Goal: Task Accomplishment & Management: Complete application form

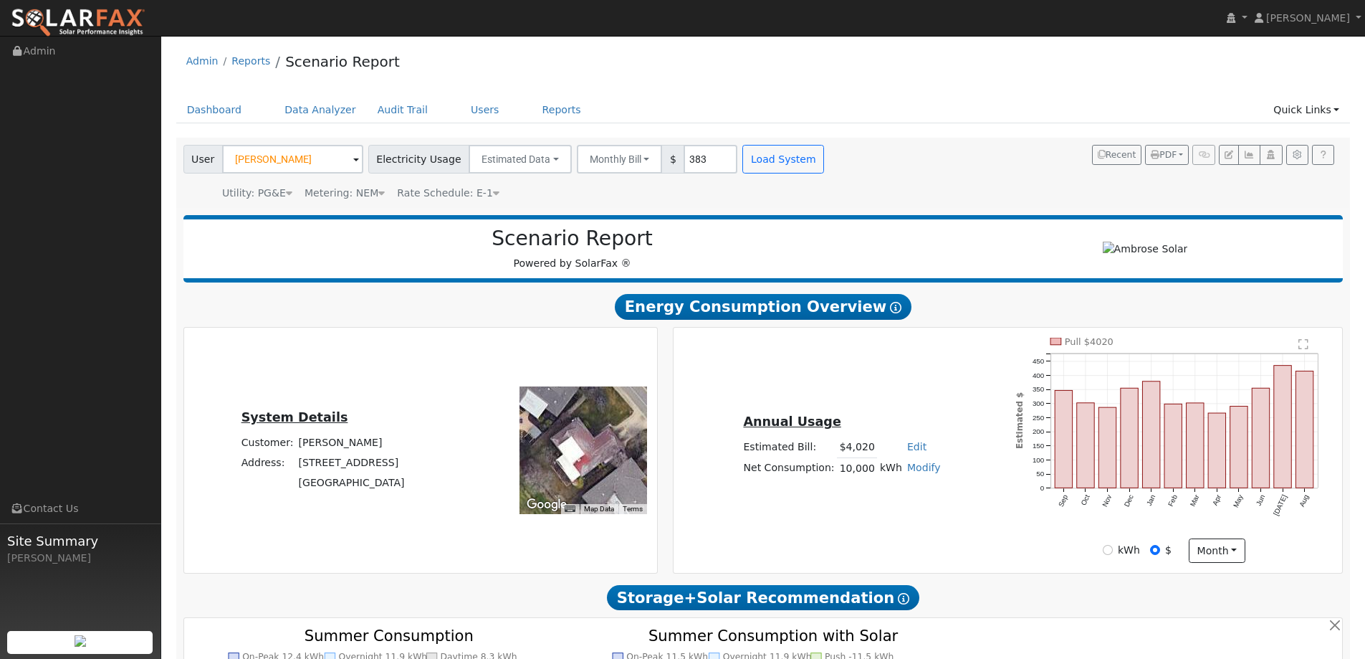
scroll to position [753, 0]
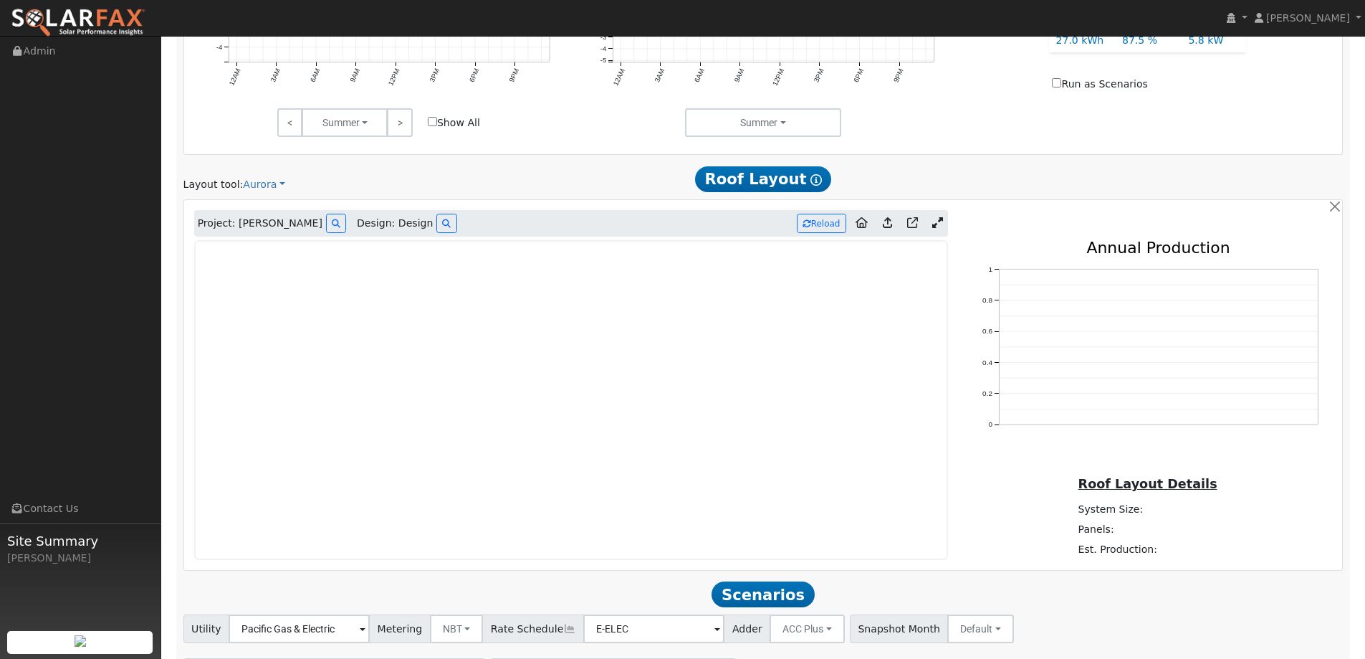
click at [139, 22] on img at bounding box center [78, 23] width 135 height 30
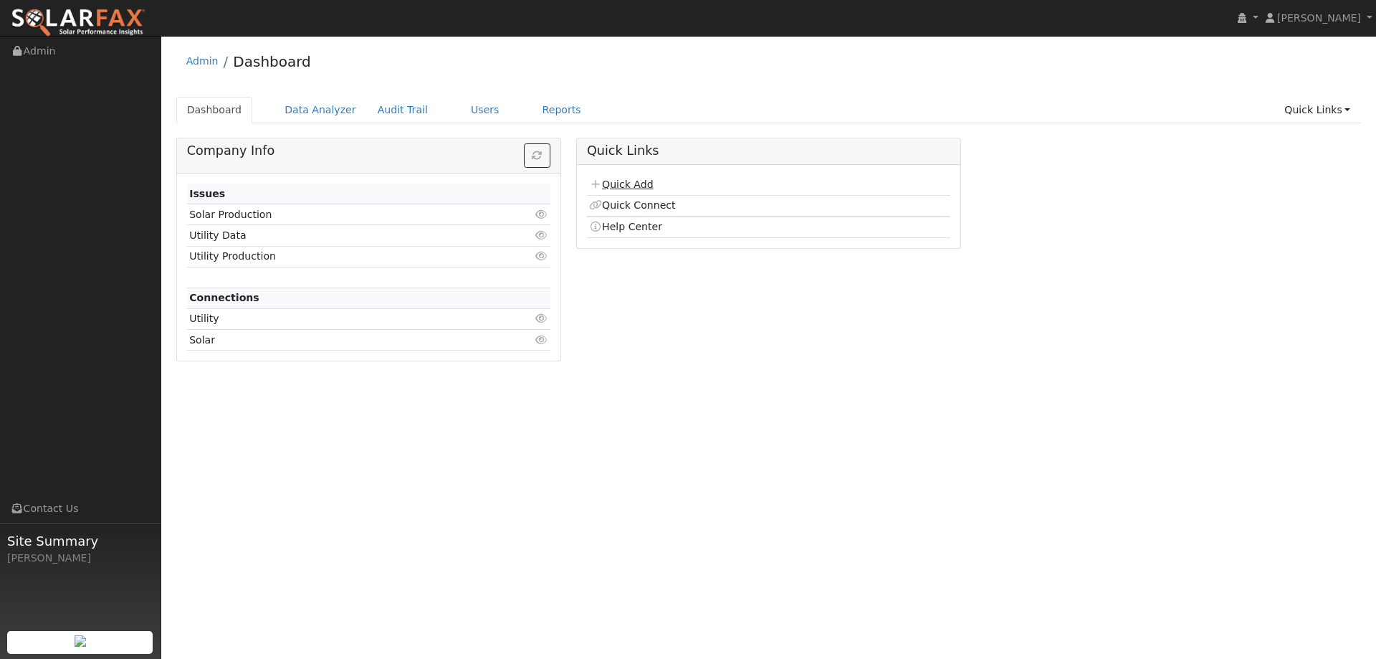
click at [636, 182] on link "Quick Add" at bounding box center [621, 183] width 64 height 11
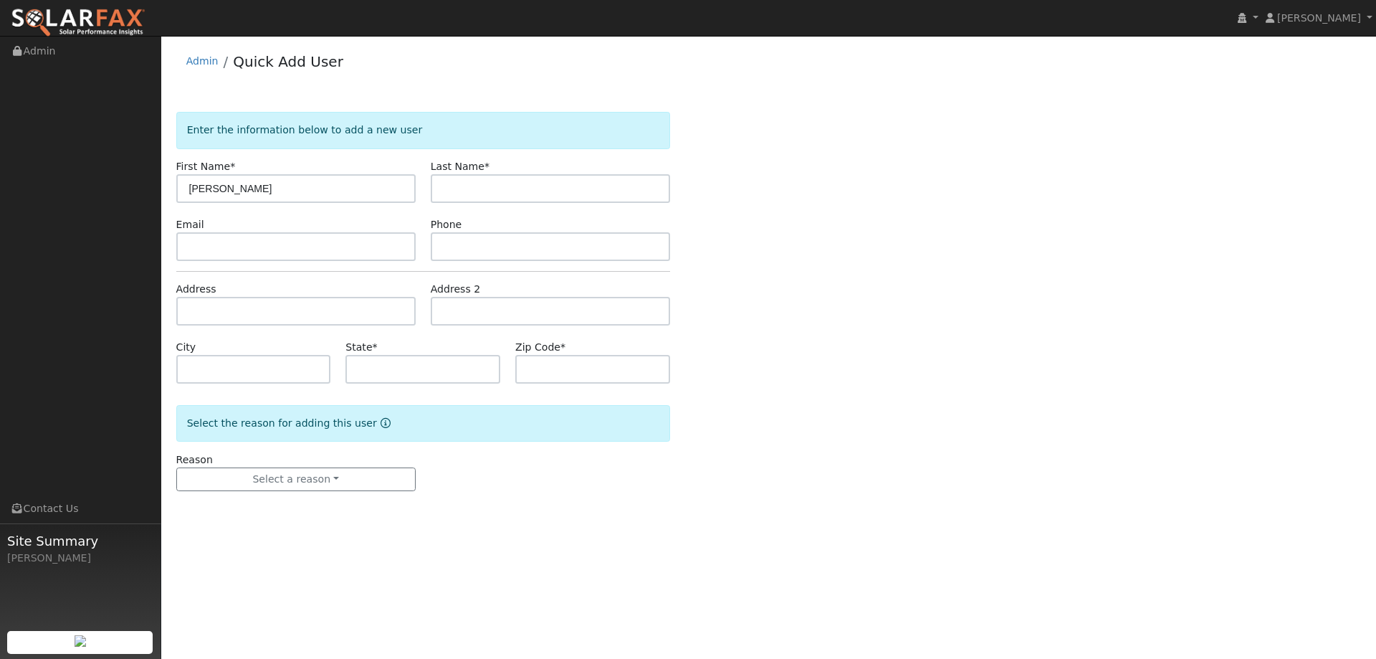
type input "[PERSON_NAME]"
drag, startPoint x: 608, startPoint y: 203, endPoint x: 613, endPoint y: 185, distance: 18.8
click at [609, 198] on form "Enter the information below to add a new user First Name * [PERSON_NAME] Name *…" at bounding box center [423, 316] width 494 height 408
click at [632, 157] on form "Enter the information below to add a new user First Name * James Last Name * Em…" at bounding box center [423, 316] width 494 height 408
click at [617, 180] on input "text" at bounding box center [550, 188] width 239 height 29
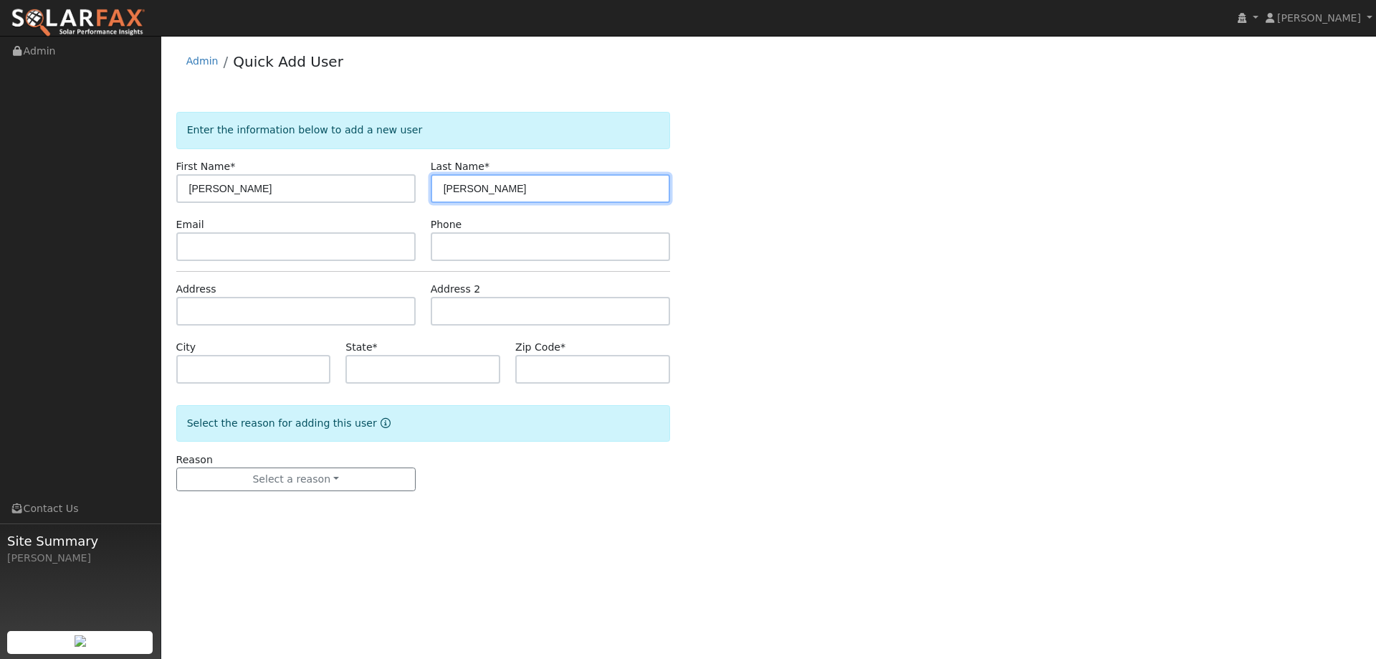
type input "Hoffman"
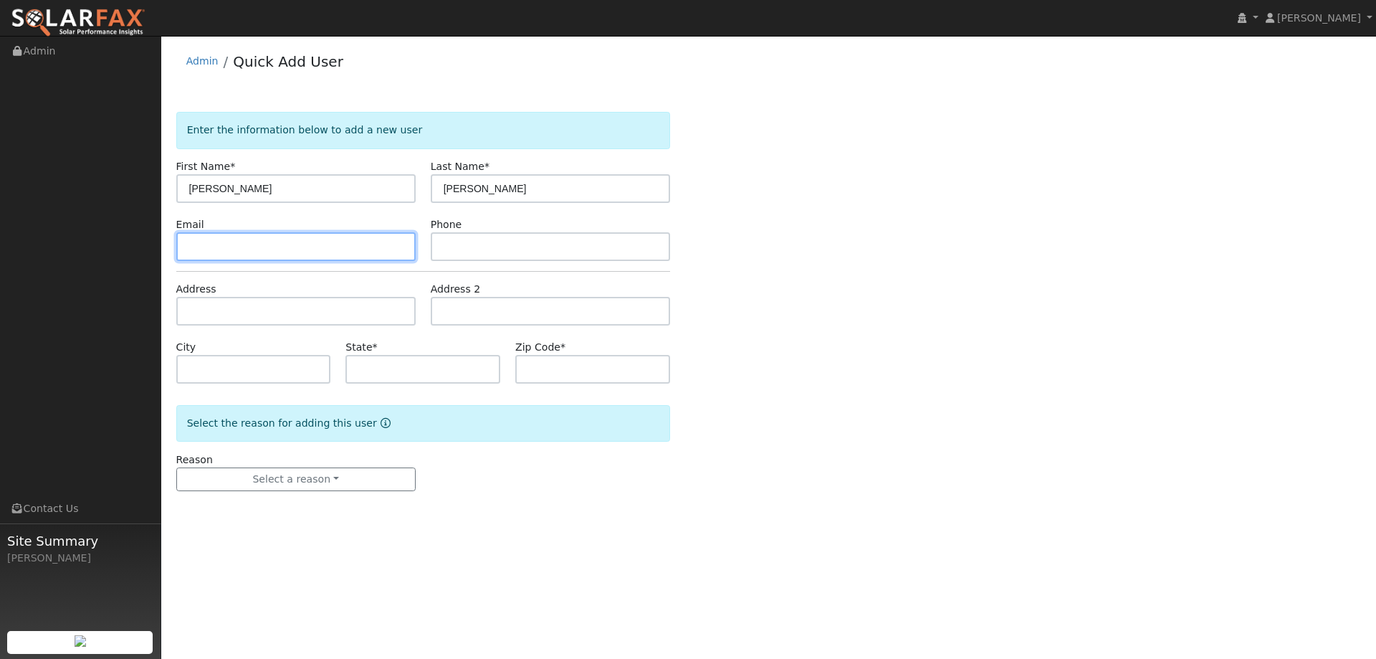
click at [373, 252] on input "text" at bounding box center [295, 246] width 239 height 29
paste input "jimmyhoffman@gmail.com"
type input "jimmyhoffman@gmail.com"
click at [607, 260] on form "Enter the information below to add a new user First Name * James Last Name * Ho…" at bounding box center [423, 316] width 494 height 408
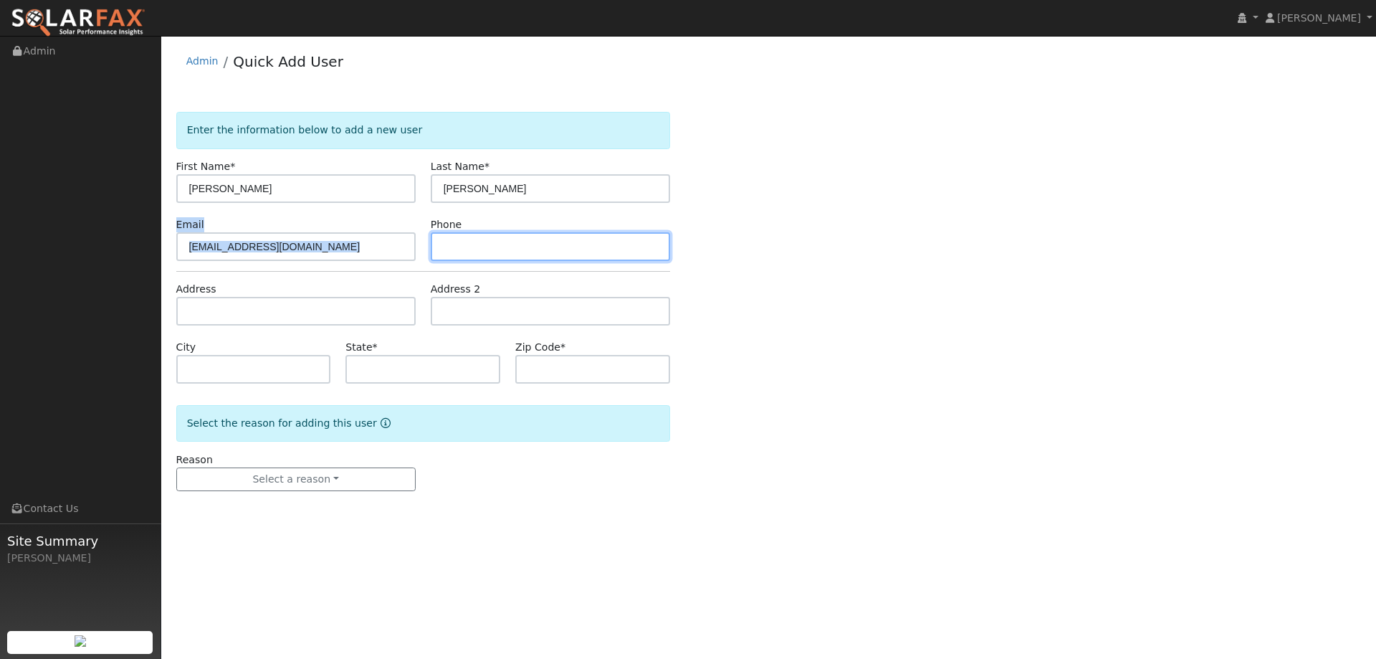
click at [605, 254] on input "text" at bounding box center [550, 246] width 239 height 29
paste input "(209) 662-1063"
type input "(209) 662-1063"
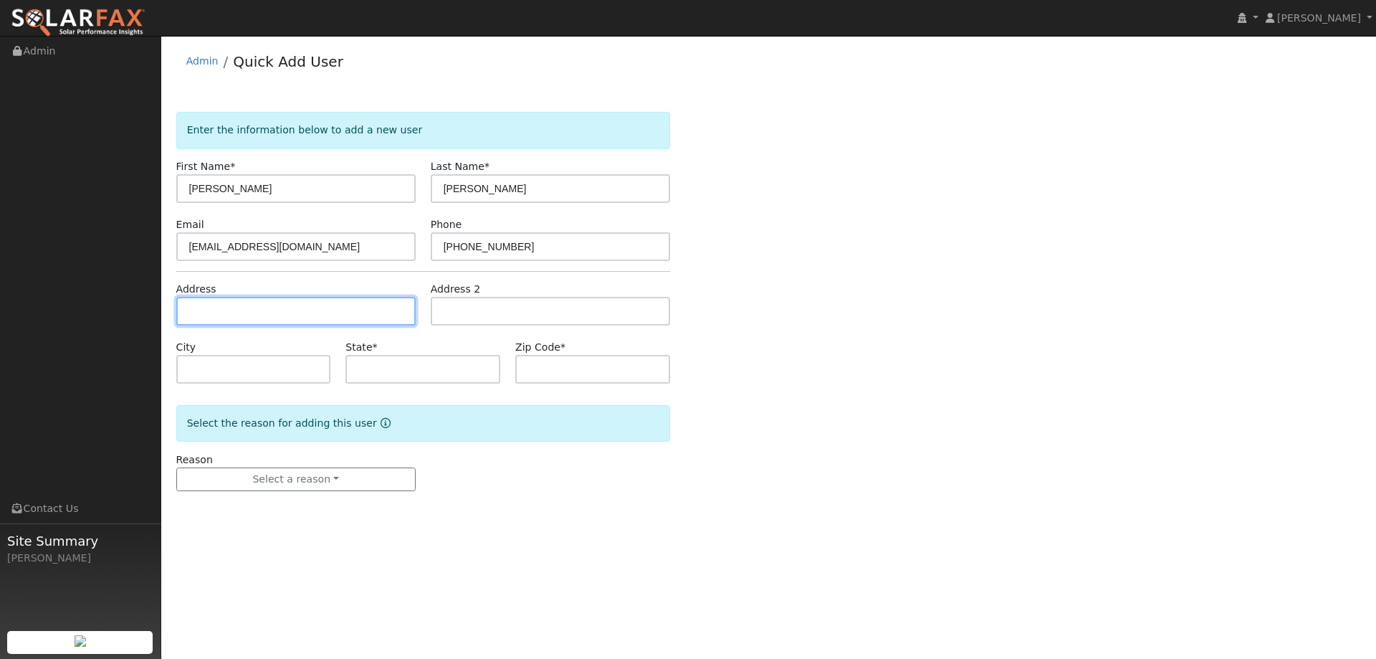
click at [403, 323] on input "text" at bounding box center [295, 311] width 239 height 29
paste input "1431 Lake Street"
click at [301, 317] on input "1431 Lake Street" at bounding box center [295, 311] width 239 height 29
click at [298, 310] on input "1431 Lake Street" at bounding box center [295, 311] width 239 height 29
click at [305, 308] on input "1431 Lake Street" at bounding box center [295, 311] width 239 height 29
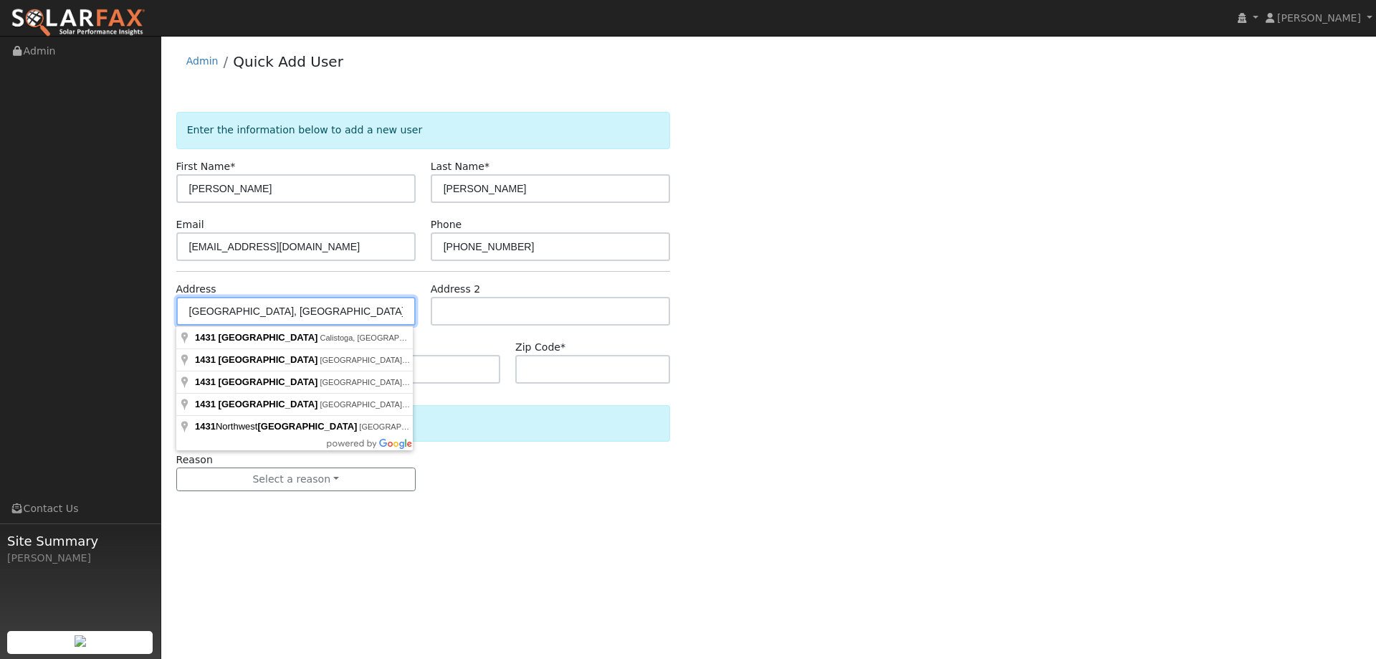
type input "1431 Lake Street"
type input "Lodi"
type input "CA"
type input "95242"
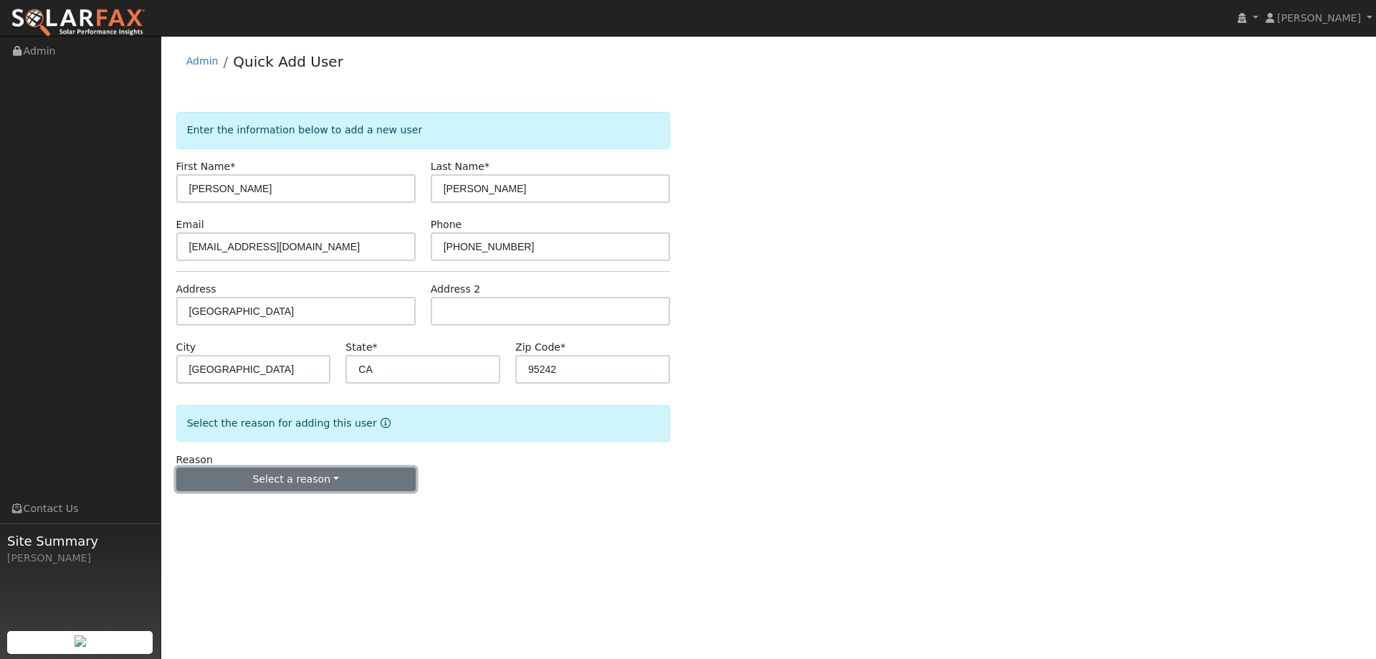
click at [335, 485] on button "Select a reason" at bounding box center [295, 479] width 239 height 24
click at [290, 507] on link "New lead" at bounding box center [256, 509] width 158 height 20
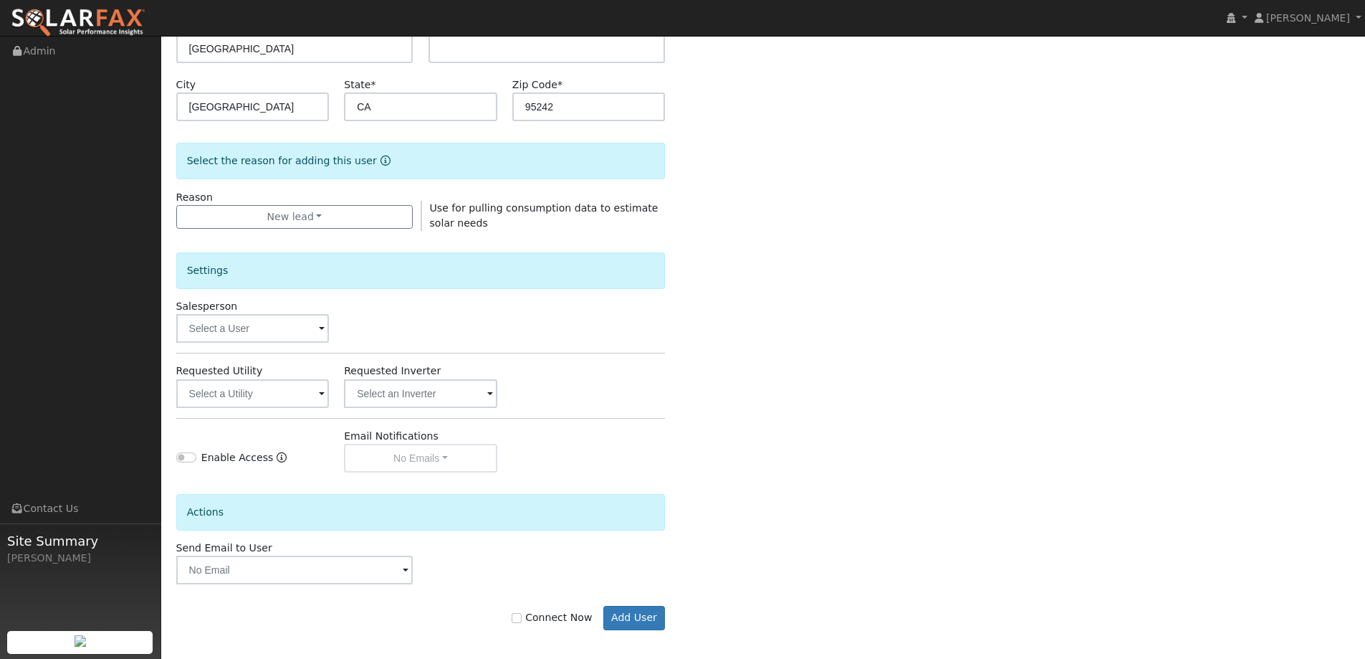
scroll to position [269, 0]
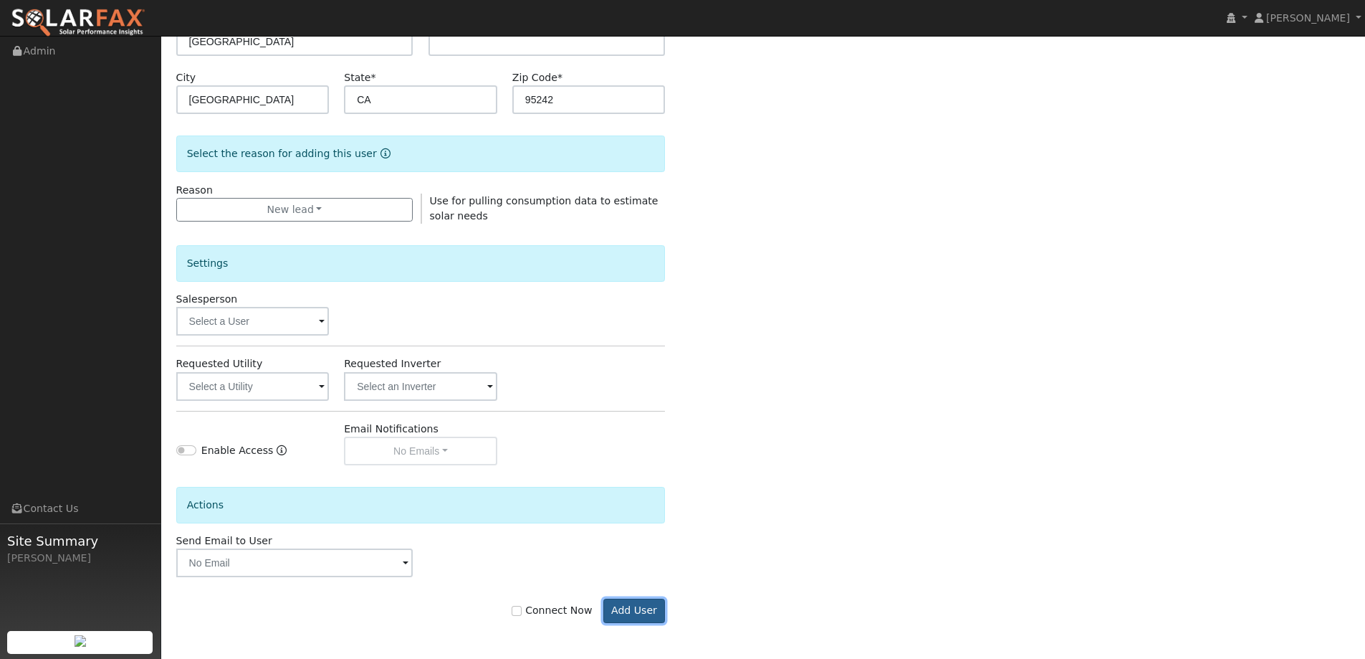
click at [639, 607] on button "Add User" at bounding box center [634, 610] width 62 height 24
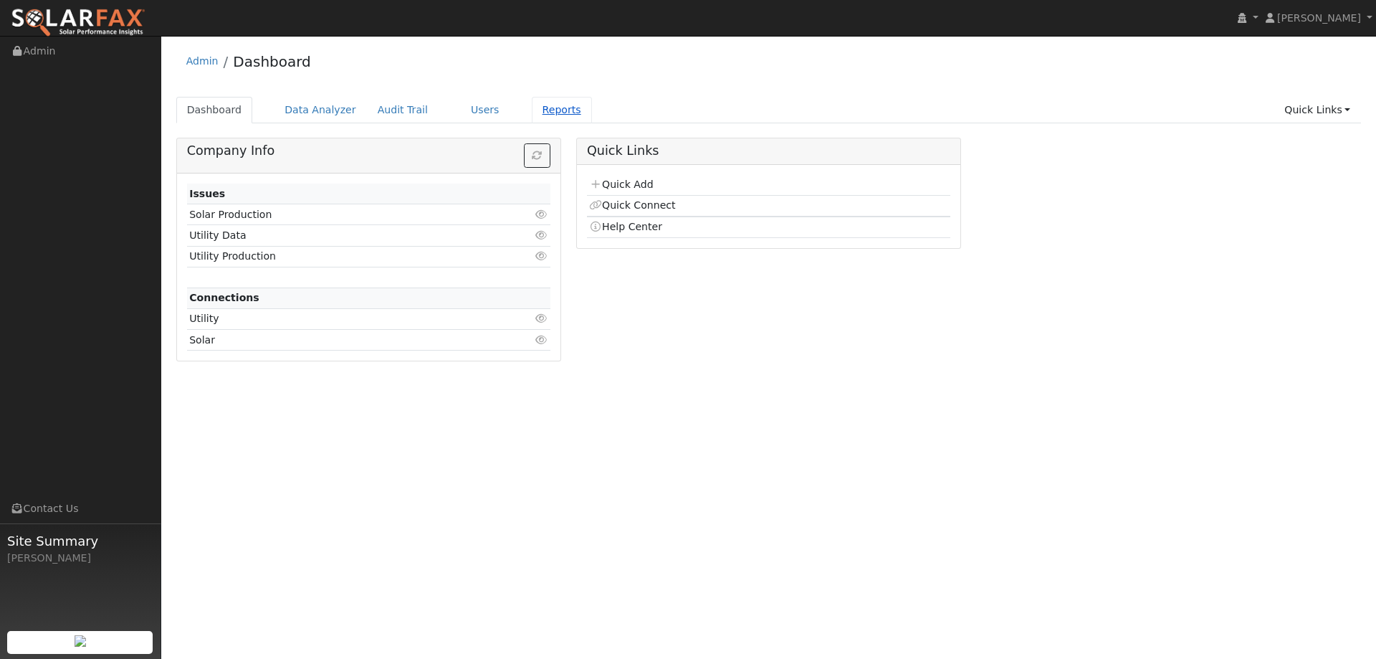
click at [550, 105] on link "Reports" at bounding box center [562, 110] width 60 height 27
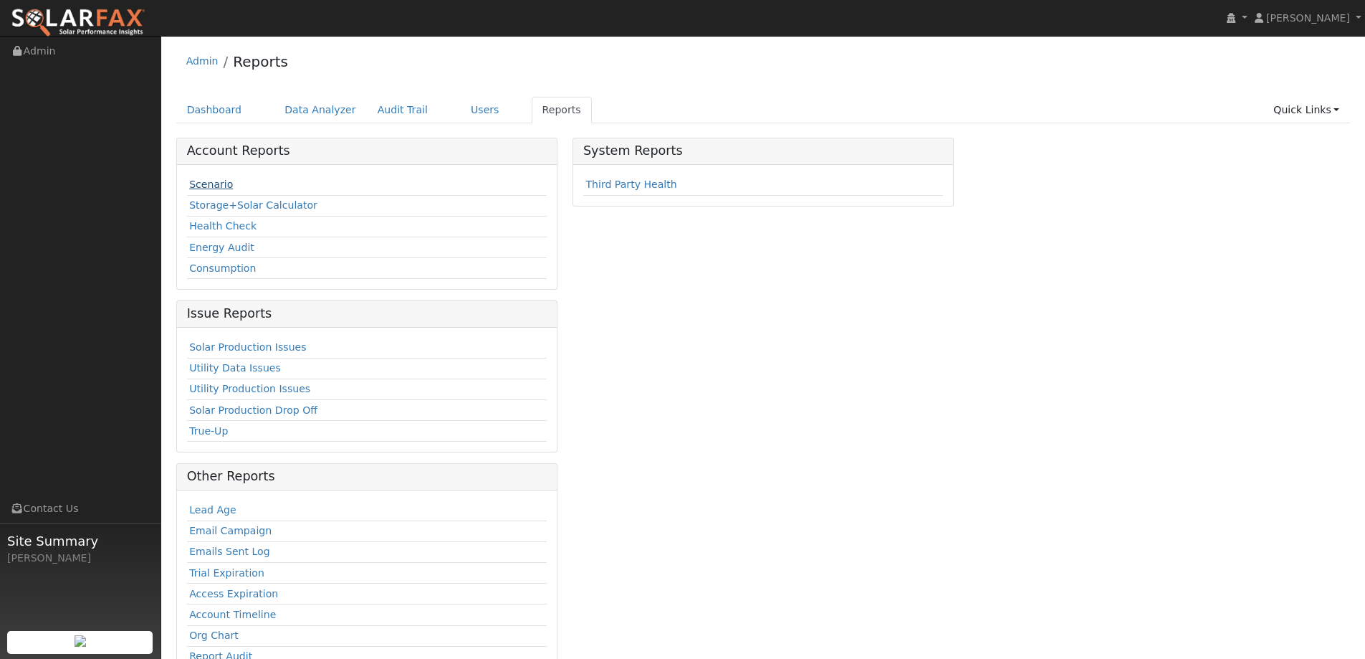
click at [206, 180] on link "Scenario" at bounding box center [211, 183] width 44 height 11
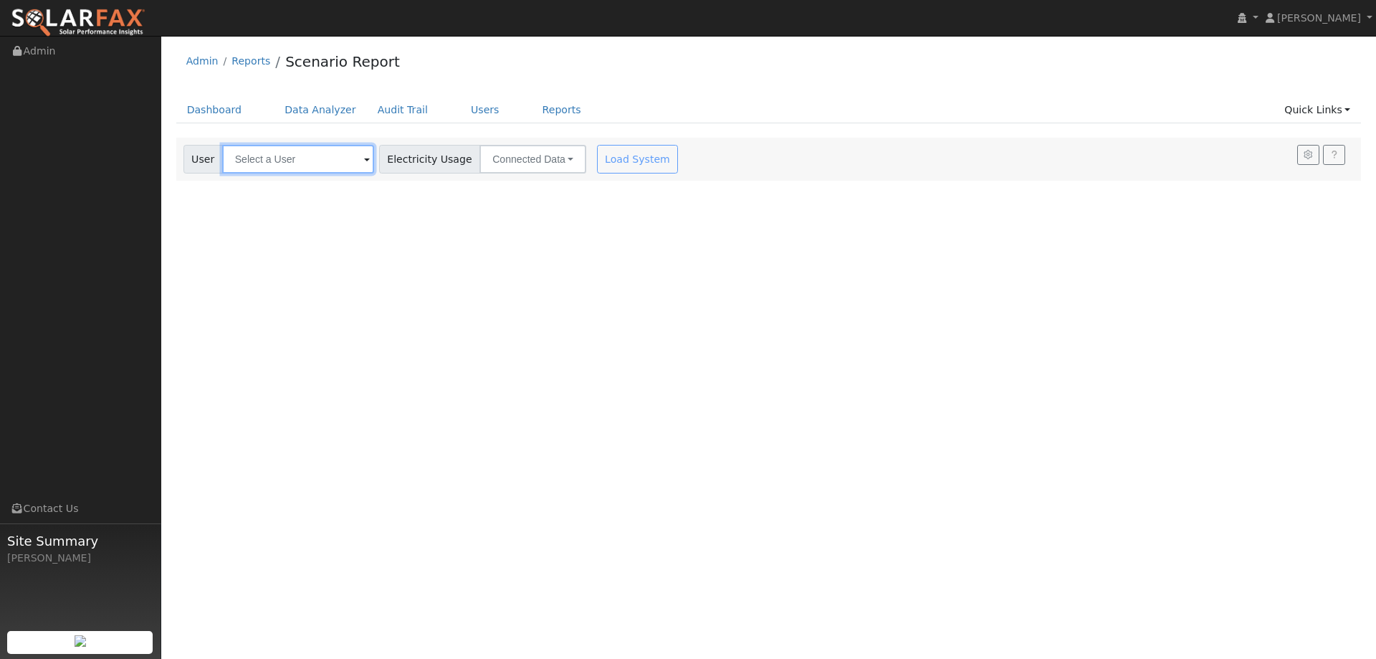
click at [270, 162] on input "text" at bounding box center [298, 159] width 152 height 29
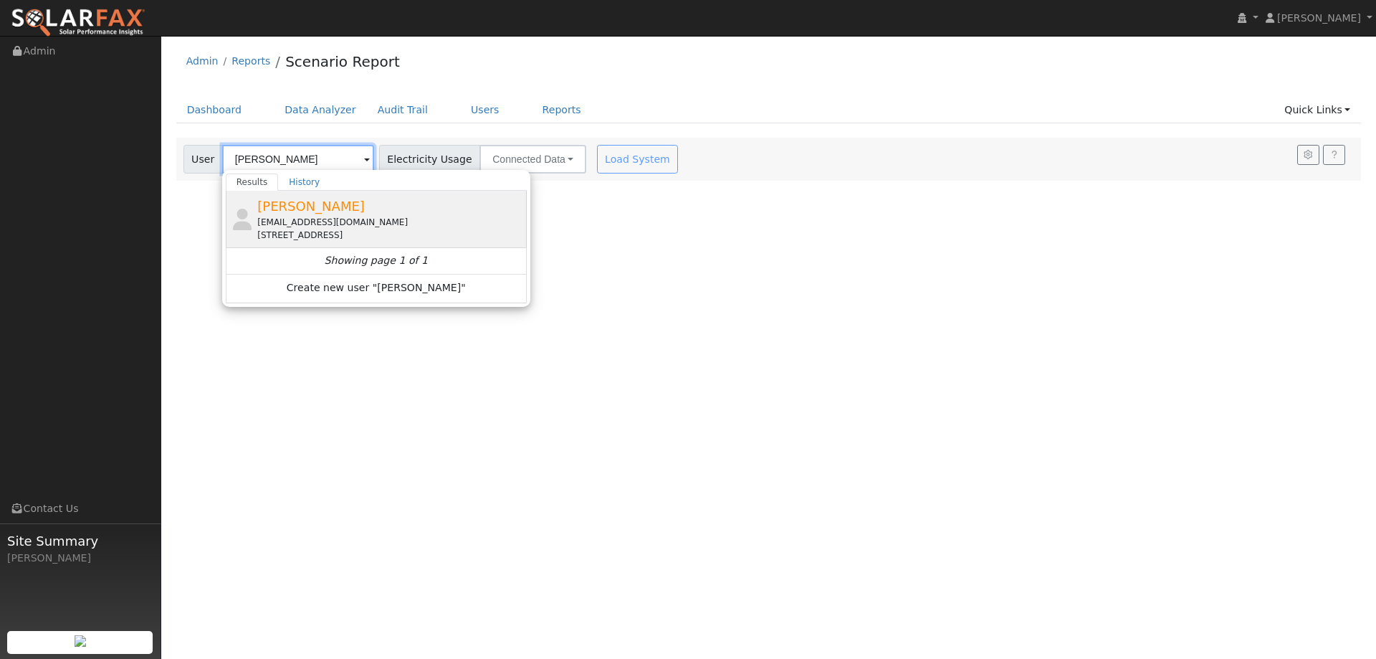
type input "[PERSON_NAME]"
click at [307, 225] on div "[EMAIL_ADDRESS][DOMAIN_NAME]" at bounding box center [390, 222] width 266 height 13
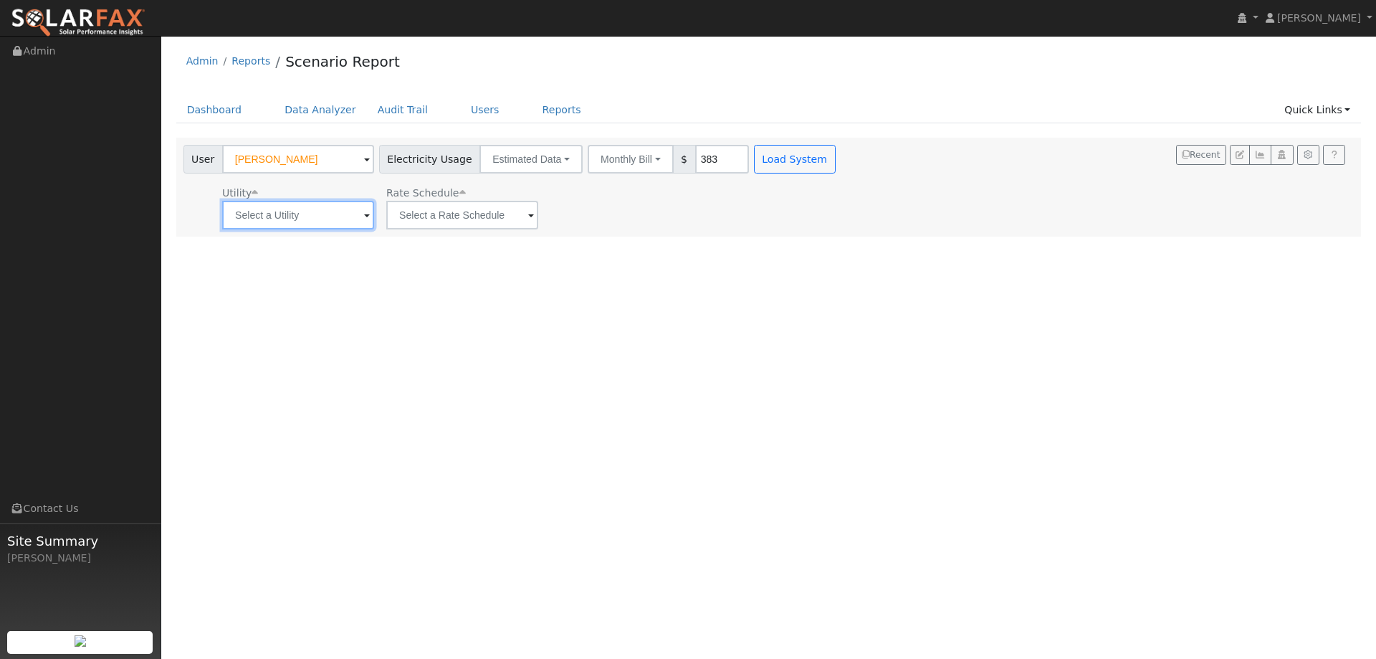
click at [276, 213] on input "text" at bounding box center [298, 215] width 152 height 29
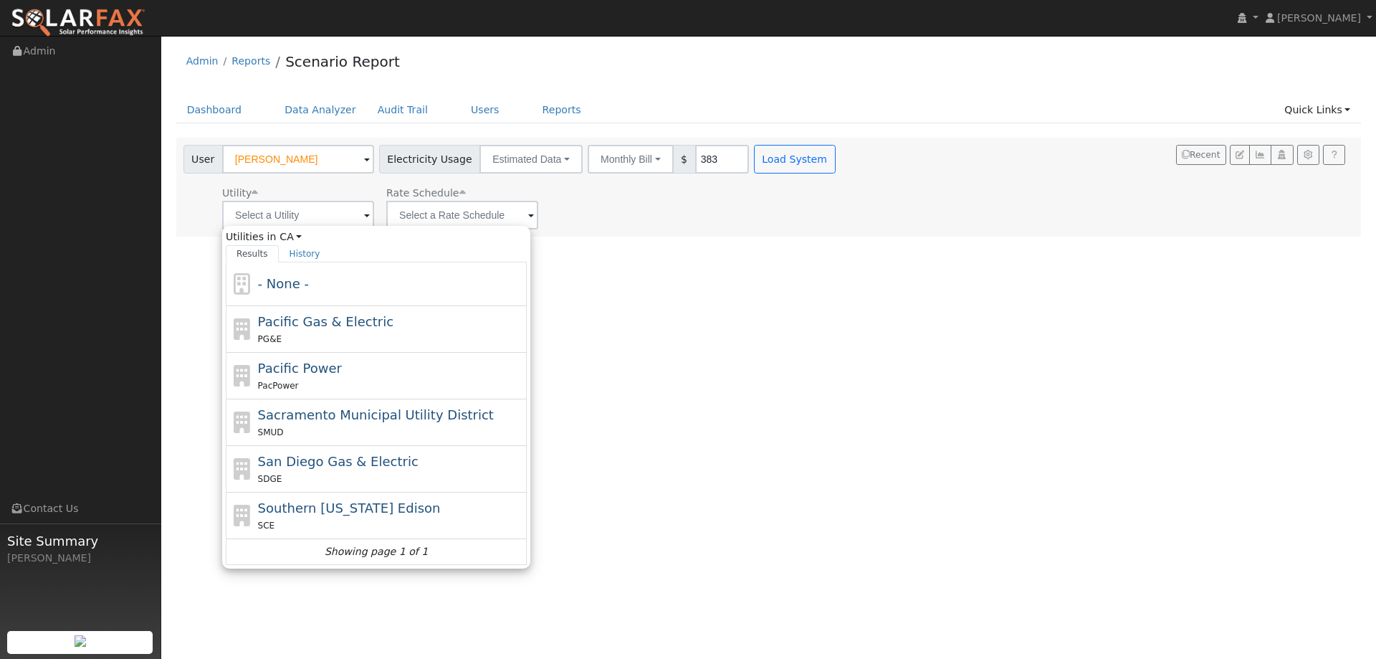
click at [825, 281] on div "User Profile First name Last name Email Email Notifications No Emails No Emails…" at bounding box center [768, 347] width 1215 height 623
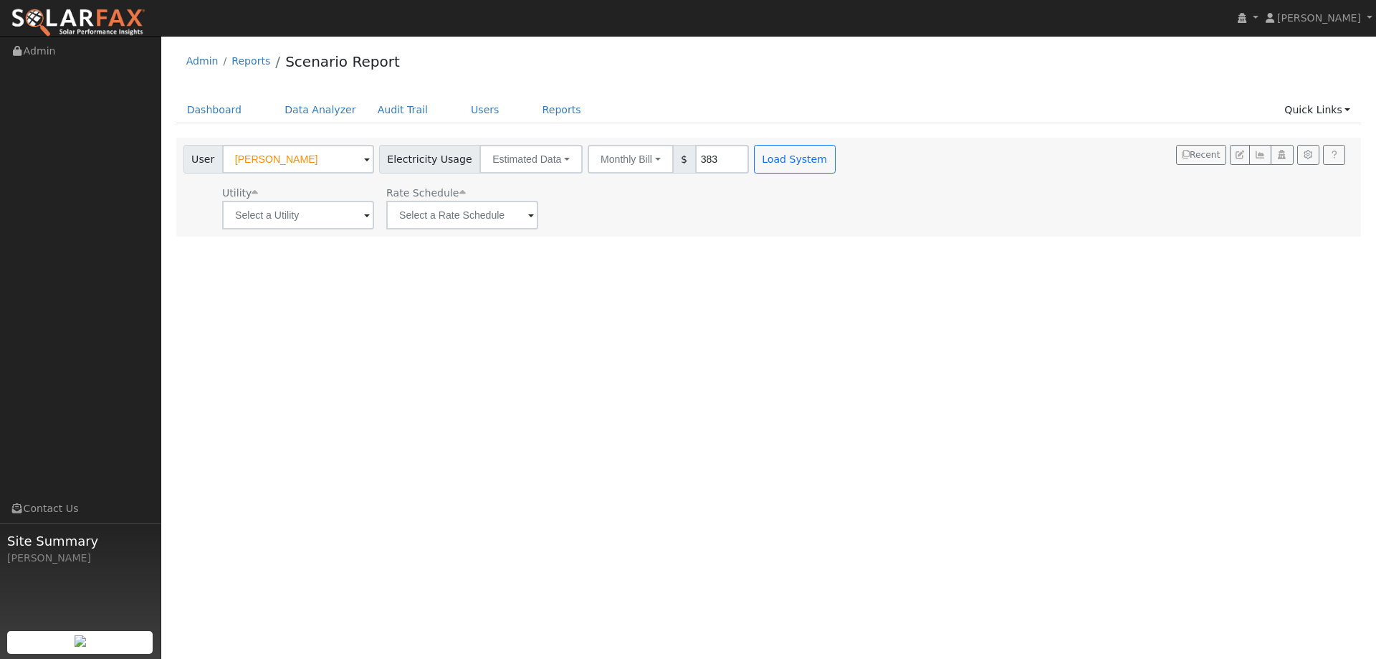
click at [126, 21] on img at bounding box center [78, 23] width 135 height 30
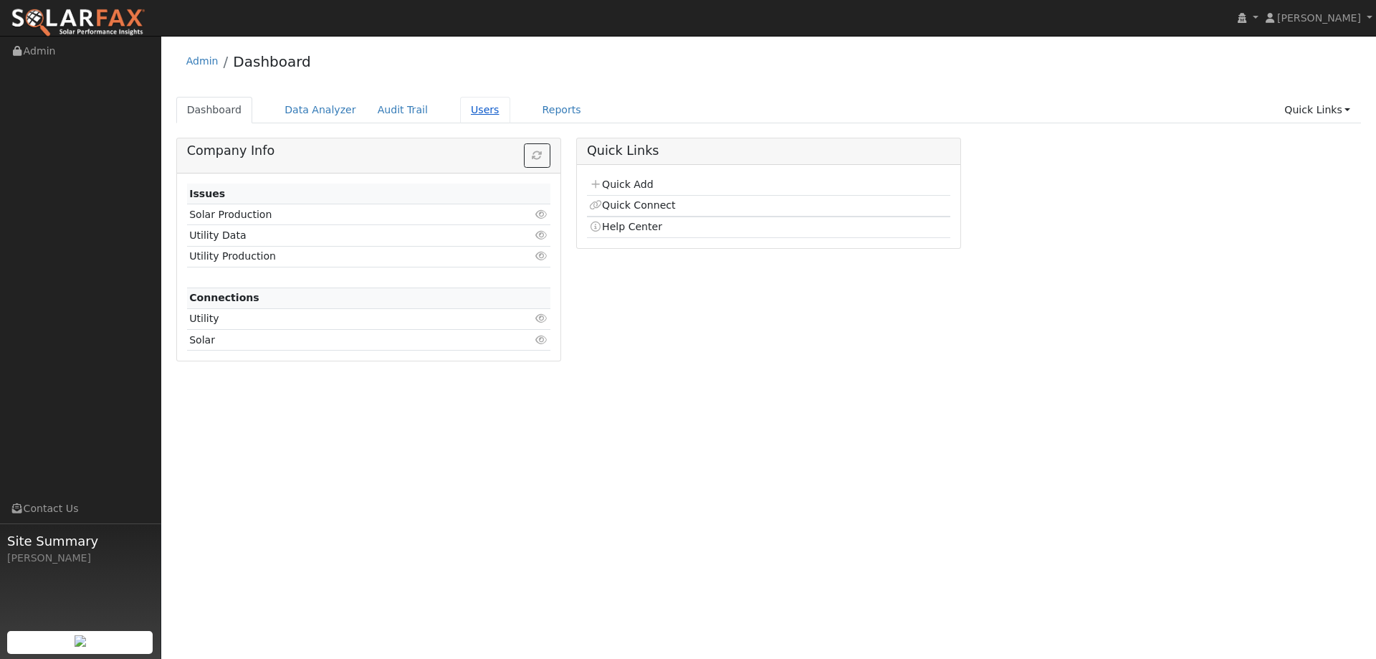
click at [466, 106] on link "Users" at bounding box center [485, 110] width 50 height 27
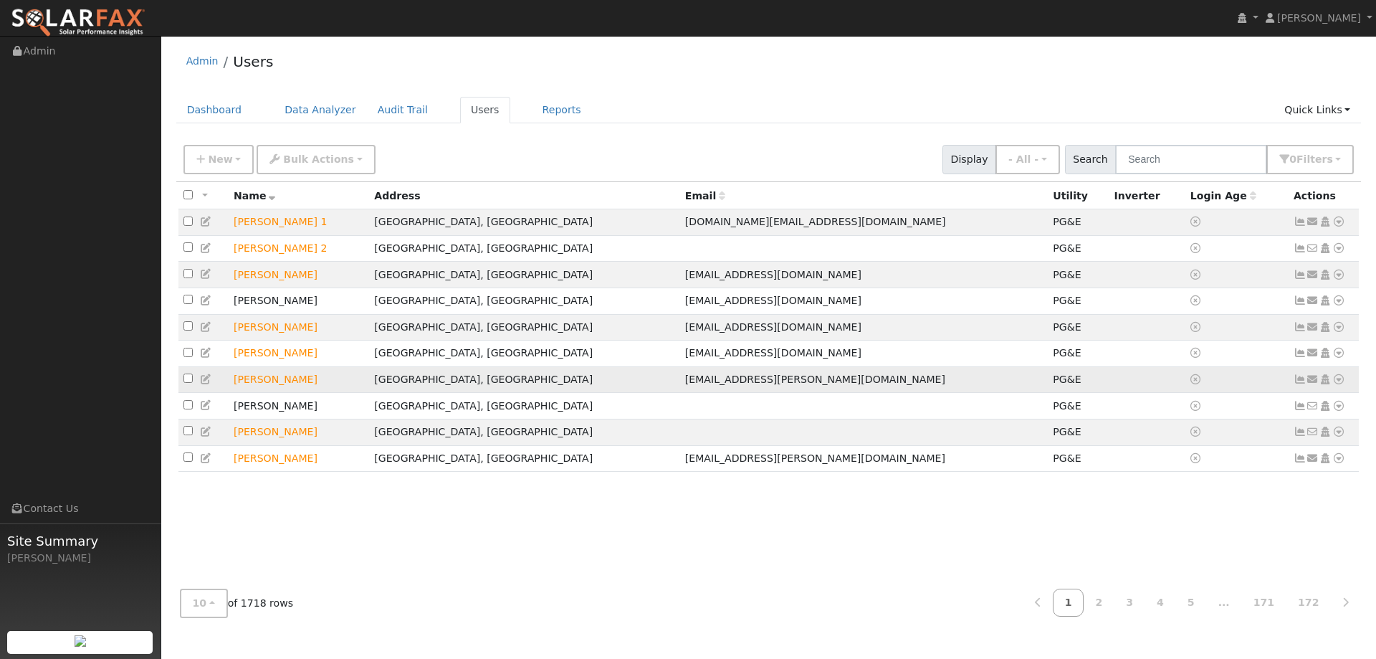
drag, startPoint x: 767, startPoint y: 385, endPoint x: 758, endPoint y: 391, distance: 11.3
drag, startPoint x: 758, startPoint y: 391, endPoint x: 523, endPoint y: 510, distance: 263.4
click at [523, 510] on div "All None All on page None on page Name Address Email Utility Inverter Login Age…" at bounding box center [768, 379] width 1185 height 395
click at [194, 106] on link "Dashboard" at bounding box center [214, 110] width 77 height 27
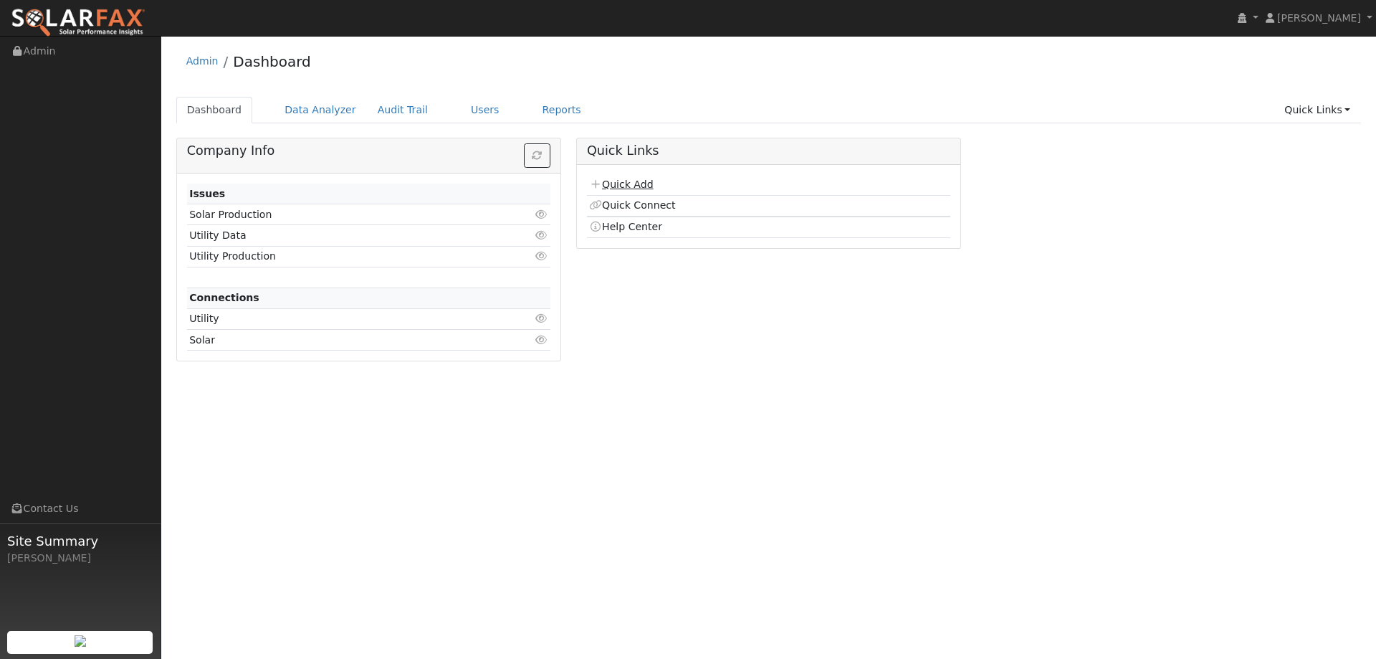
click at [636, 178] on link "Quick Add" at bounding box center [621, 183] width 64 height 11
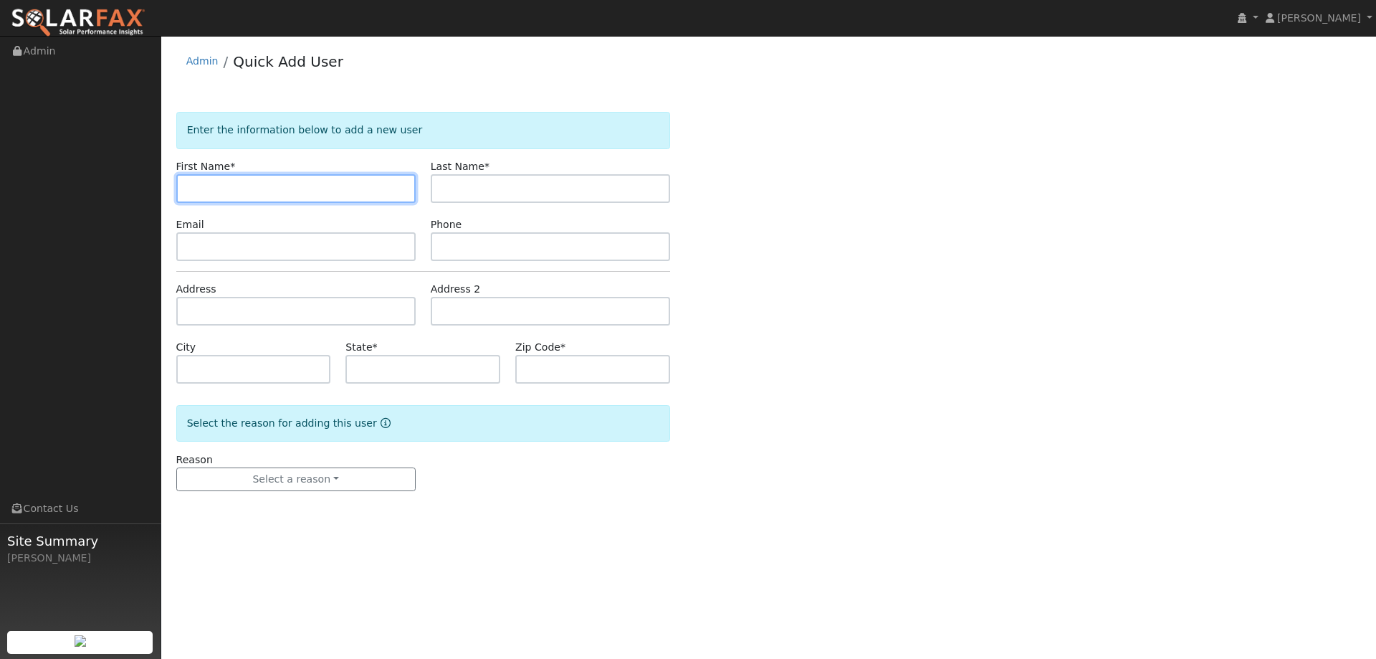
click at [353, 180] on input "text" at bounding box center [295, 188] width 239 height 29
paste input "[PERSON_NAME]"
type input "[PERSON_NAME]"
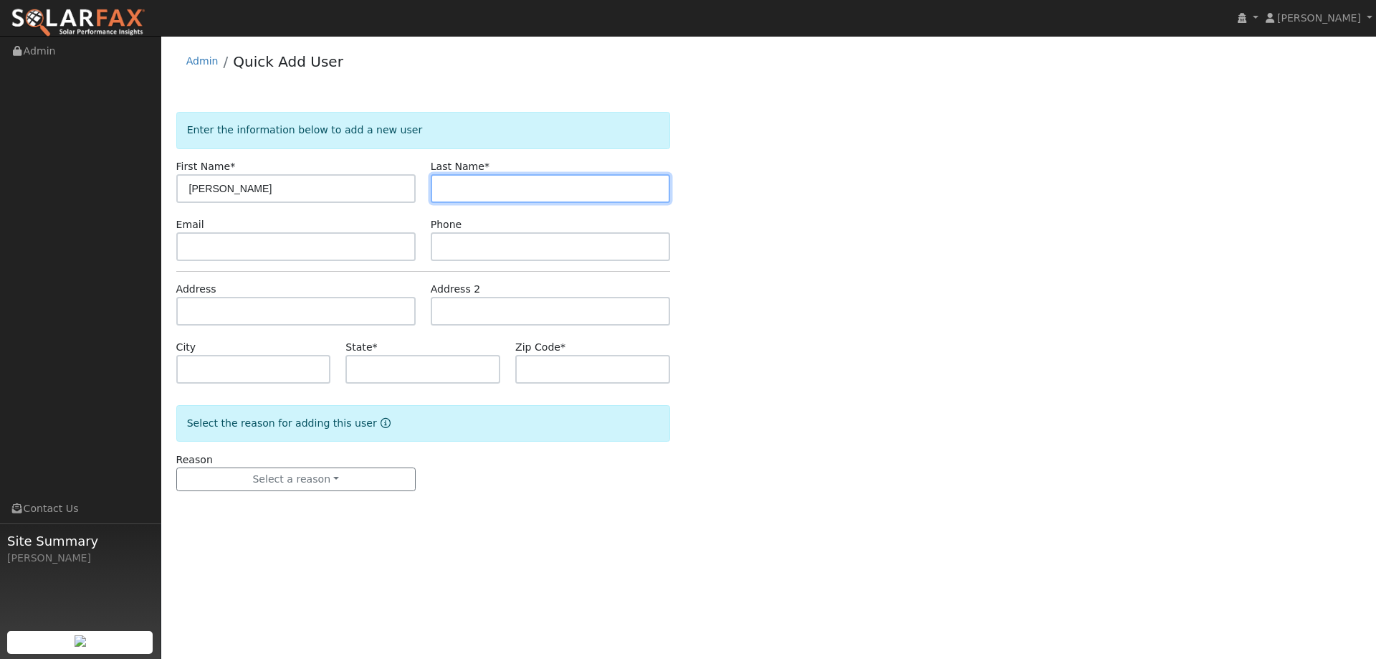
click at [503, 178] on input "text" at bounding box center [550, 188] width 239 height 29
paste input "[PERSON_NAME]"
click at [477, 183] on input "[PERSON_NAME]" at bounding box center [550, 188] width 239 height 29
type input "Joshi"
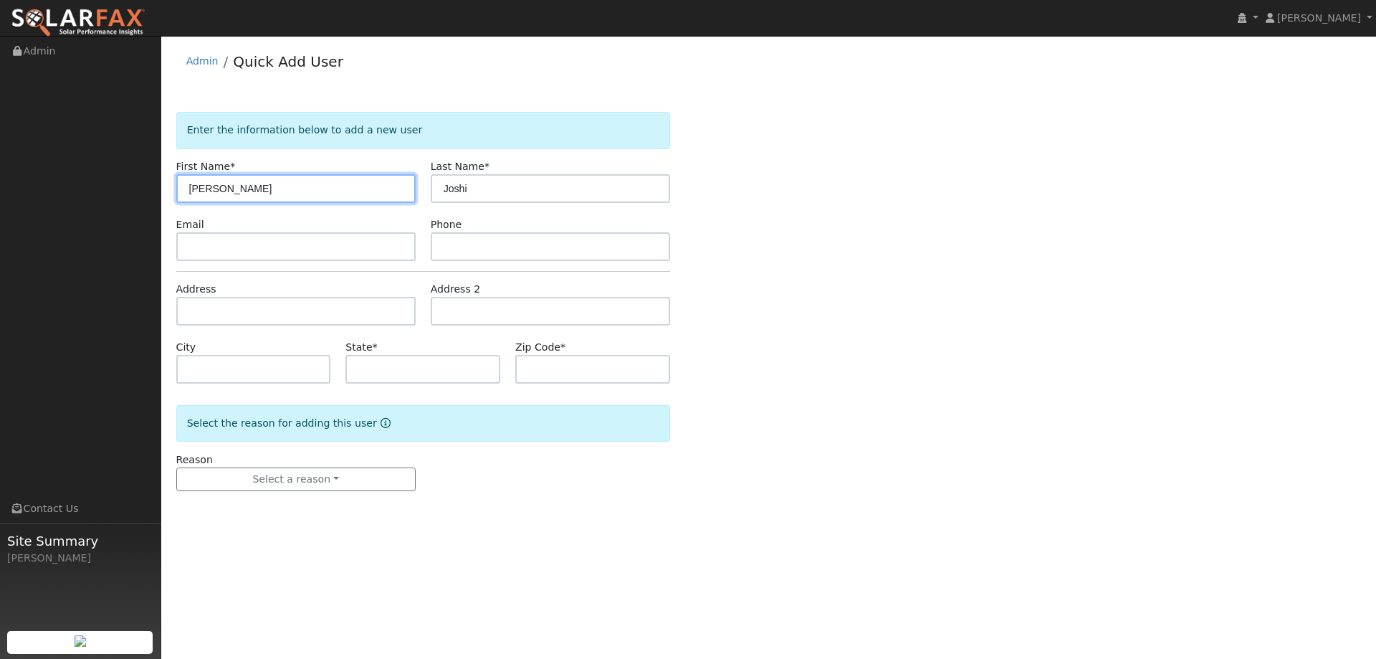
click at [302, 188] on input "[PERSON_NAME]" at bounding box center [295, 188] width 239 height 29
type input "Abhijit"
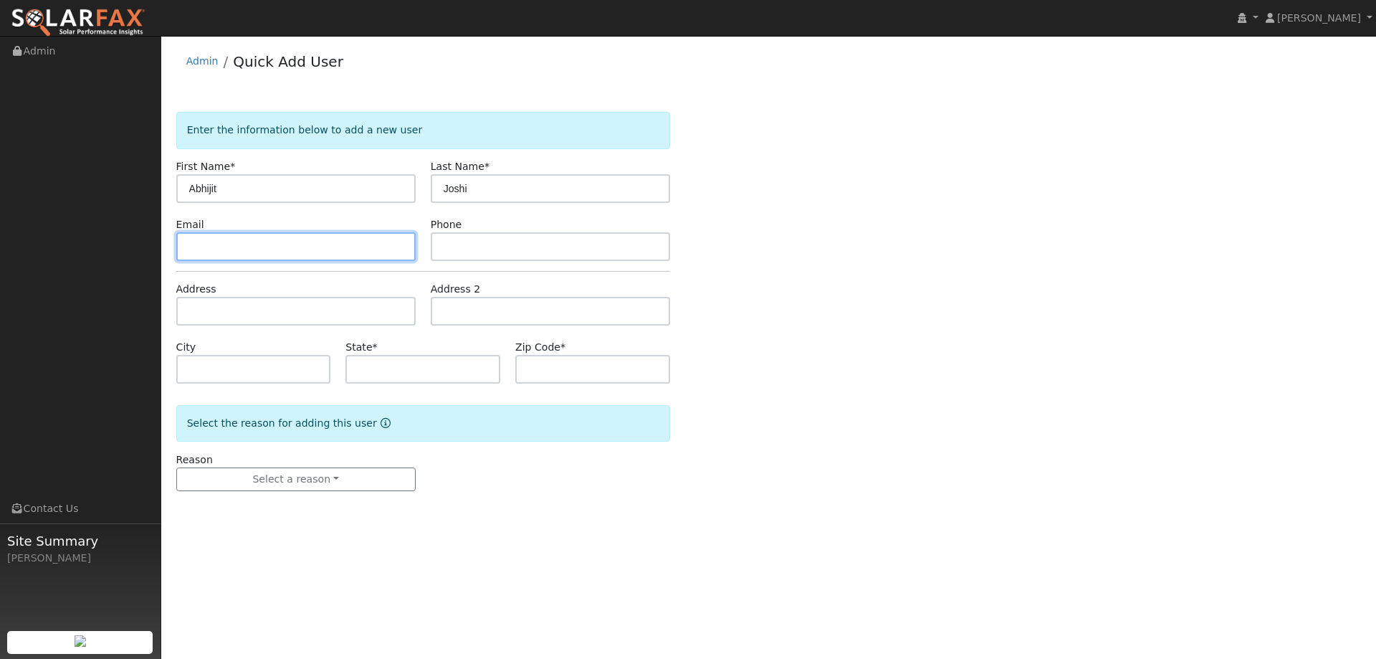
click at [331, 247] on input "text" at bounding box center [295, 246] width 239 height 29
paste input "penabhi@gmail.com"
type input "penabhi@gmail.com"
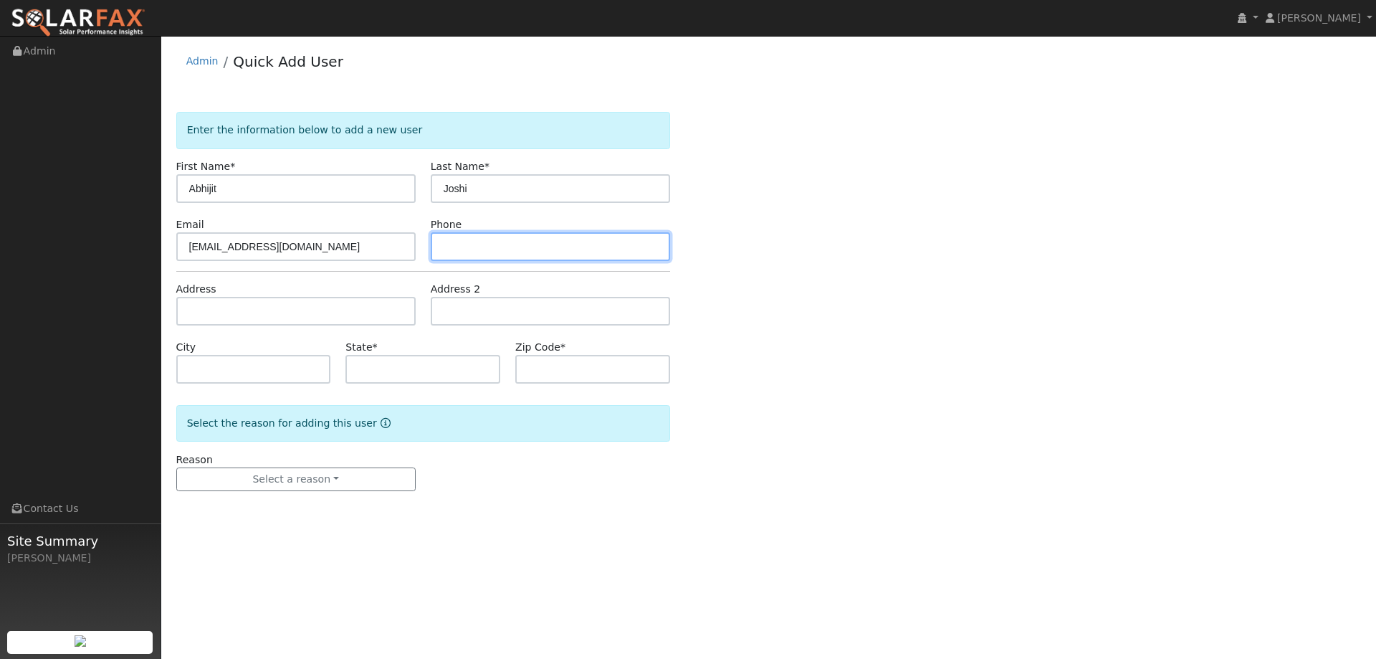
click at [595, 251] on input "text" at bounding box center [550, 246] width 239 height 29
paste input "510.449.5940"
type input "510.449.5940"
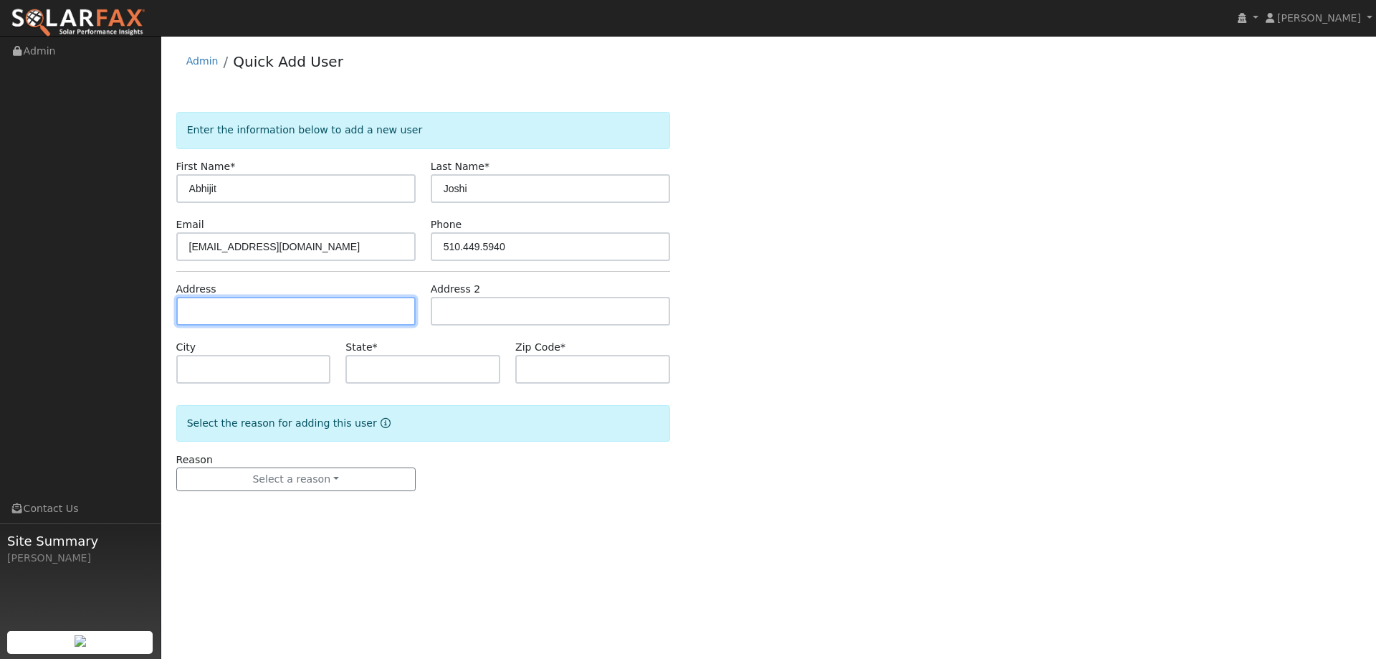
click at [366, 319] on input "text" at bounding box center [295, 311] width 239 height 29
paste input "4040 West Minster Place"
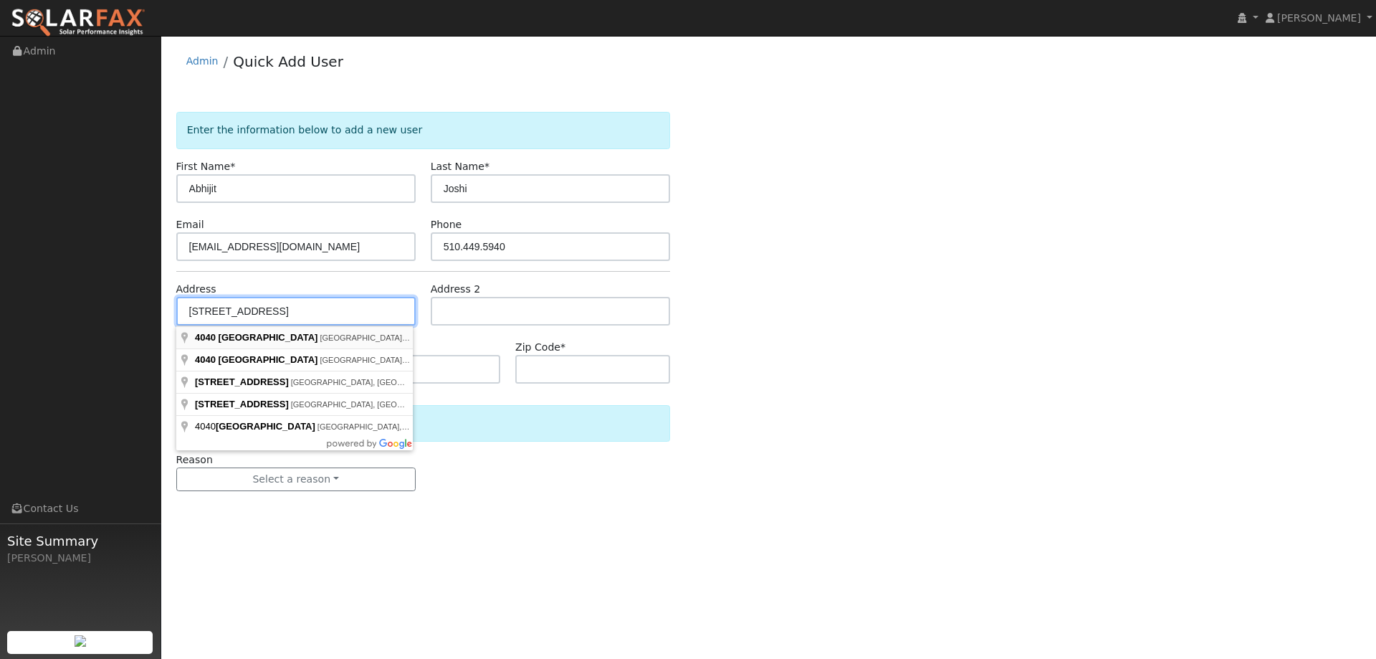
type input "4040 Westminster Place"
type input "Danville"
type input "CA"
type input "94506"
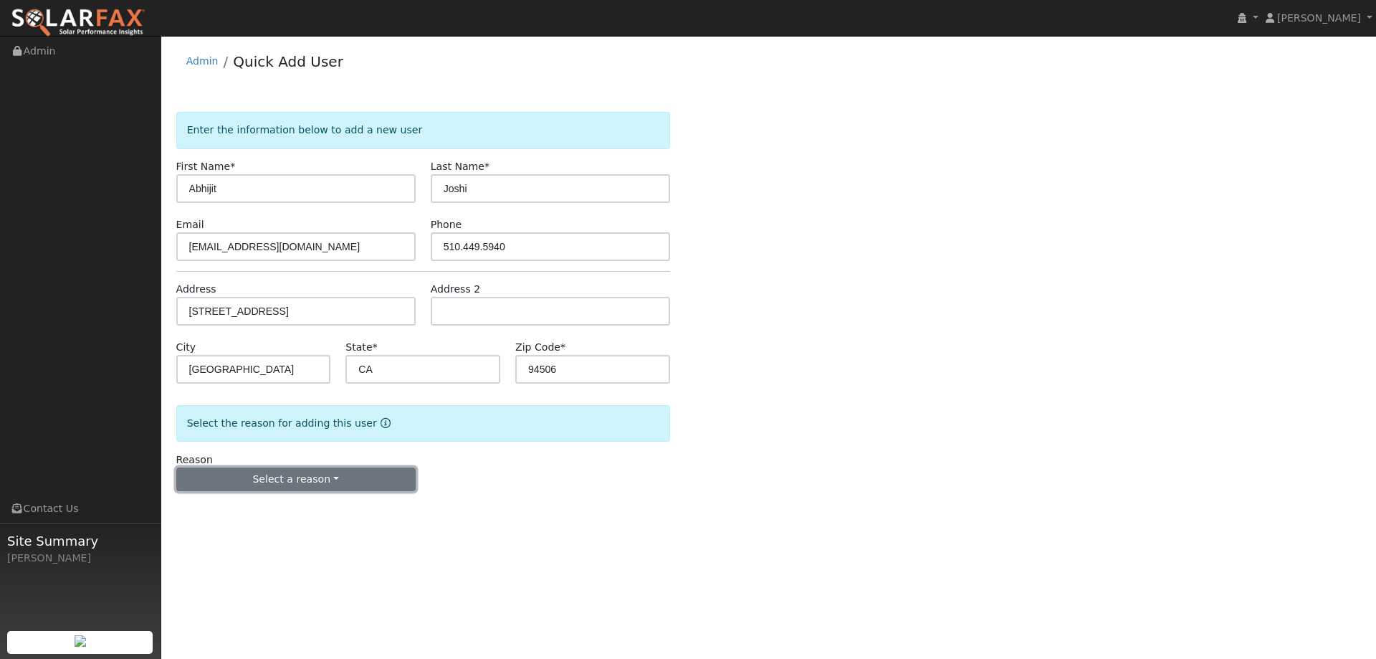
click at [340, 477] on button "Select a reason" at bounding box center [295, 479] width 239 height 24
click at [272, 512] on link "New lead" at bounding box center [256, 509] width 158 height 20
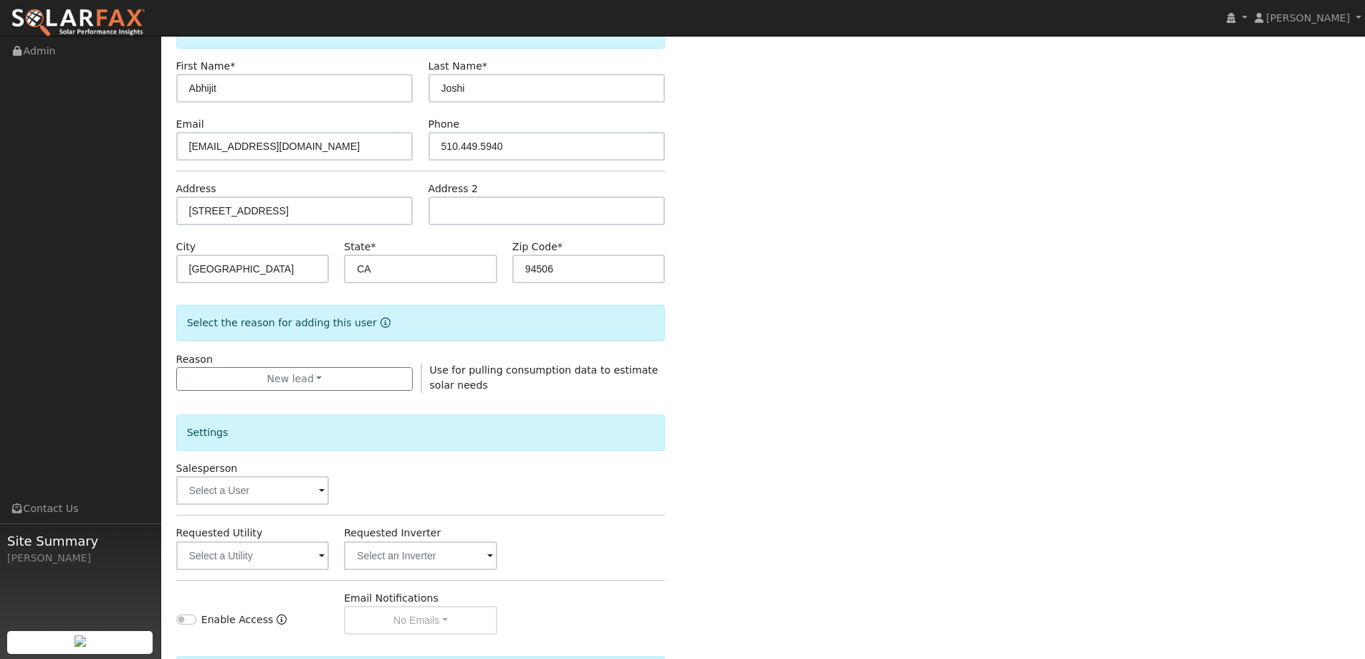
scroll to position [269, 0]
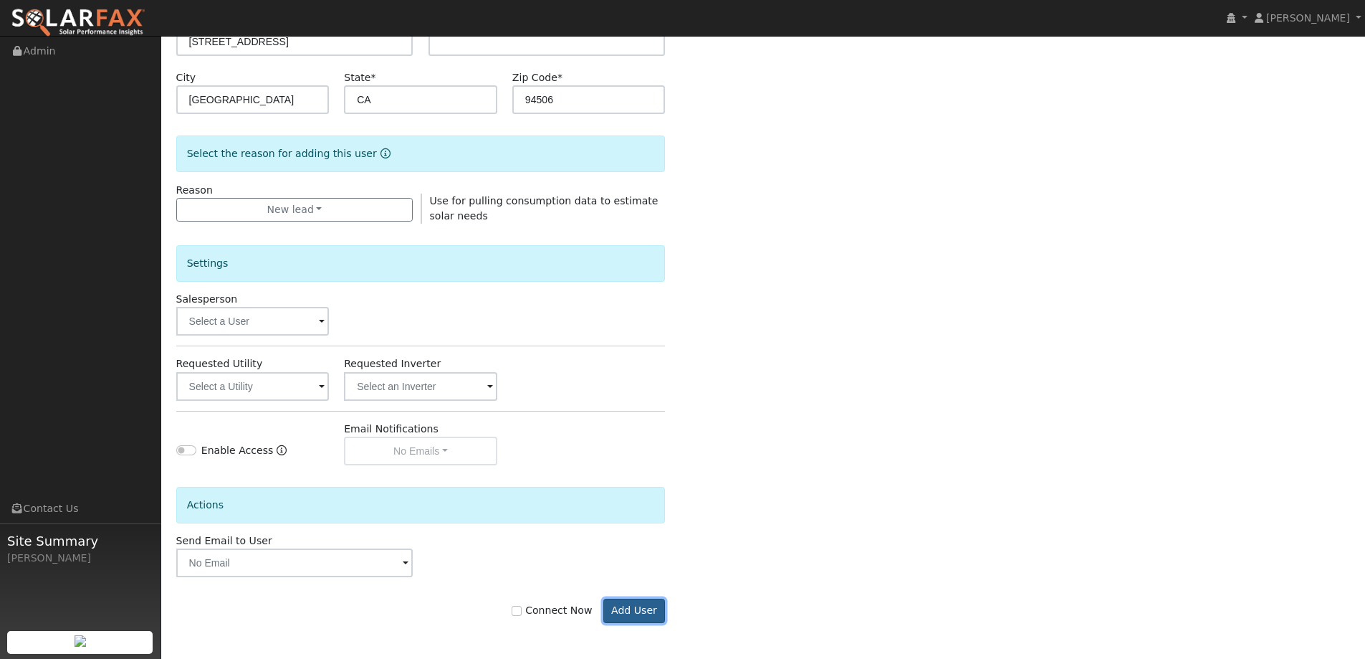
click at [629, 605] on button "Add User" at bounding box center [634, 610] width 62 height 24
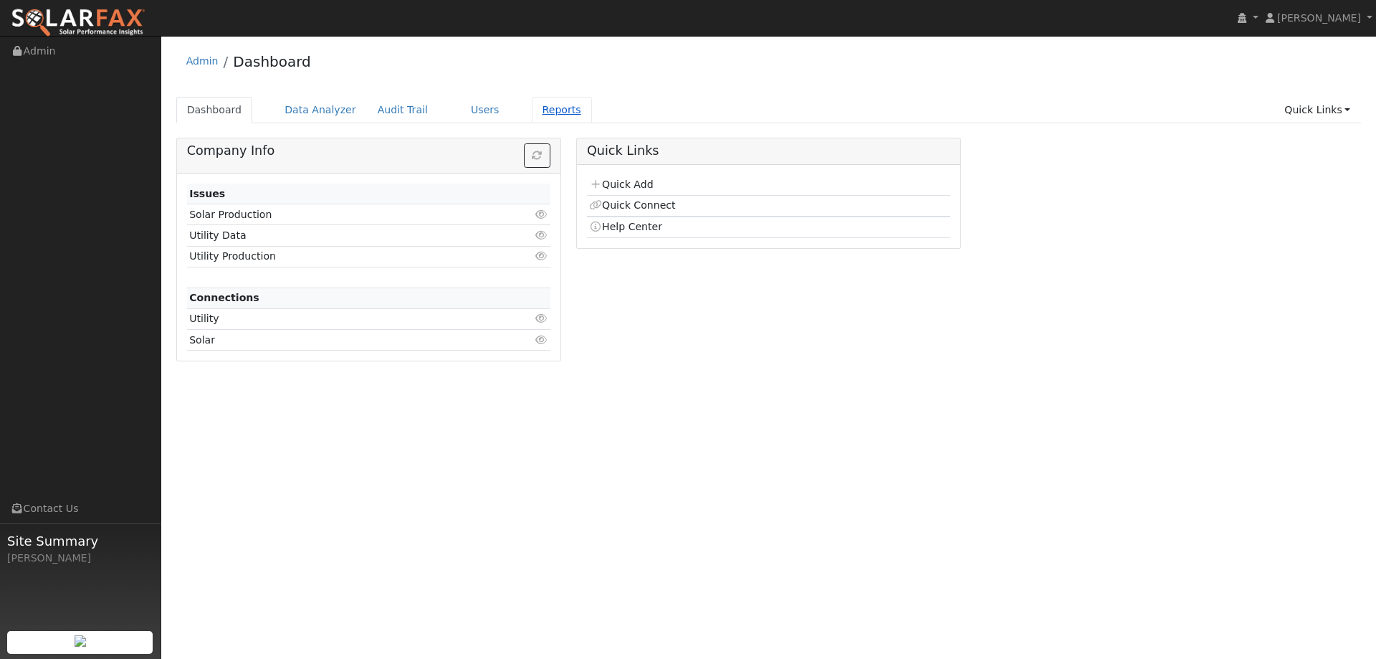
click at [539, 112] on link "Reports" at bounding box center [562, 110] width 60 height 27
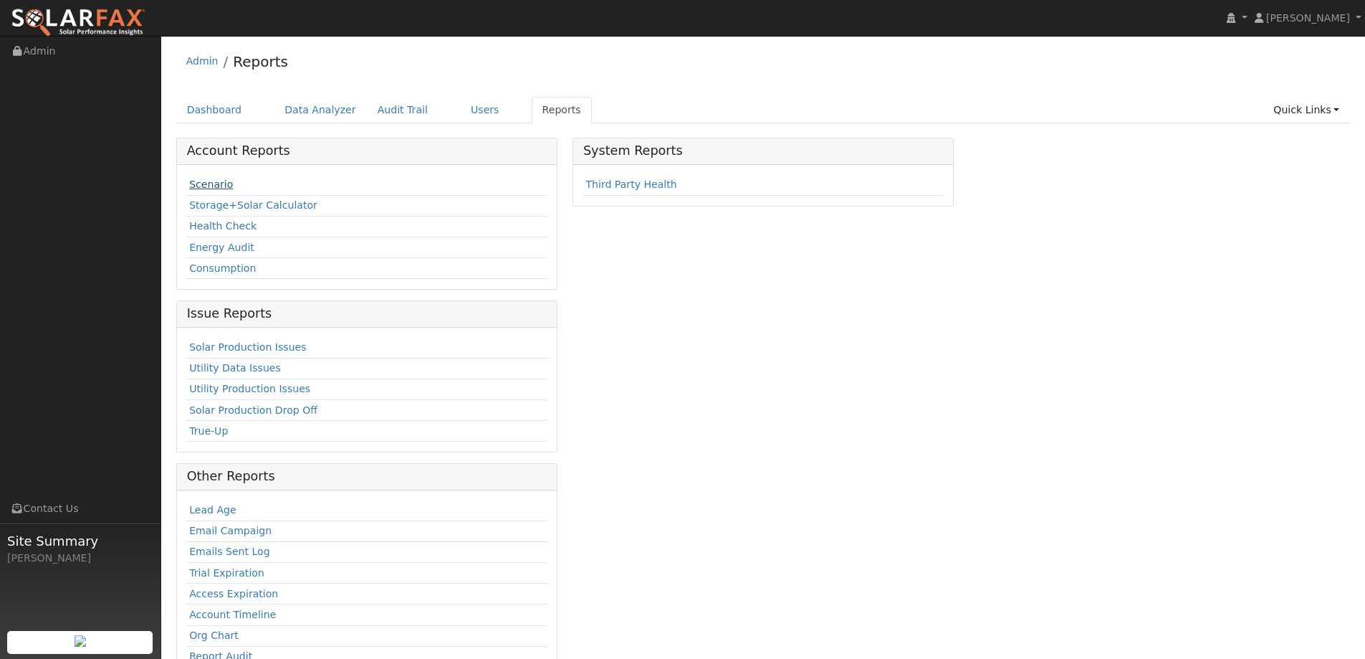
click at [224, 187] on link "Scenario" at bounding box center [211, 183] width 44 height 11
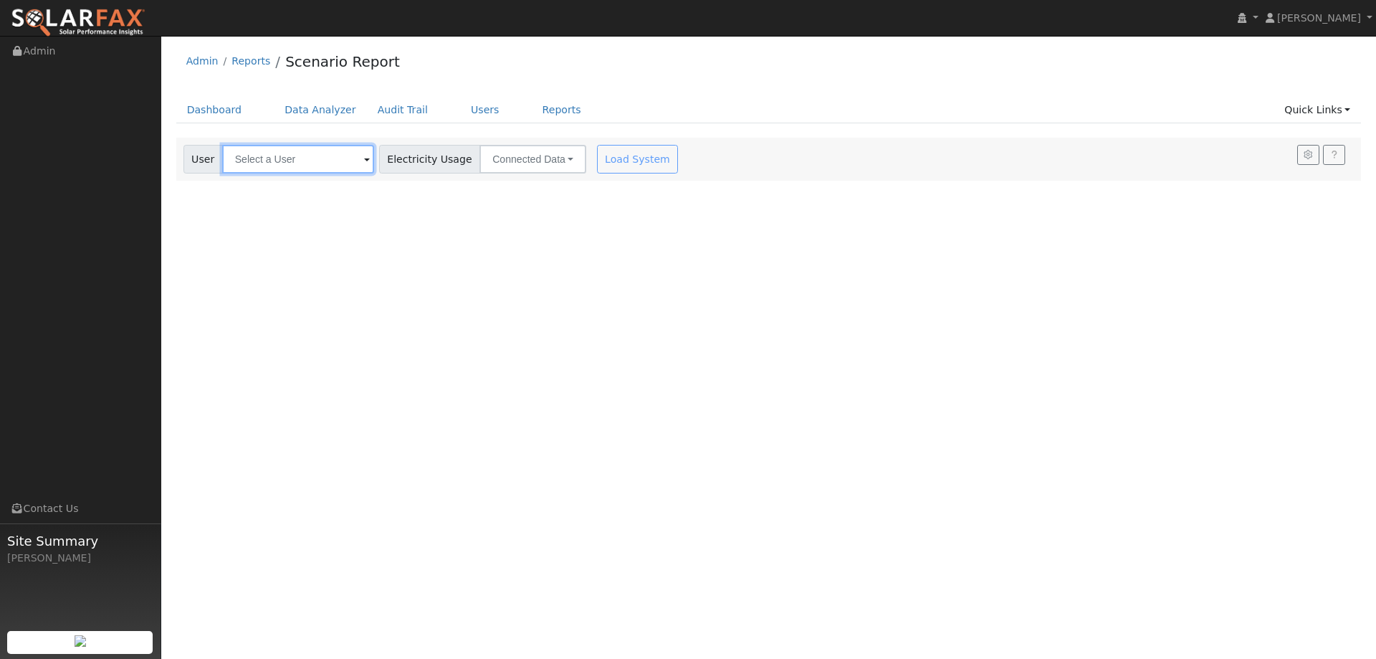
click at [292, 163] on input "text" at bounding box center [298, 159] width 152 height 29
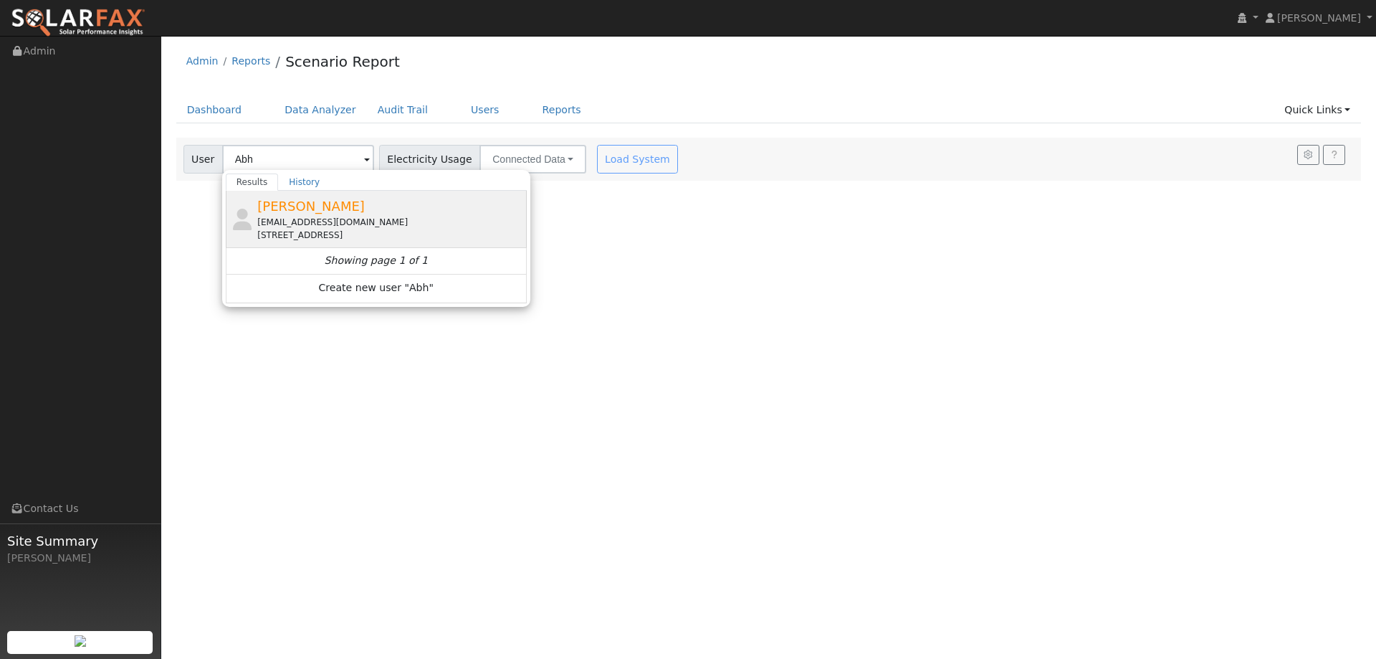
click at [345, 222] on div "[EMAIL_ADDRESS][DOMAIN_NAME]" at bounding box center [390, 222] width 266 height 13
type input "[PERSON_NAME]"
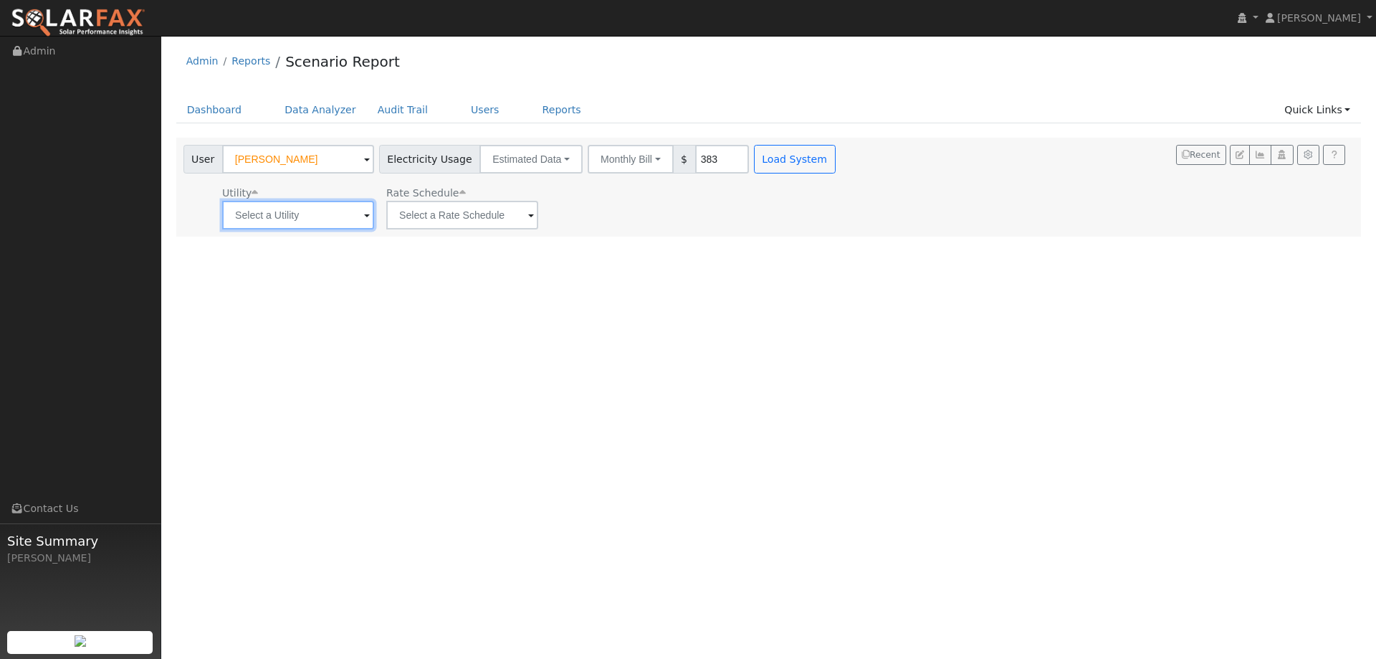
click at [315, 218] on input "text" at bounding box center [298, 215] width 152 height 29
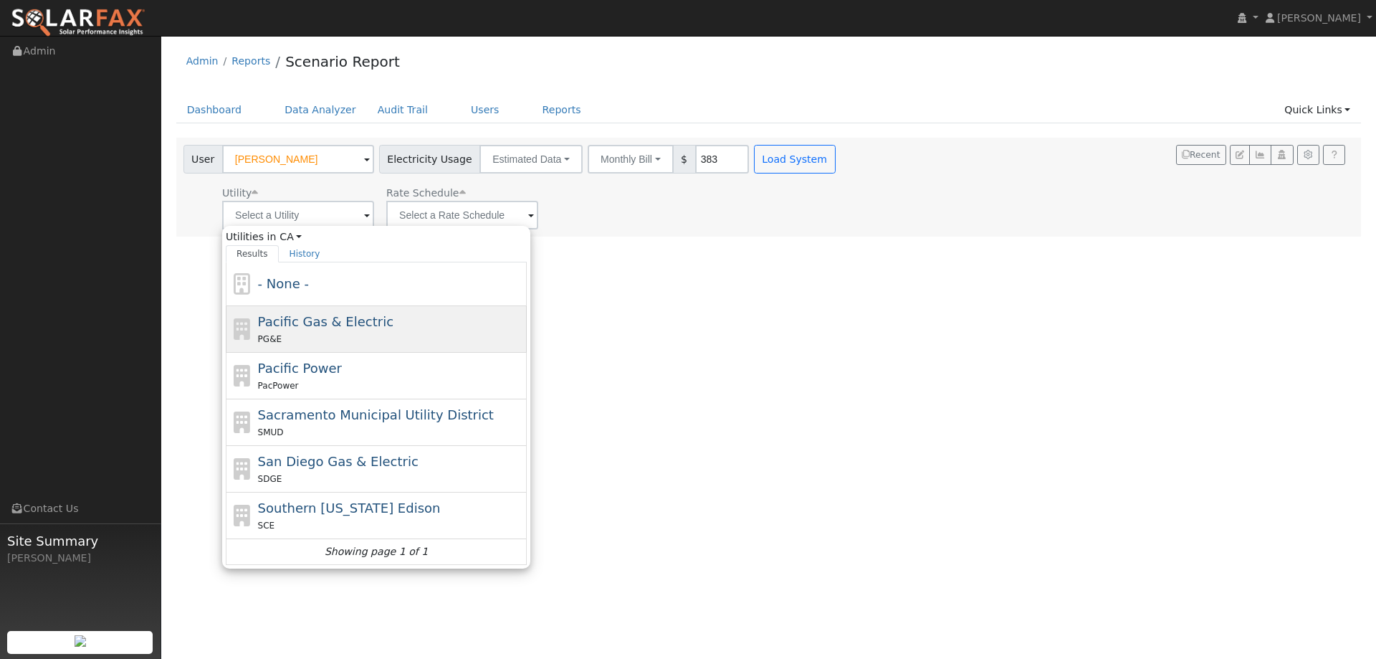
click at [318, 342] on div "PG&E" at bounding box center [391, 338] width 266 height 15
type input "Pacific Gas & Electric"
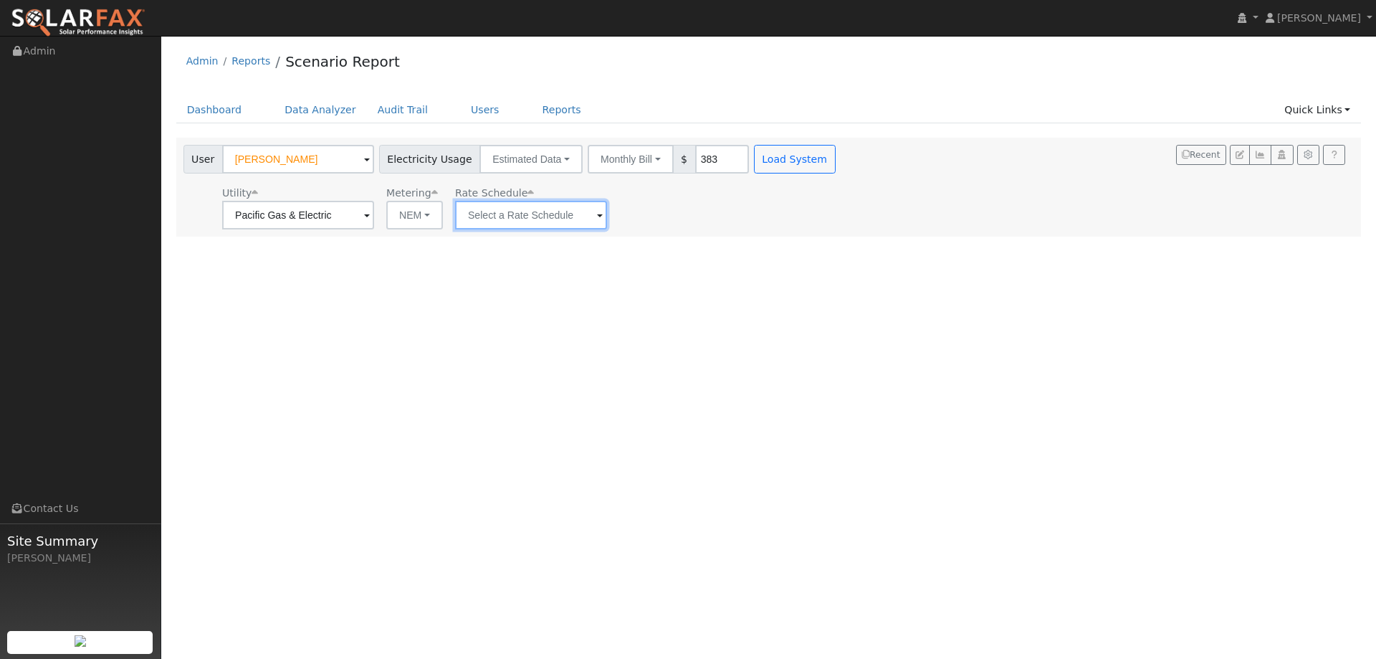
click at [499, 211] on input "text" at bounding box center [531, 215] width 152 height 29
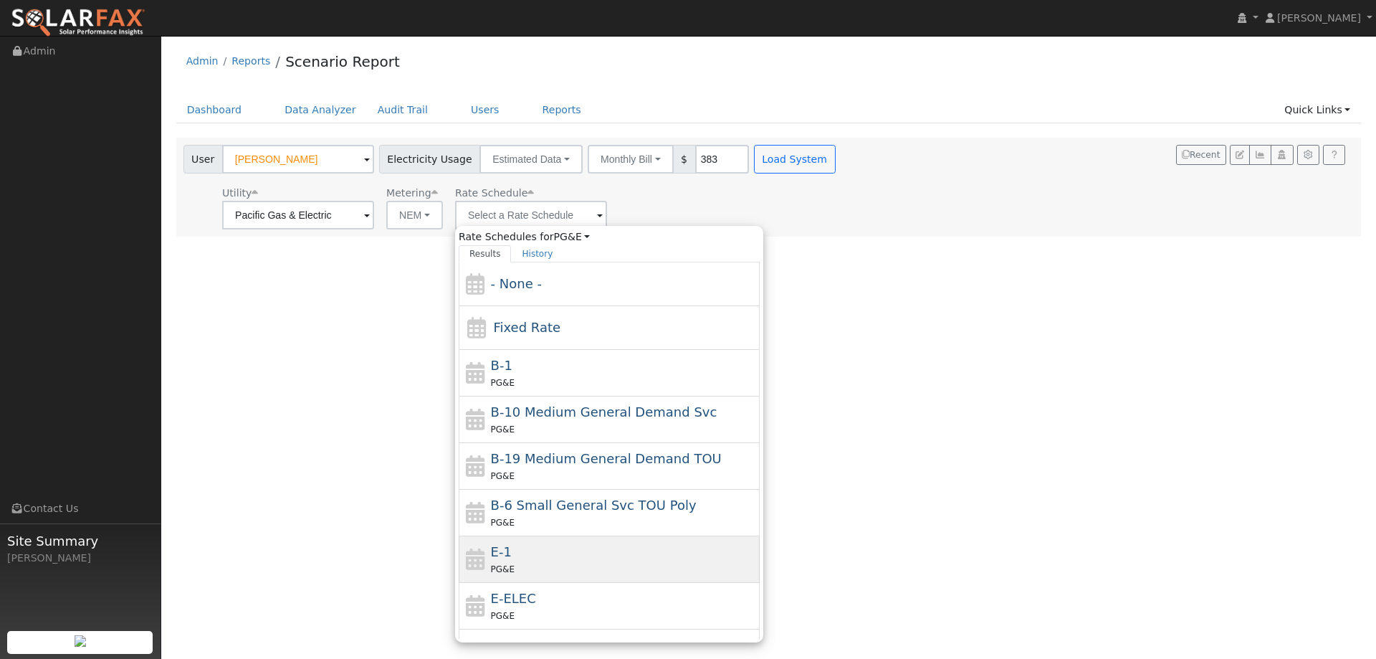
click at [531, 549] on div "E-1 PG&E" at bounding box center [624, 559] width 266 height 34
type input "E-1"
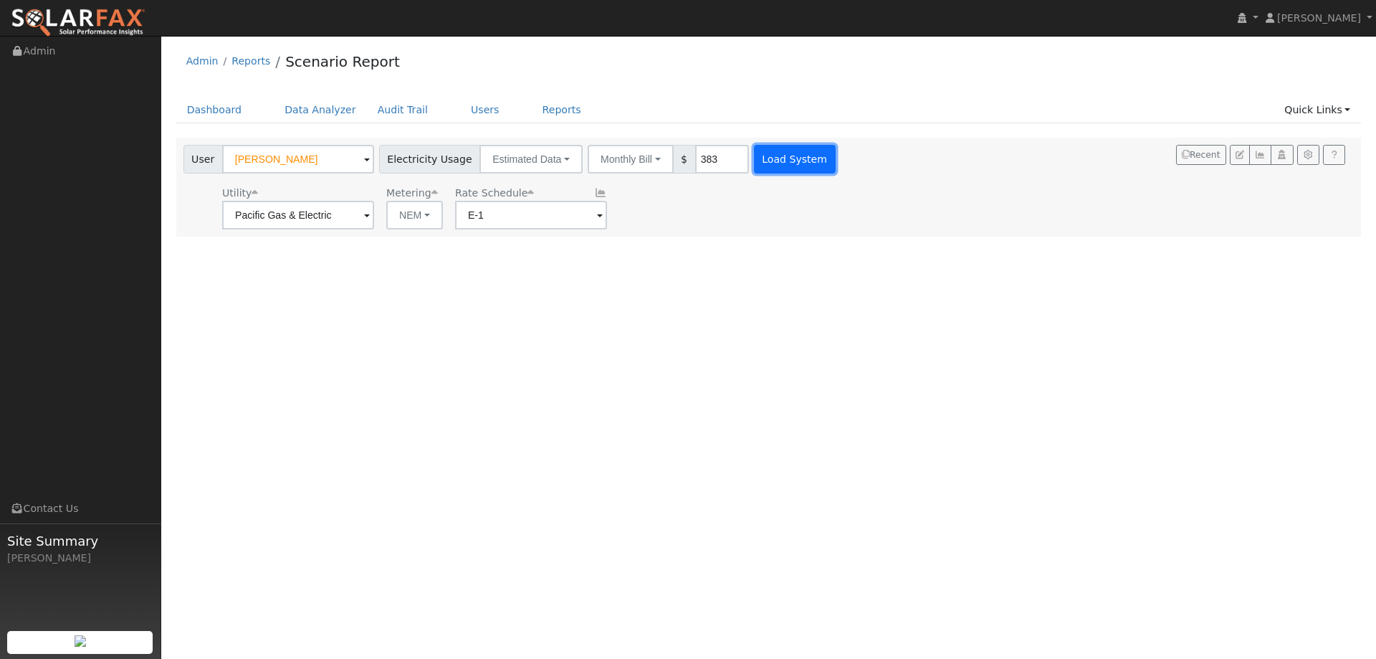
click at [754, 154] on button "Load System" at bounding box center [795, 159] width 82 height 29
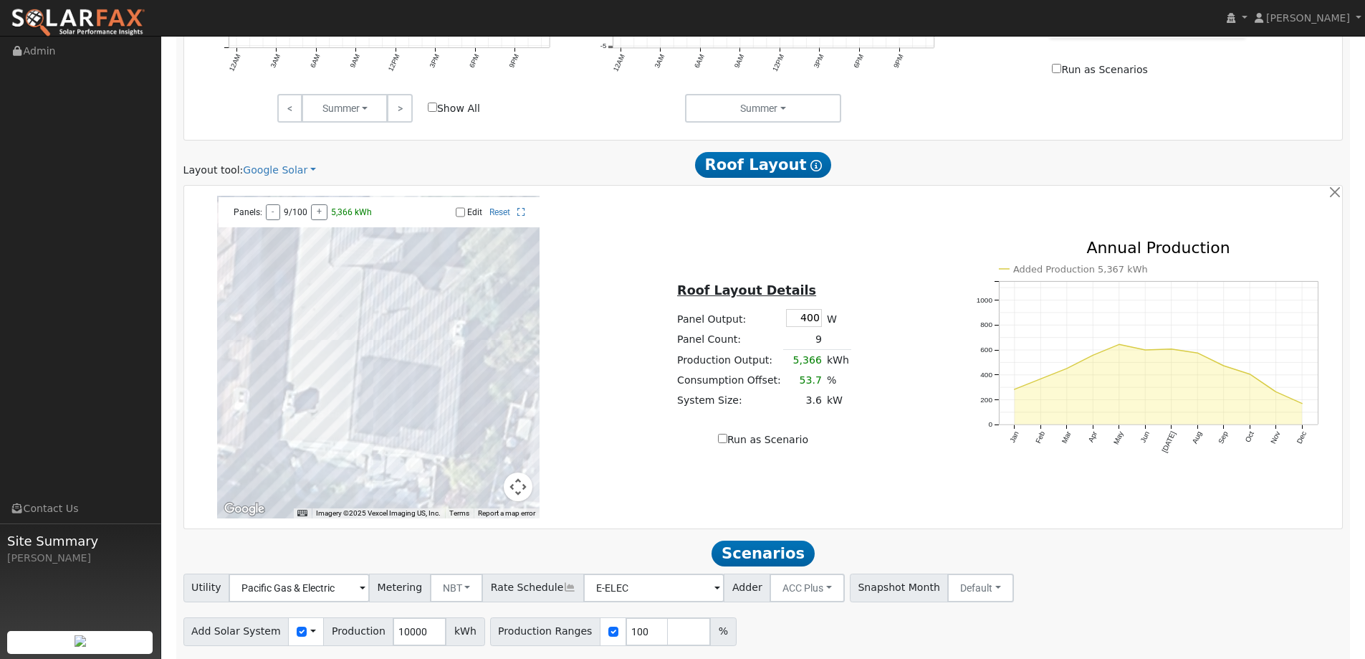
scroll to position [742, 0]
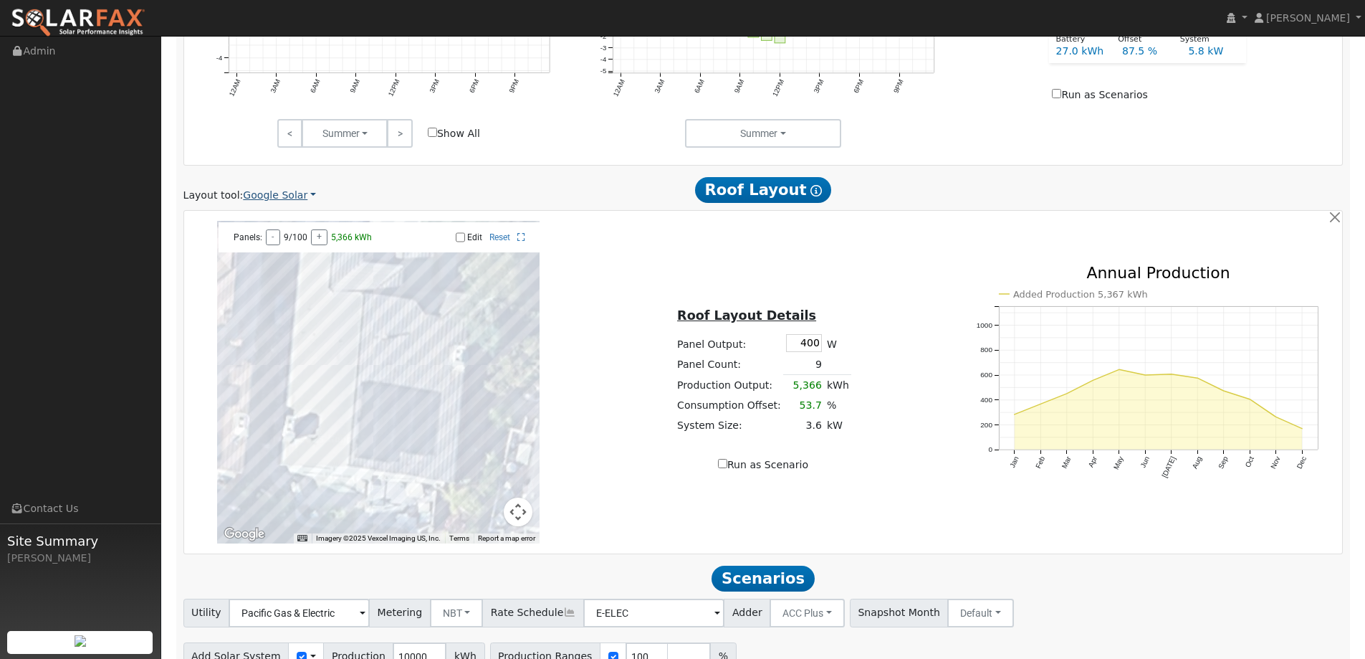
click at [287, 198] on link "Google Solar" at bounding box center [279, 195] width 73 height 15
click at [286, 260] on link "Aurora" at bounding box center [289, 261] width 100 height 20
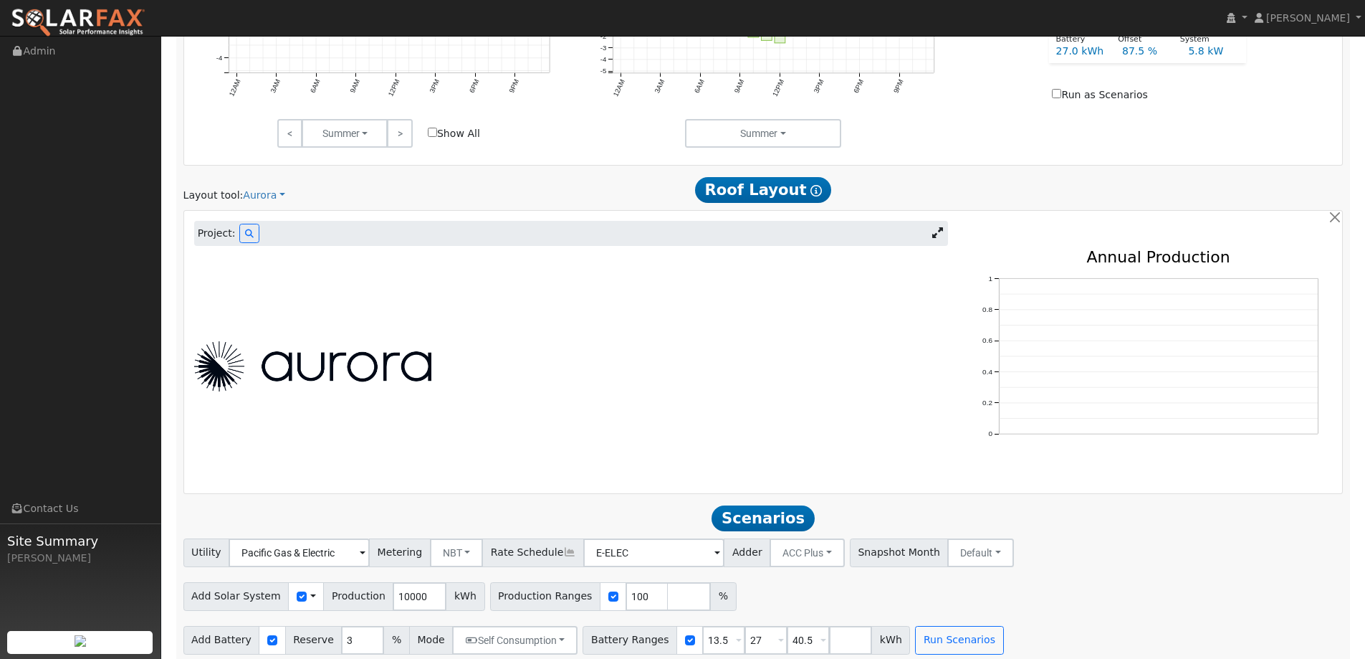
scroll to position [535, 0]
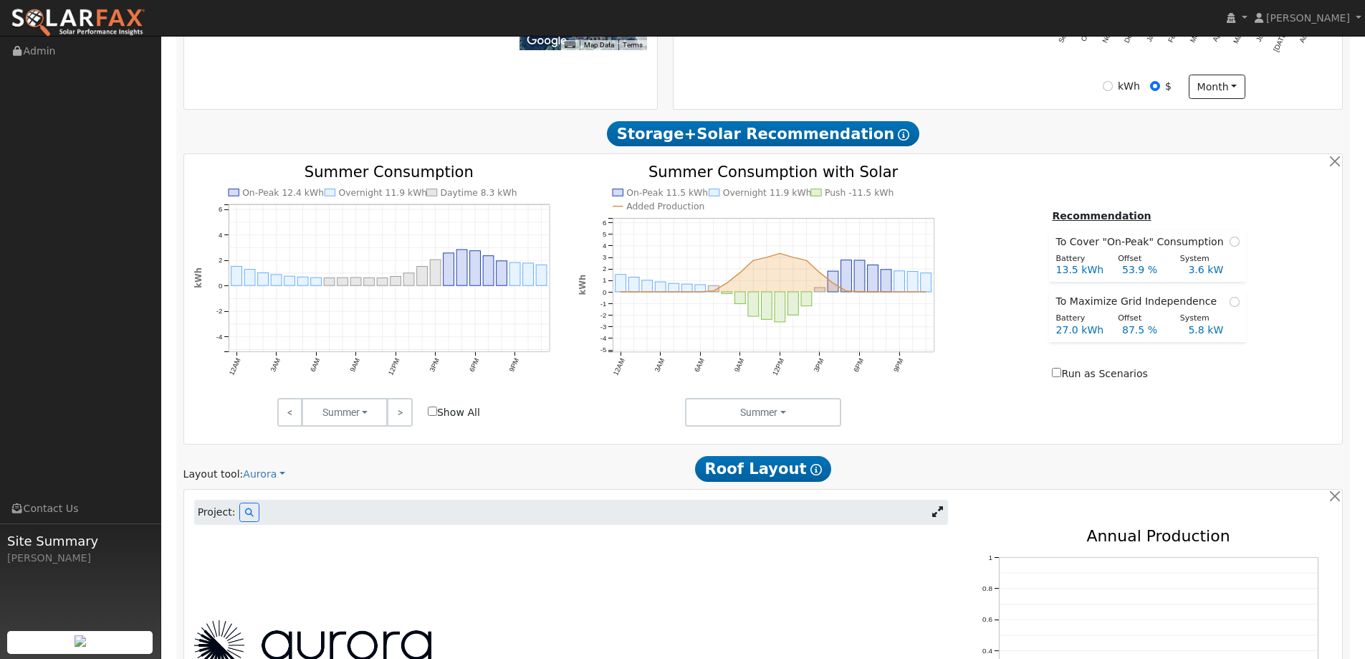
click at [244, 440] on div "On-Peak 12.4 kWh Overnight 11.9 kWh Daytime 8.3 kWh 12AM 3AM 6AM 9AM 12PM 3PM 6…" at bounding box center [763, 298] width 1159 height 289
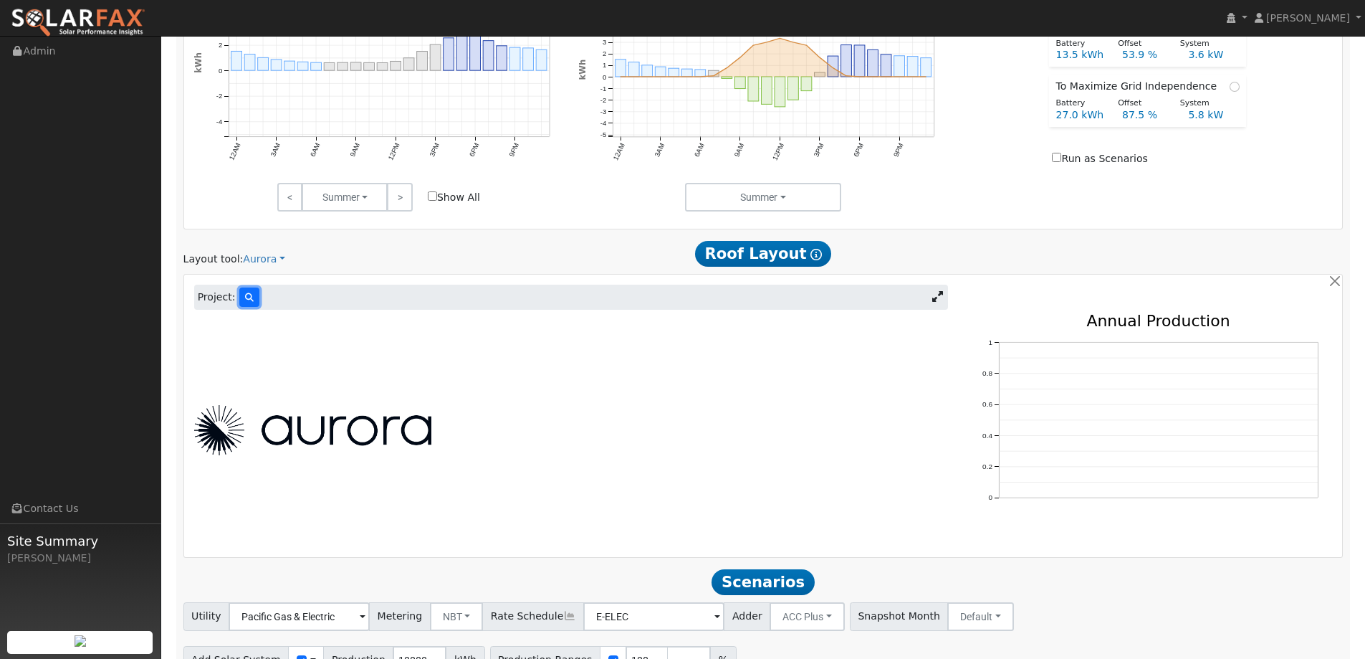
click at [248, 302] on icon at bounding box center [249, 297] width 9 height 9
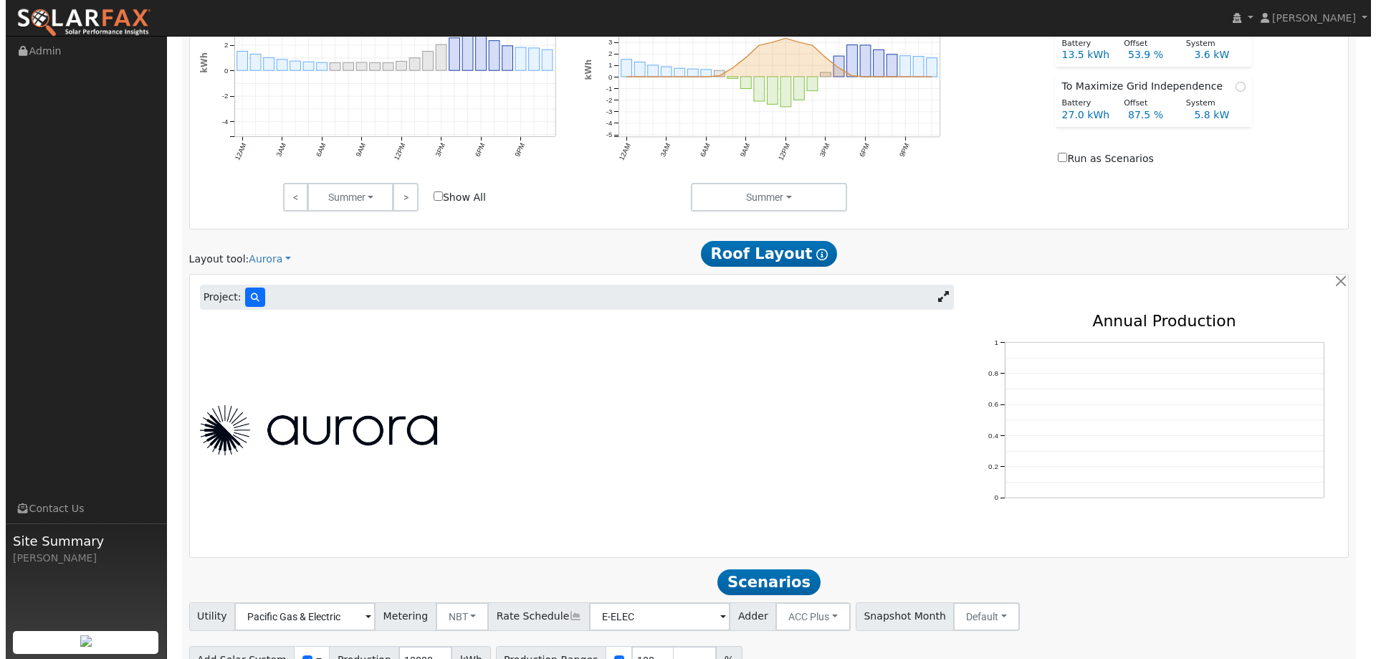
scroll to position [680, 0]
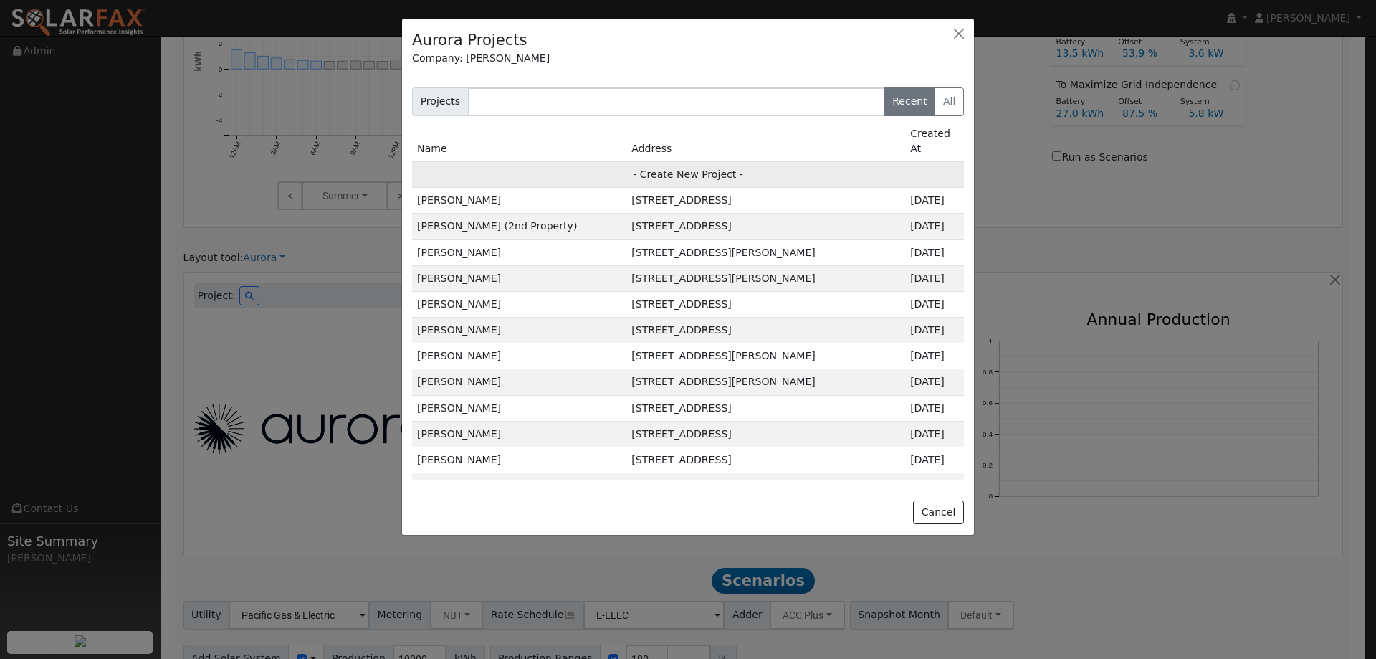
click at [656, 161] on td "- Create New Project -" at bounding box center [688, 174] width 552 height 26
type input "[PERSON_NAME]"
type input "4040 Westminster Place"
type input "Danville"
type input "CA"
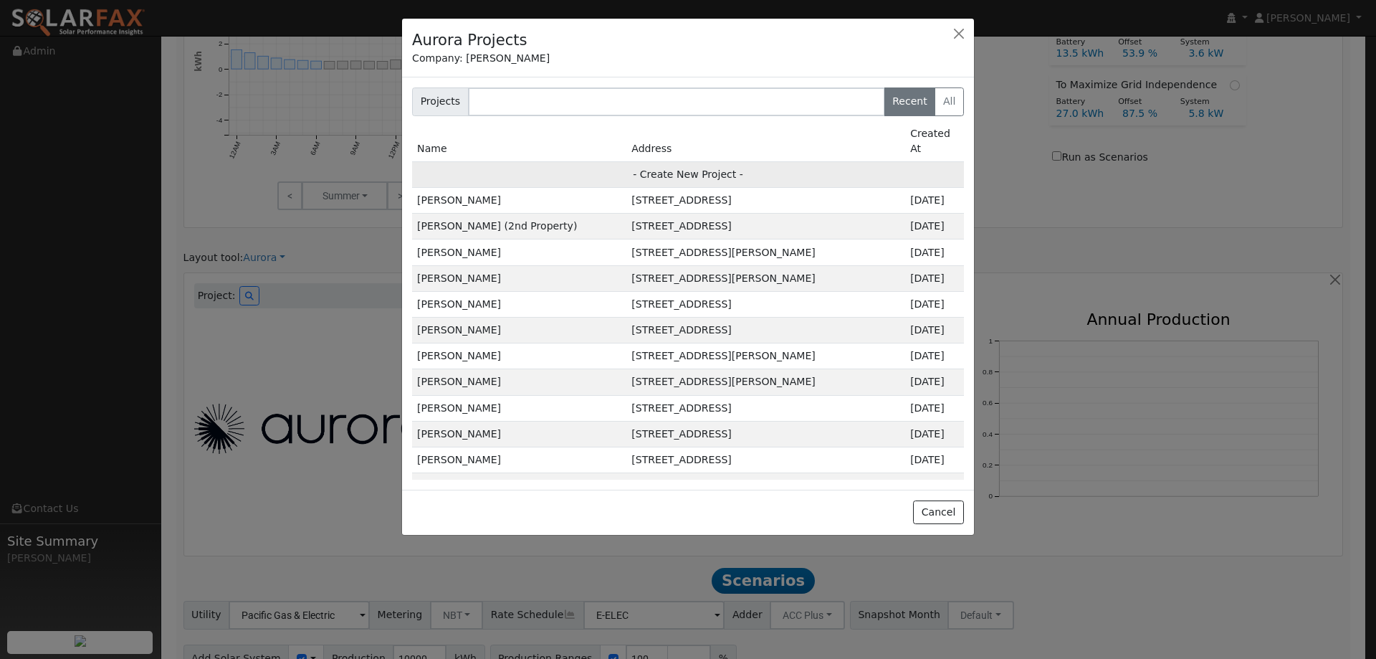
type input "94506"
type input "Design"
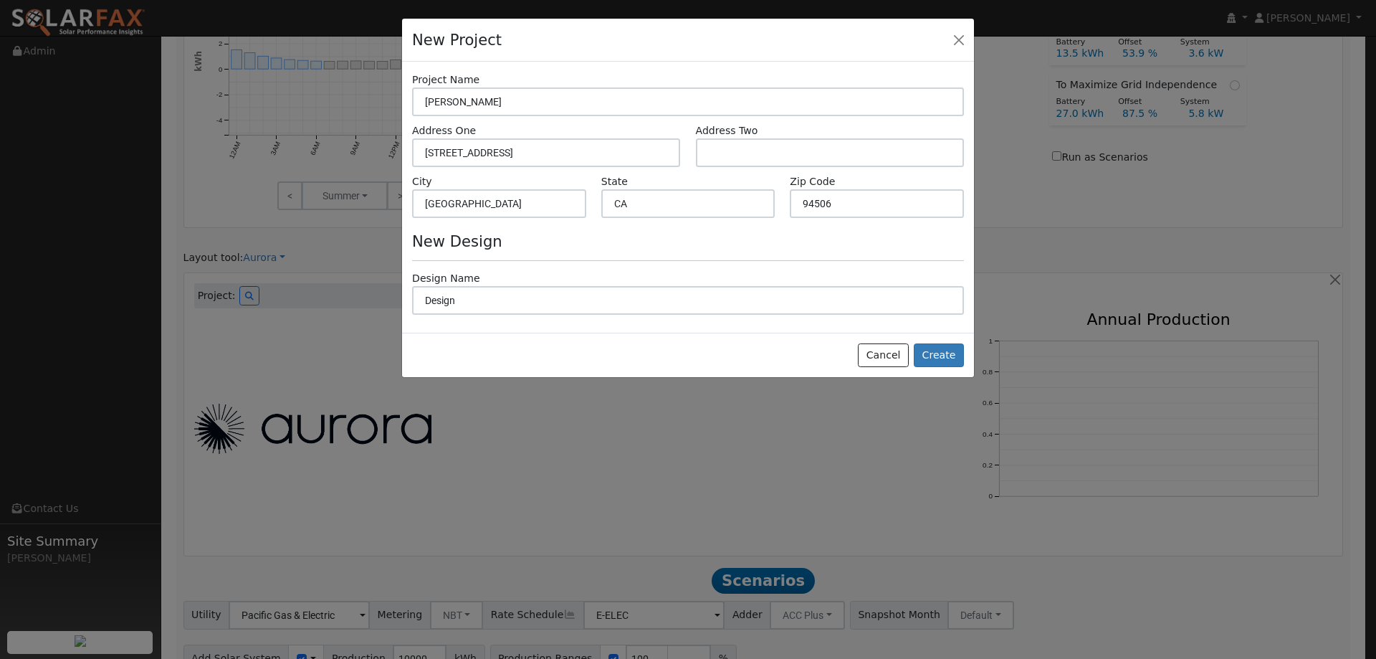
scroll to position [681, 0]
click at [932, 356] on button "Create" at bounding box center [939, 355] width 50 height 24
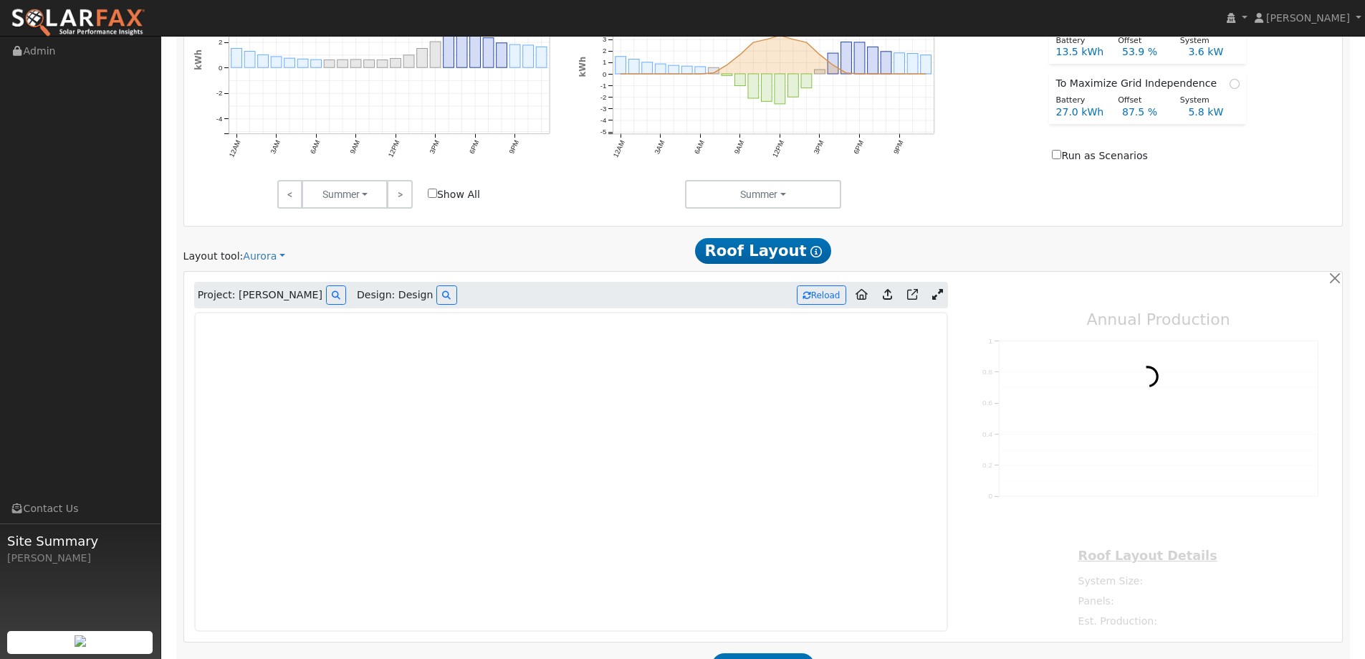
type input "0"
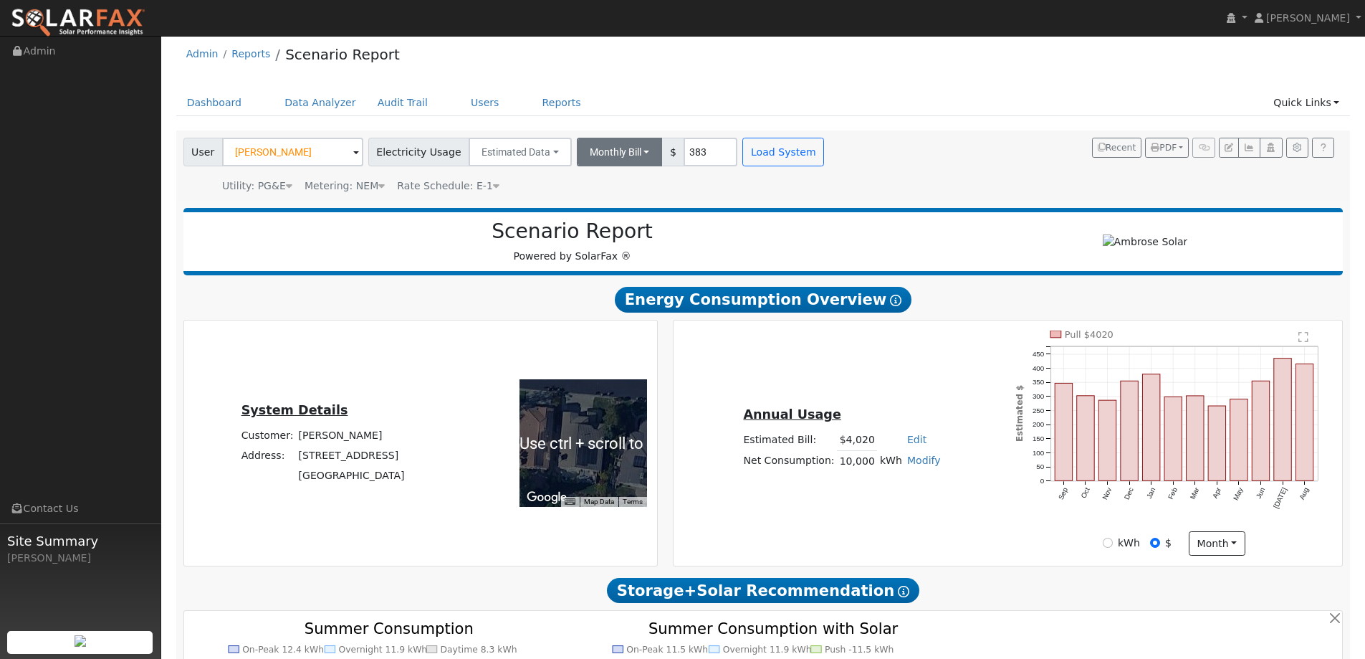
scroll to position [0, 0]
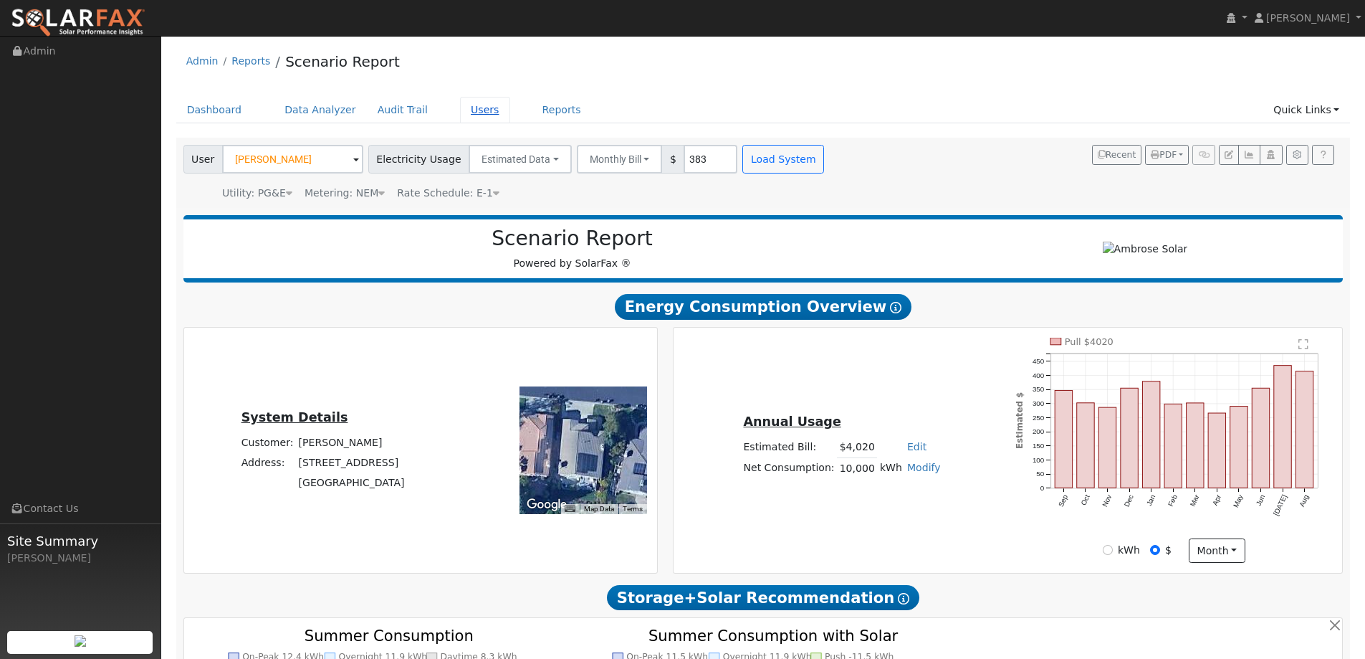
click at [460, 102] on link "Users" at bounding box center [485, 110] width 50 height 27
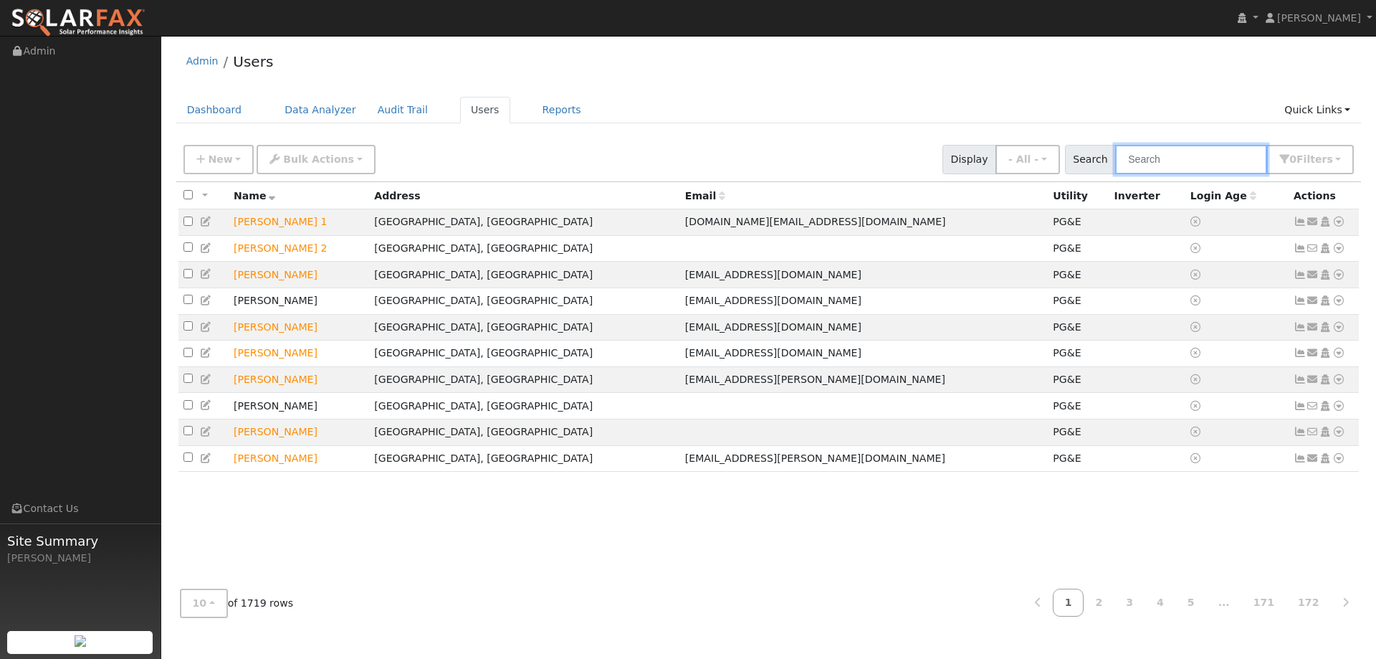
click at [1164, 151] on input "text" at bounding box center [1191, 159] width 152 height 29
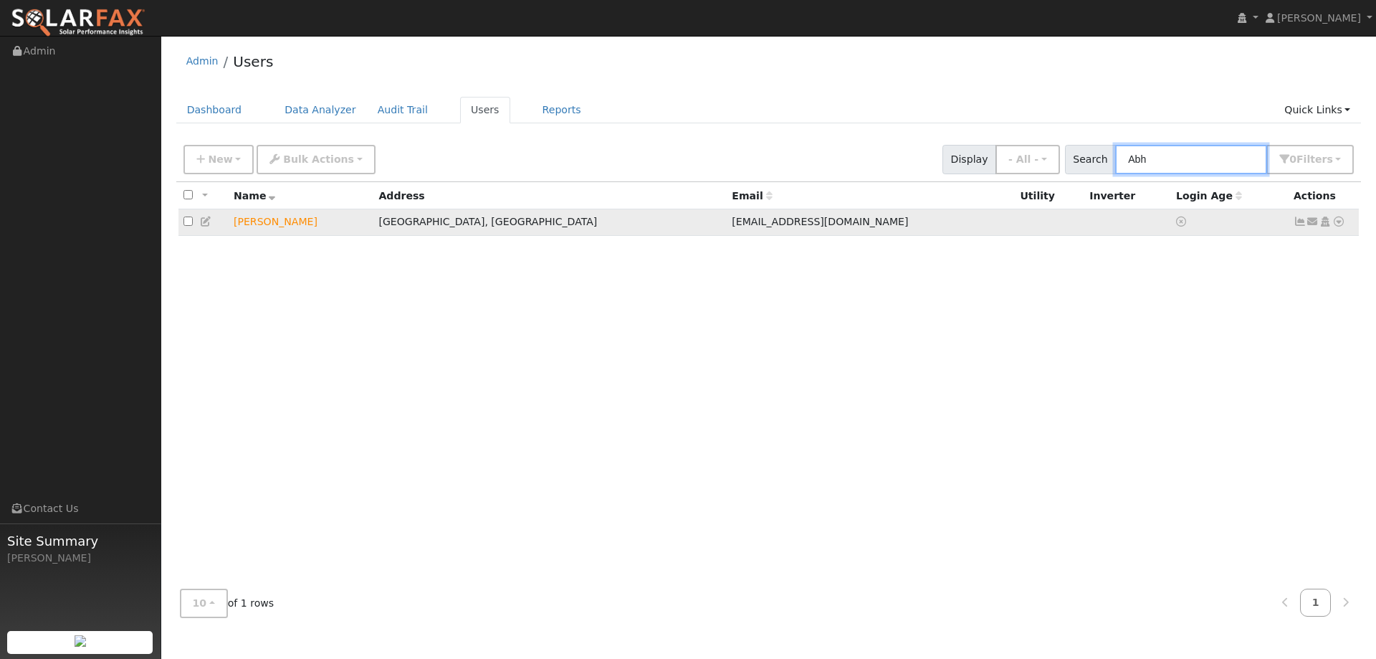
type input "Abh"
click at [1336, 225] on icon at bounding box center [1338, 221] width 13 height 10
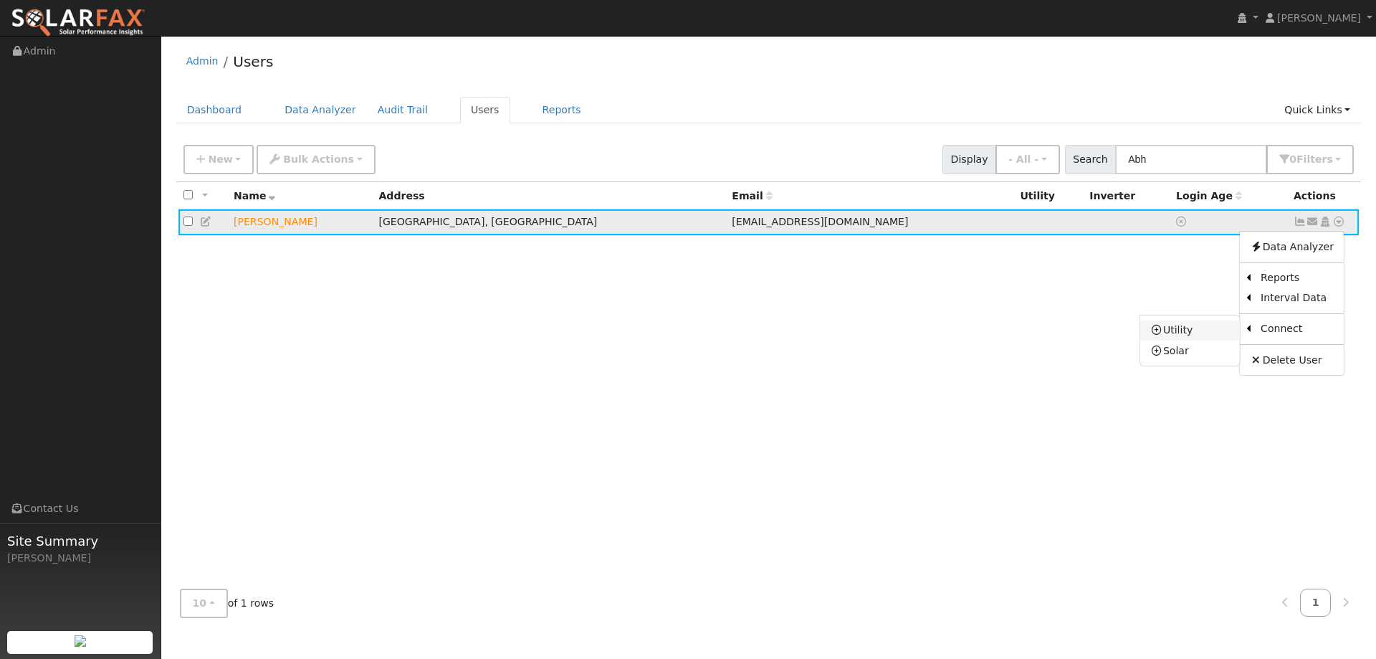
click at [1193, 335] on link "Utility" at bounding box center [1190, 330] width 100 height 20
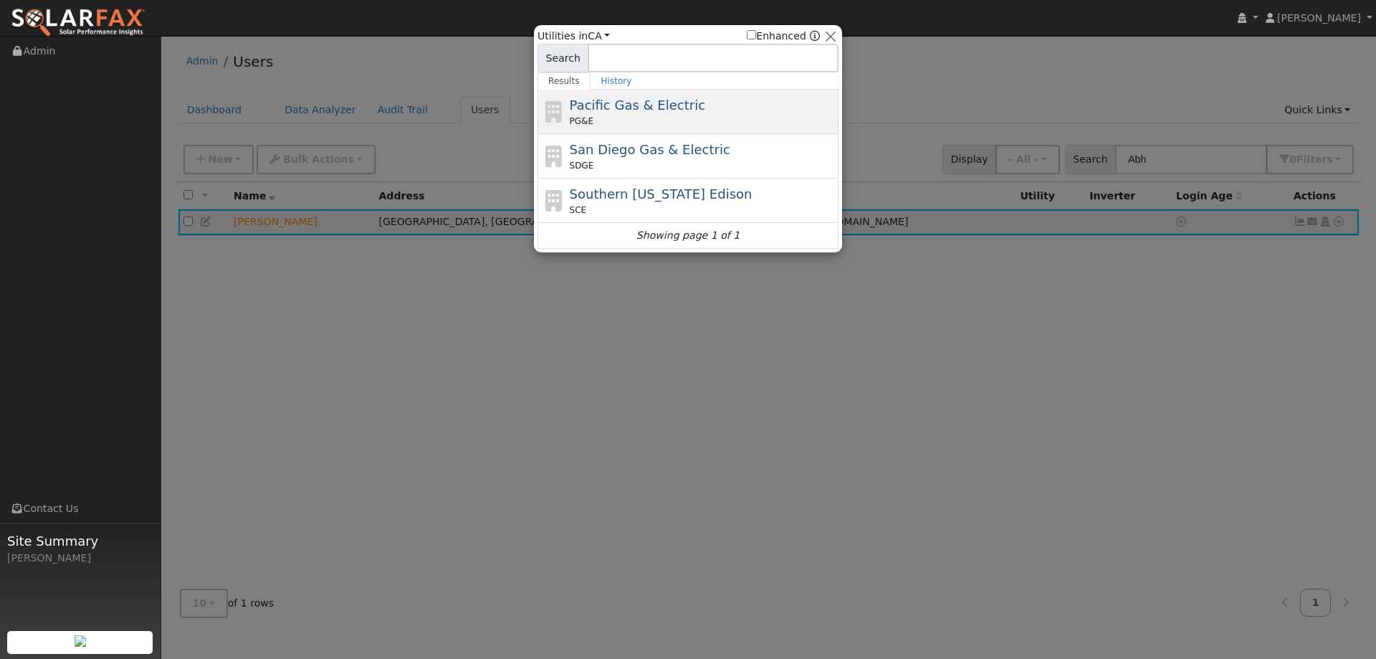
click at [604, 100] on span "Pacific Gas & Electric" at bounding box center [637, 104] width 135 height 15
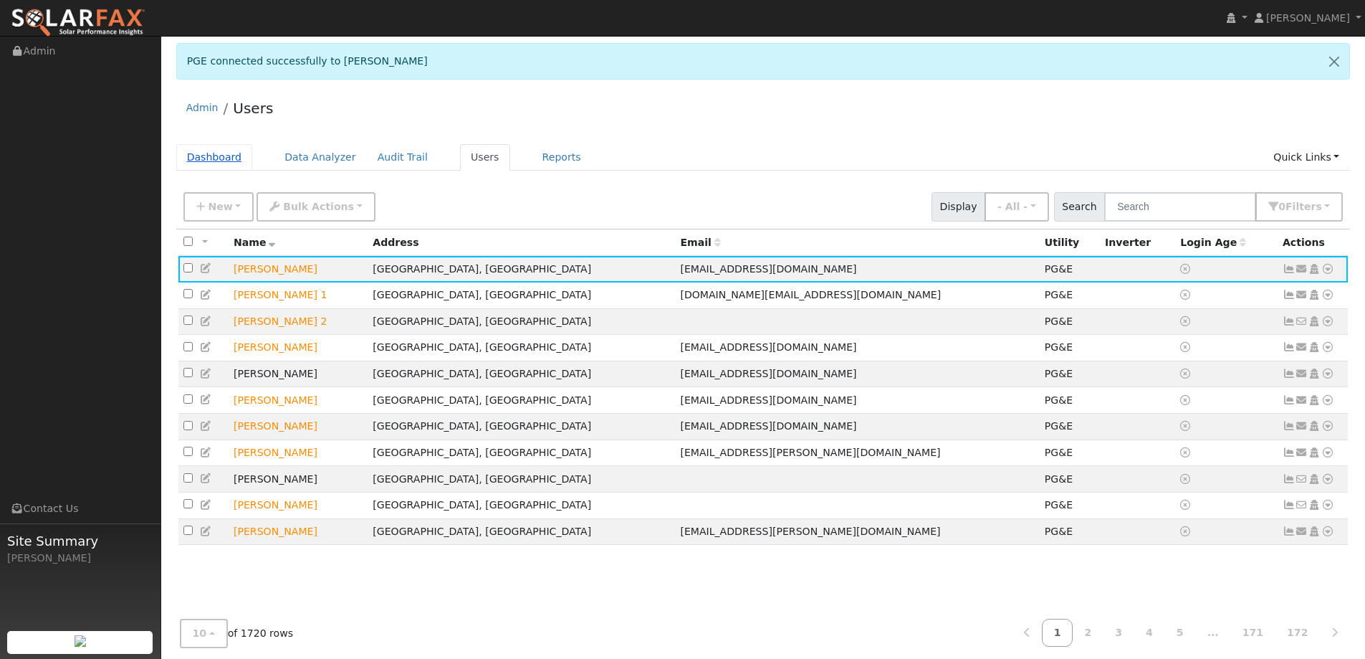
drag, startPoint x: 172, startPoint y: 156, endPoint x: 184, endPoint y: 156, distance: 12.2
click at [176, 156] on div "Admin Users Dashboard Data Analyzer Audit Trail Users Reports Quick Links Quick…" at bounding box center [762, 382] width 1189 height 585
click at [203, 155] on link "Dashboard" at bounding box center [214, 157] width 77 height 27
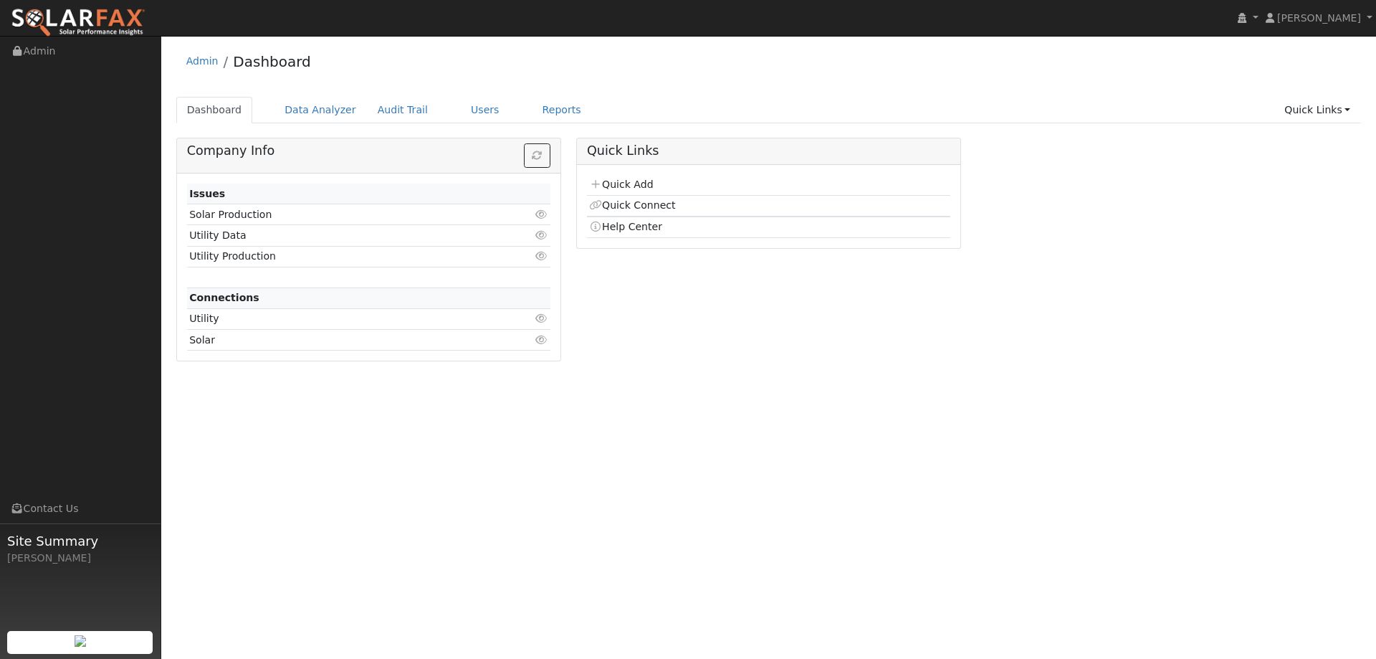
drag, startPoint x: 606, startPoint y: 183, endPoint x: 613, endPoint y: 196, distance: 15.1
click at [606, 184] on link "Quick Add" at bounding box center [621, 183] width 64 height 11
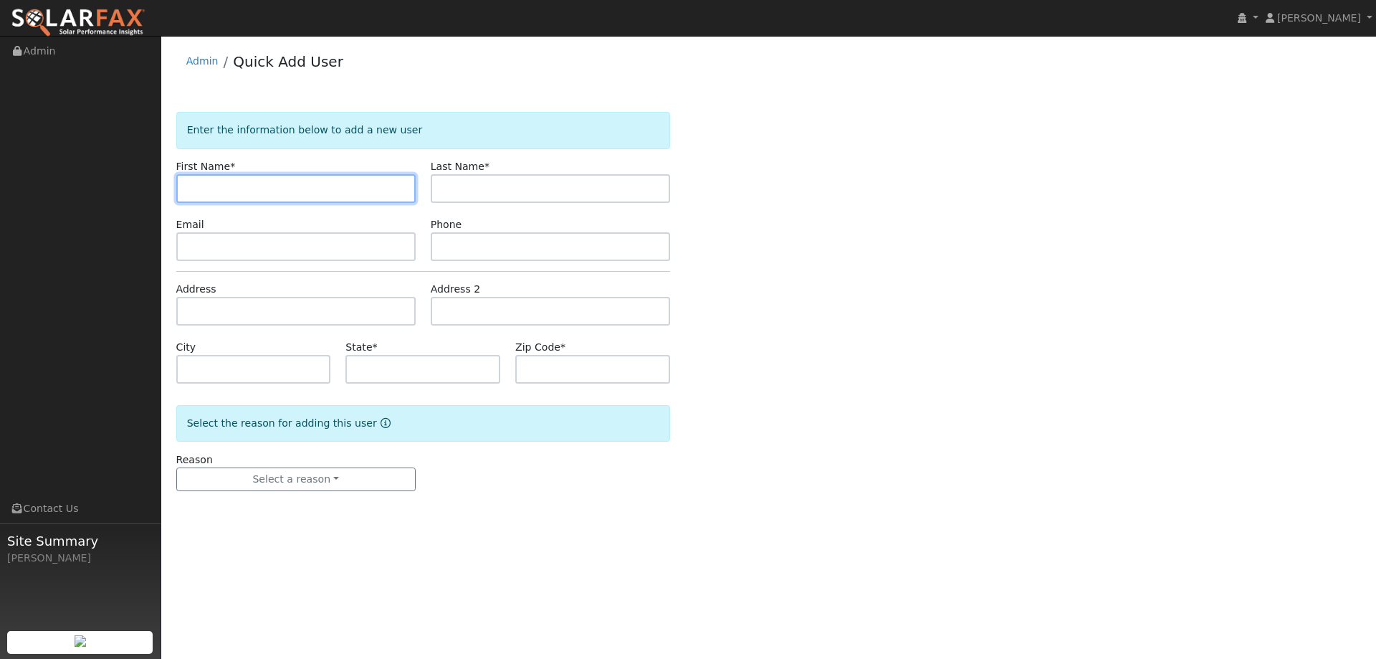
click at [200, 176] on input "text" at bounding box center [295, 188] width 239 height 29
type input "[PERSON_NAME]"
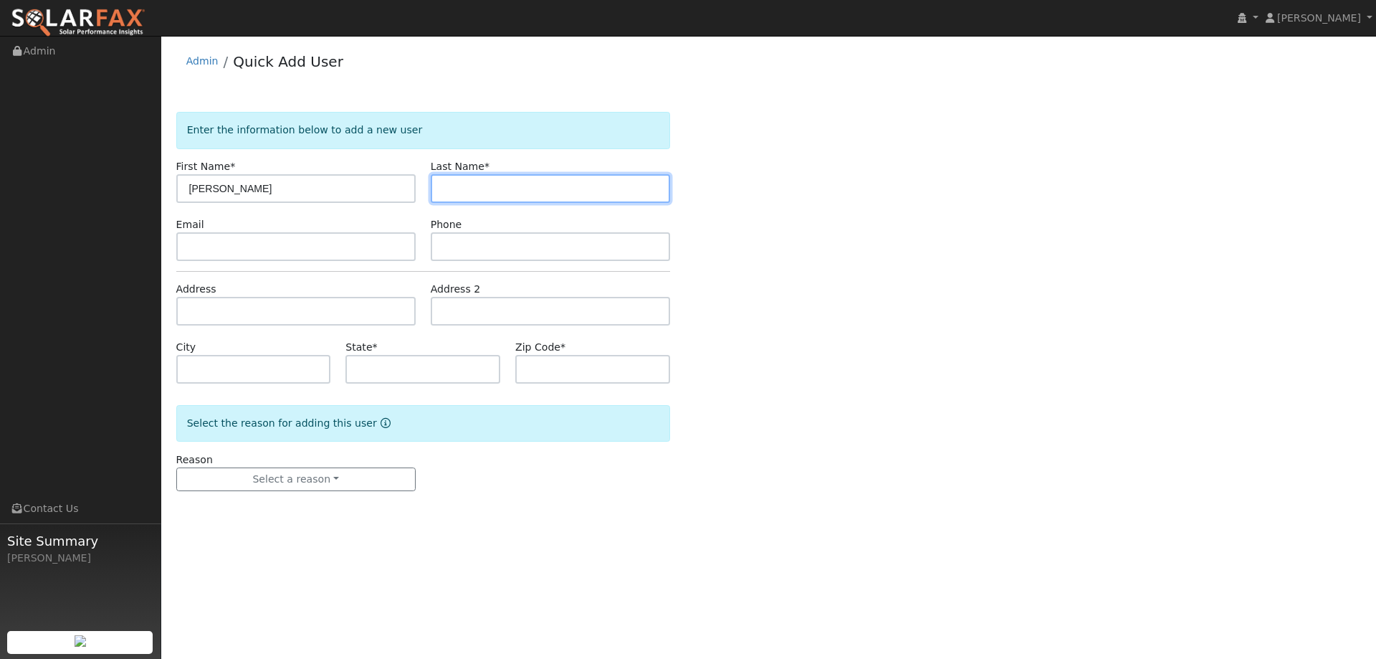
click at [496, 197] on input "text" at bounding box center [550, 188] width 239 height 29
type input "[PERSON_NAME]"
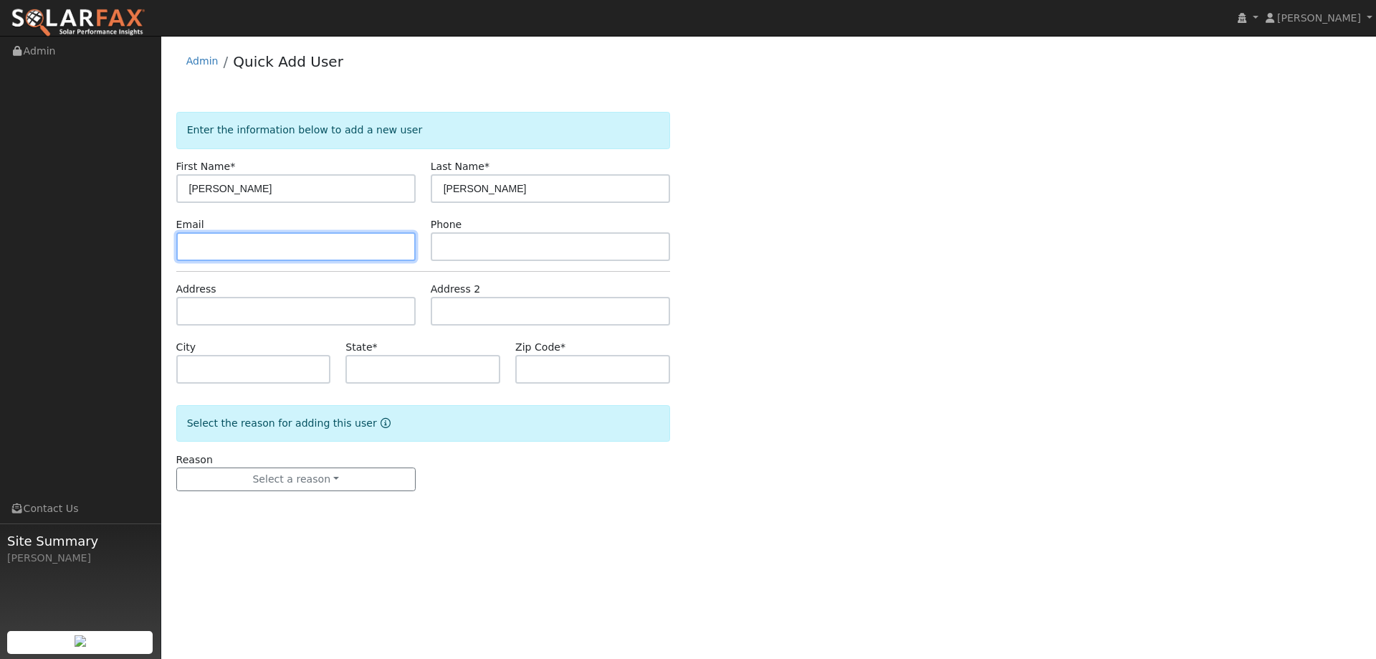
click at [202, 240] on input "text" at bounding box center [295, 246] width 239 height 29
click at [181, 244] on input "text" at bounding box center [295, 246] width 239 height 29
paste input "[EMAIL_ADDRESS][DOMAIN_NAME]"
type input "[EMAIL_ADDRESS][DOMAIN_NAME]"
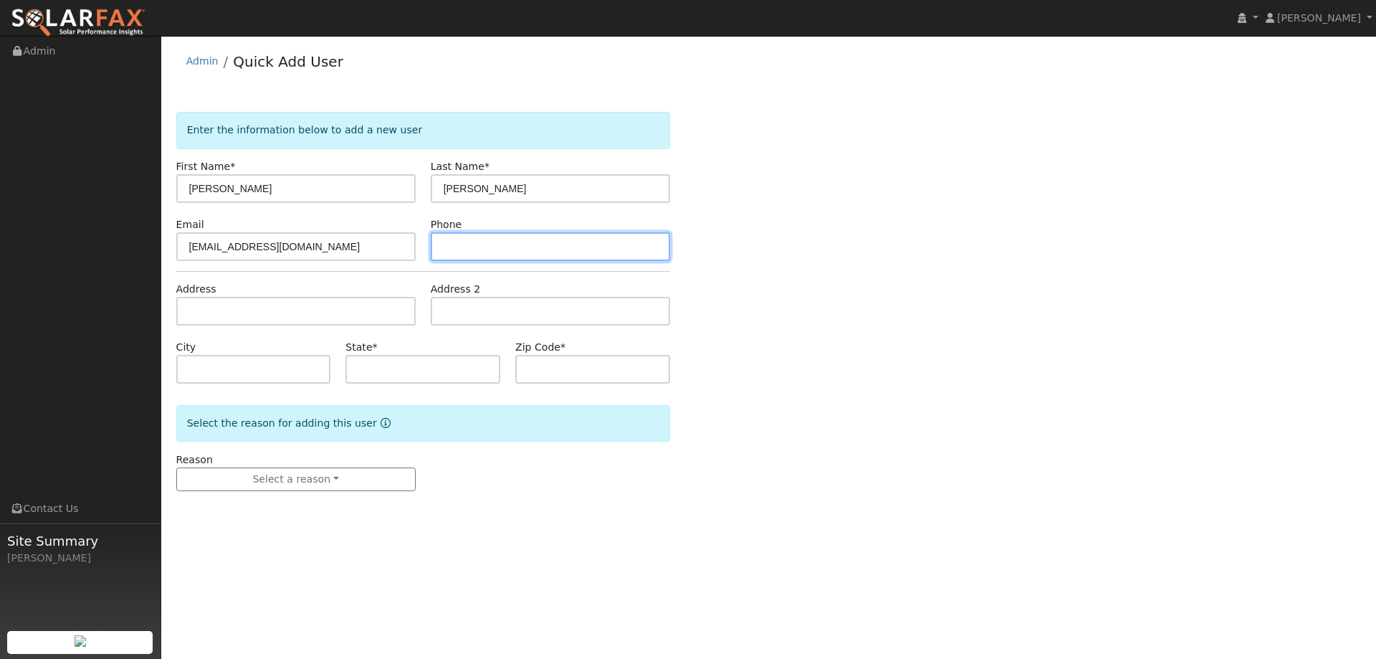
click at [639, 243] on input "text" at bounding box center [550, 246] width 239 height 29
paste input "[PHONE_NUMBER]"
type input "[PHONE_NUMBER]"
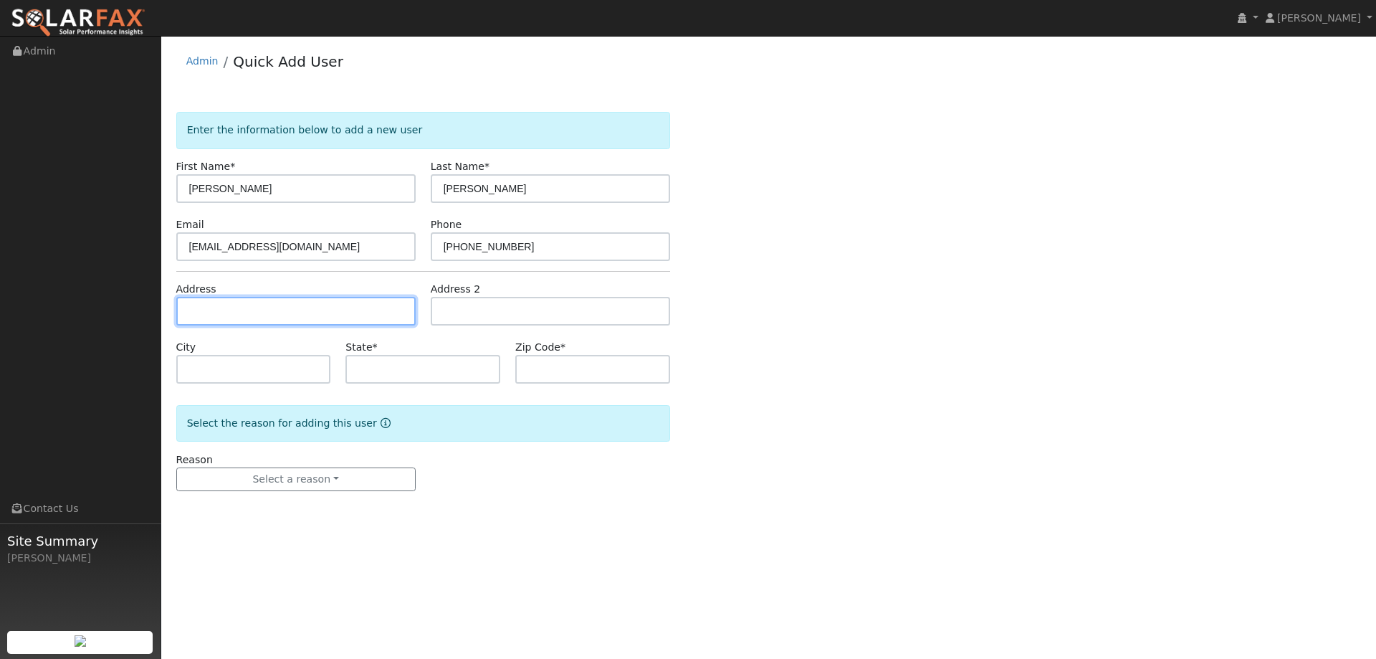
click at [300, 312] on input "text" at bounding box center [295, 311] width 239 height 29
paste input "[STREET_ADDRESS]"
click at [325, 313] on input "[STREET_ADDRESS]" at bounding box center [295, 311] width 239 height 29
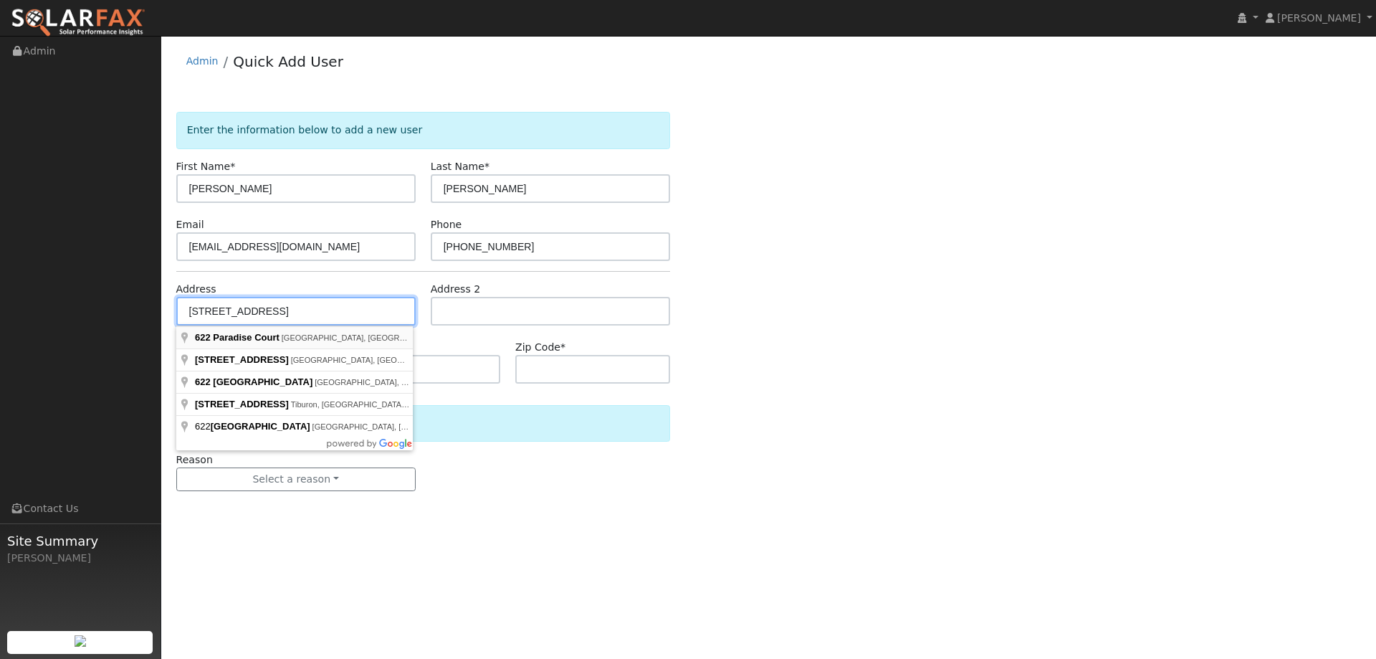
type input "[STREET_ADDRESS]"
type input "[GEOGRAPHIC_DATA]"
type input "CA"
type input "94533"
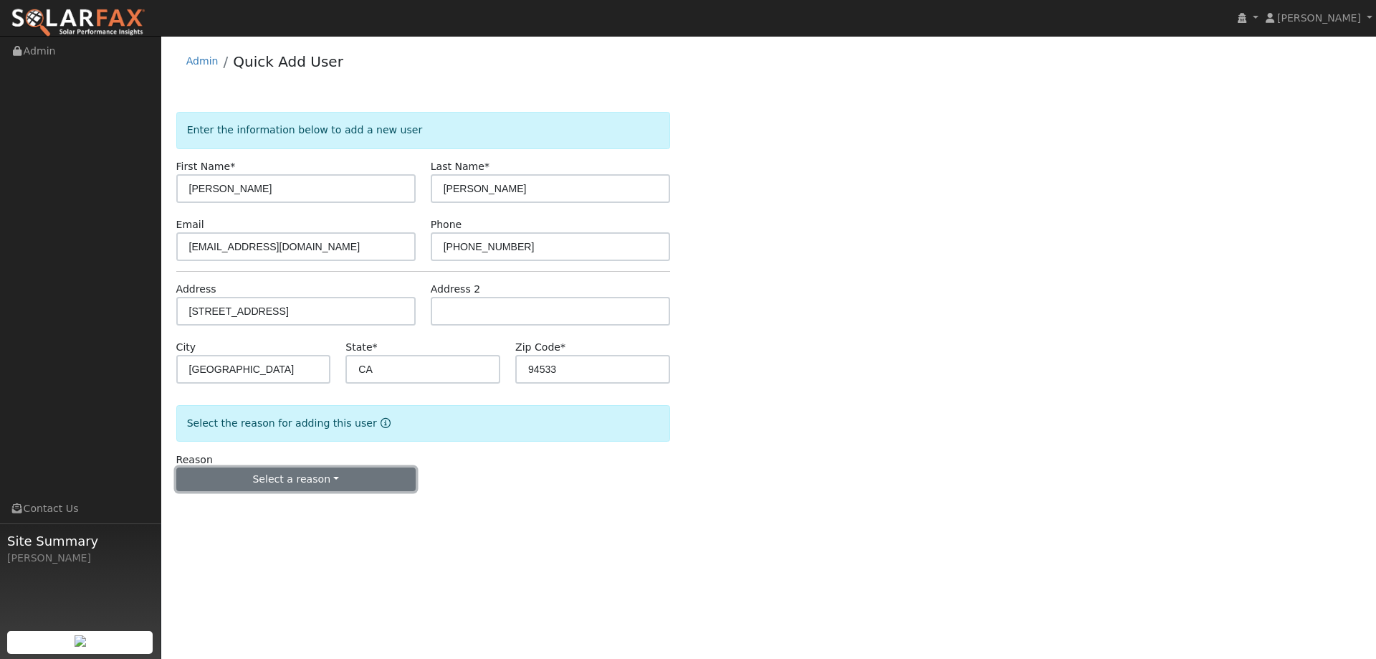
click at [368, 478] on button "Select a reason" at bounding box center [295, 479] width 239 height 24
click at [275, 511] on link "New lead" at bounding box center [256, 509] width 158 height 20
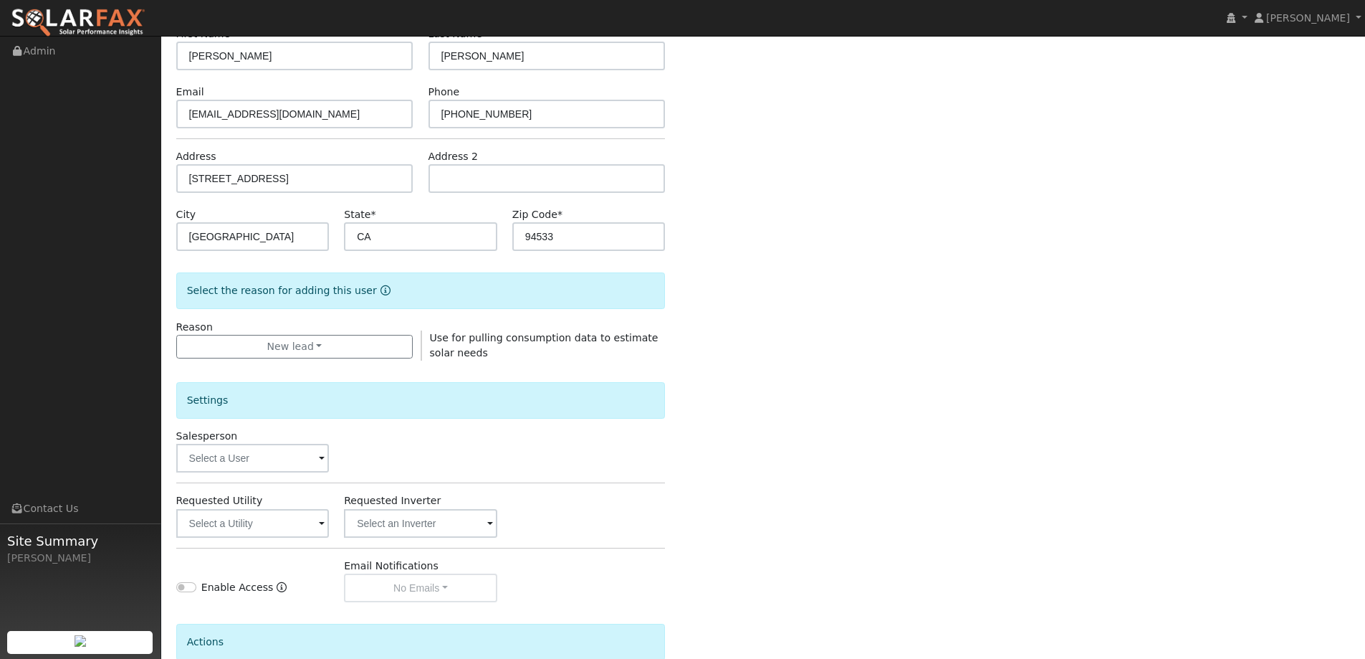
scroll to position [269, 0]
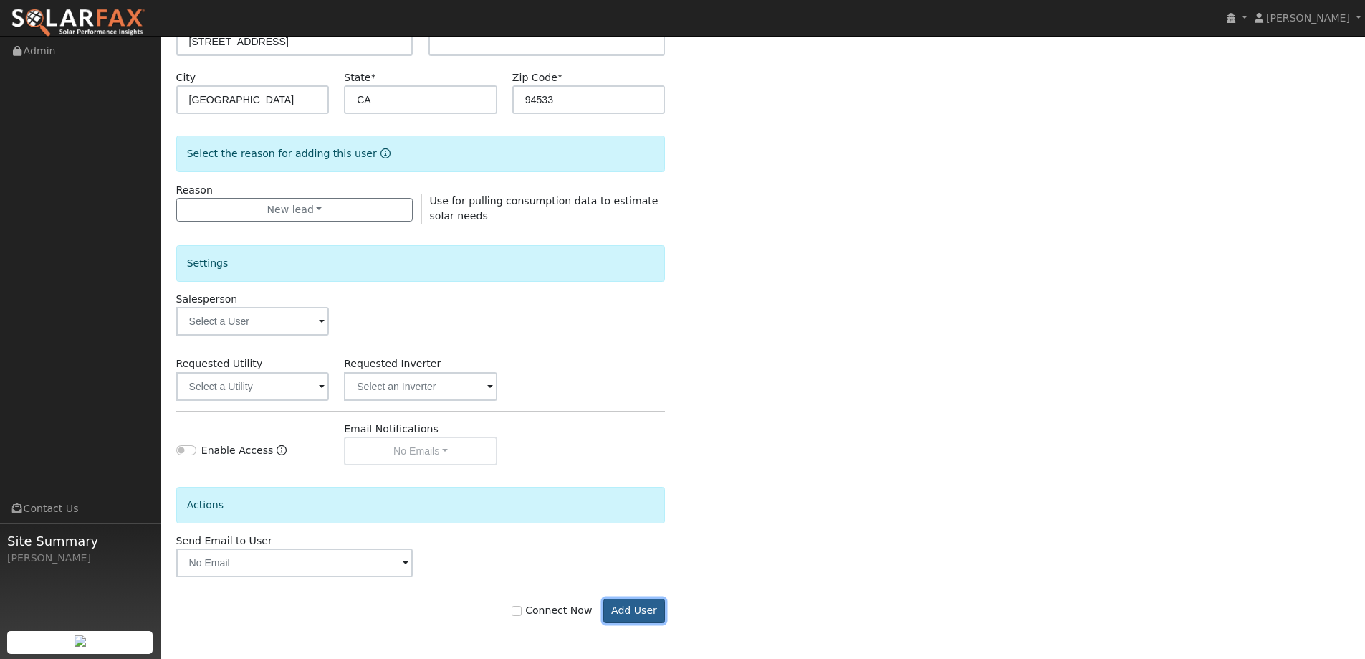
click at [640, 604] on button "Add User" at bounding box center [634, 610] width 62 height 24
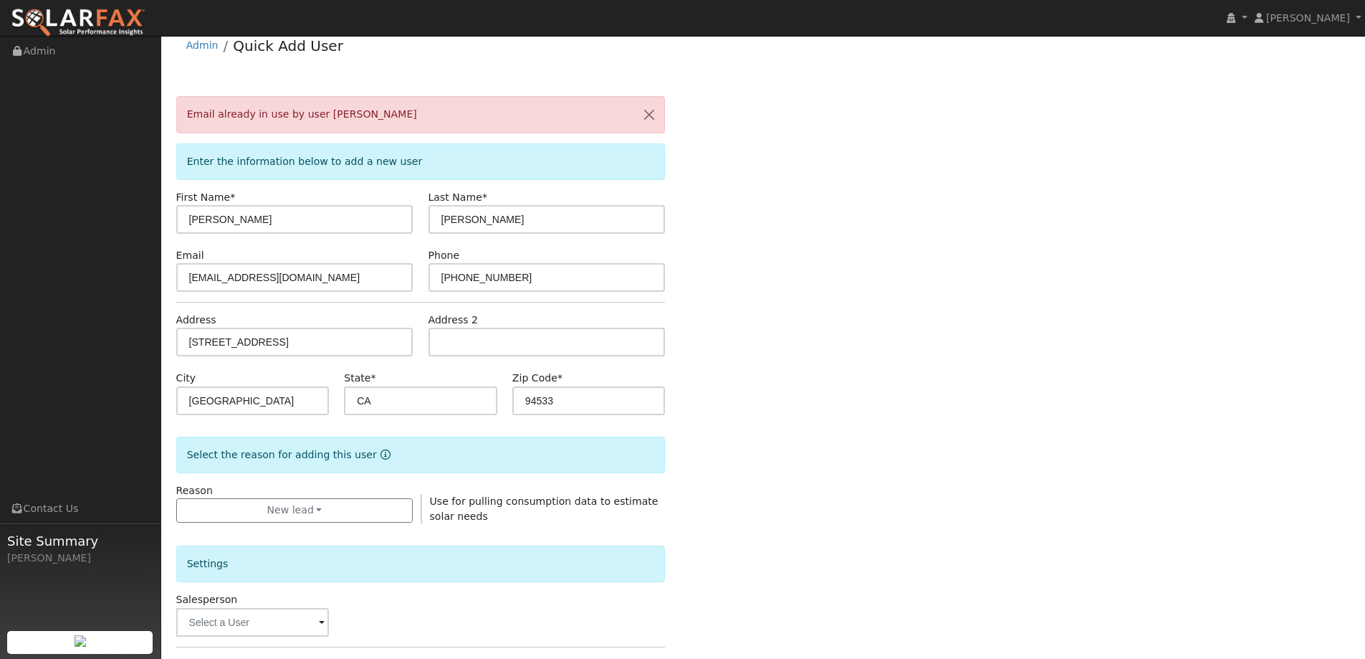
scroll to position [0, 0]
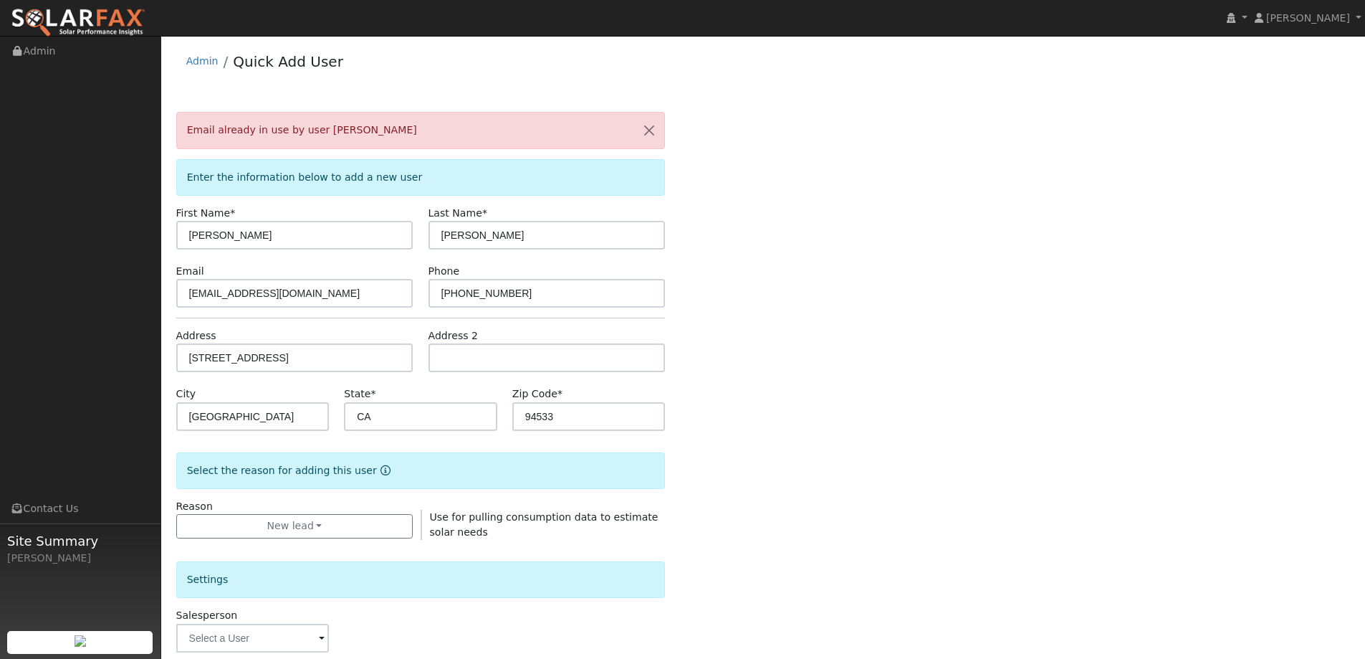
click at [371, 130] on span "Email already in use by user Kevin Dumford" at bounding box center [302, 129] width 230 height 11
click at [408, 129] on div "Email already in use by user Kevin Dumford" at bounding box center [420, 130] width 489 height 37
click at [118, 21] on img at bounding box center [78, 23] width 135 height 30
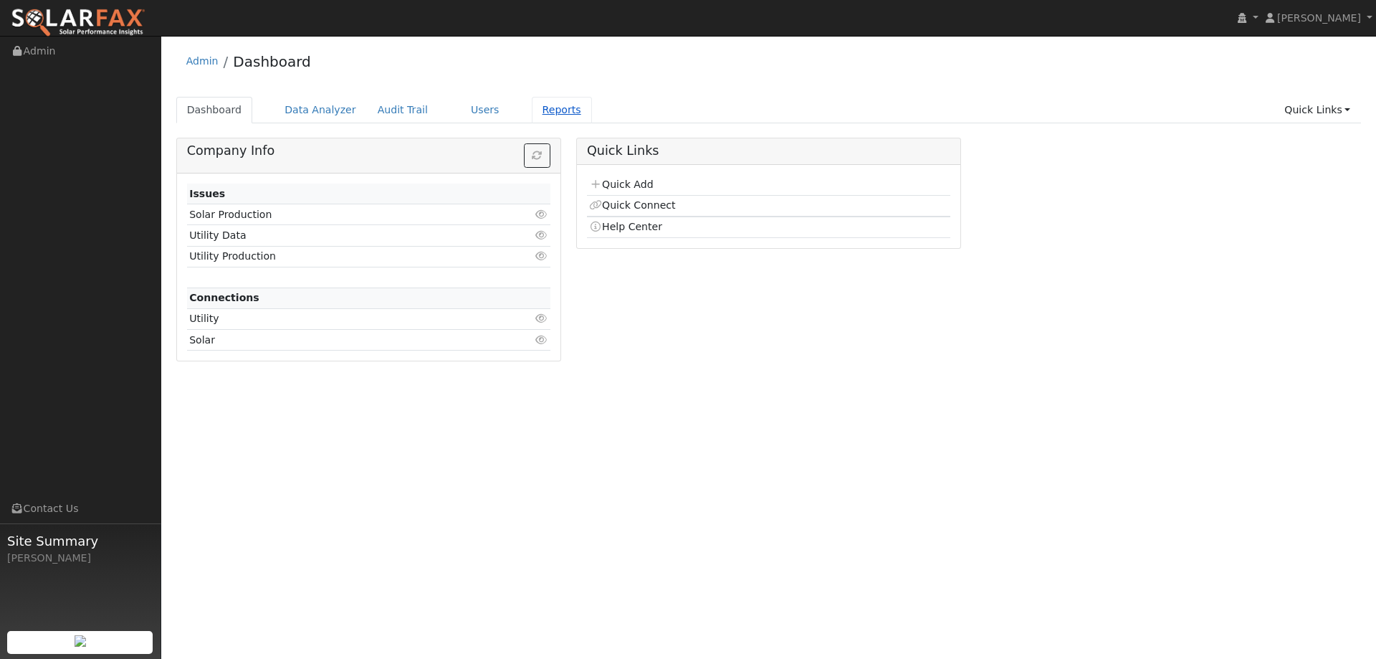
click at [549, 111] on link "Reports" at bounding box center [562, 110] width 60 height 27
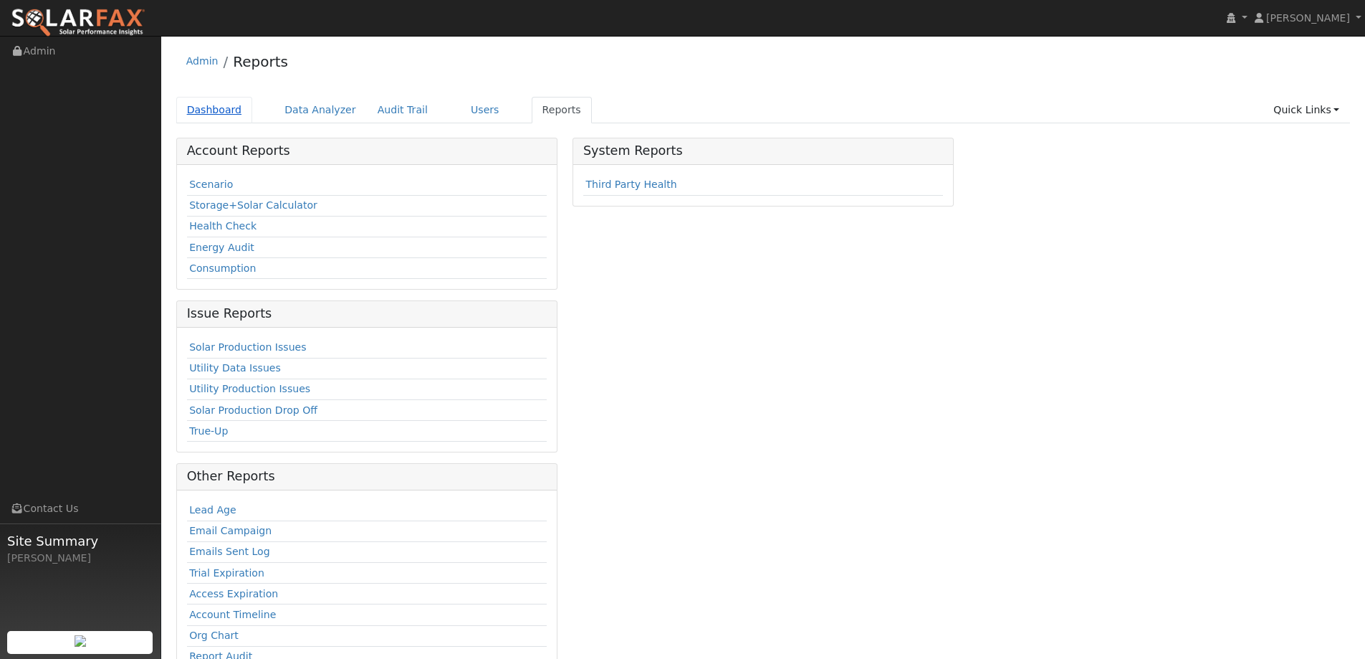
click at [213, 112] on link "Dashboard" at bounding box center [214, 110] width 77 height 27
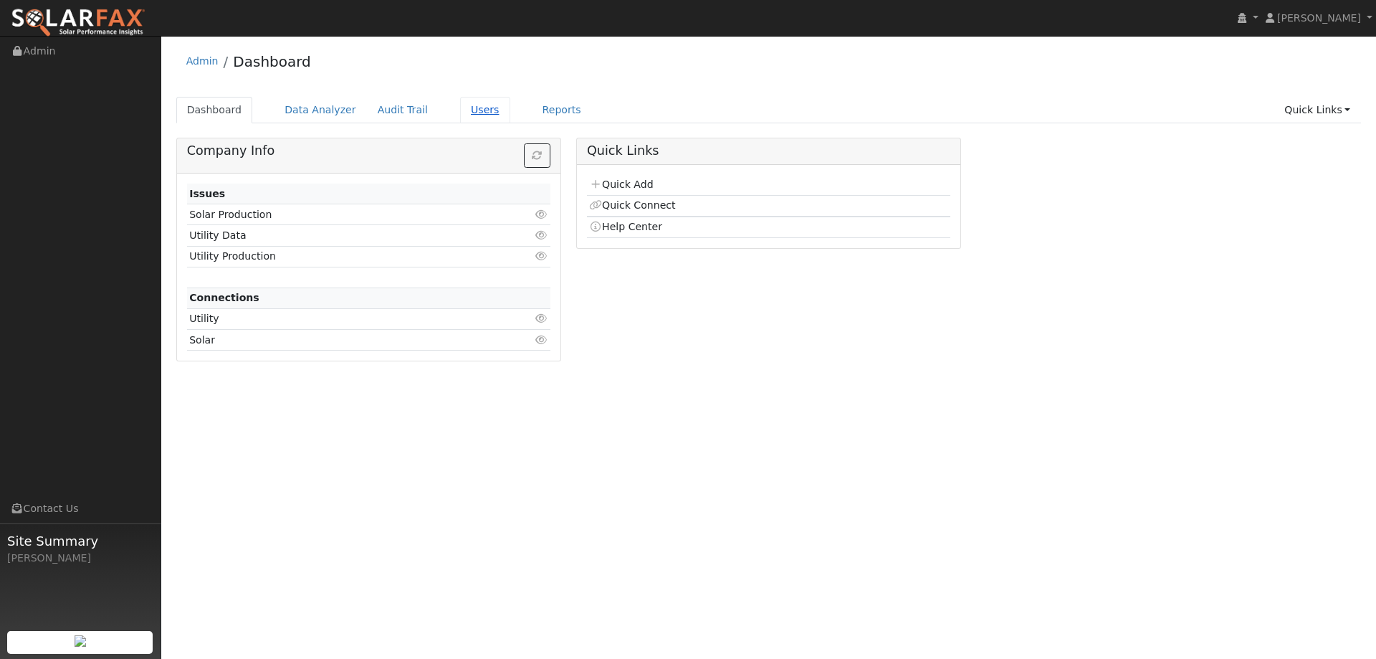
click at [462, 100] on link "Users" at bounding box center [485, 110] width 50 height 27
drag, startPoint x: 489, startPoint y: 98, endPoint x: 478, endPoint y: 105, distance: 13.2
click at [489, 99] on ul "Dashboard Data Analyzer Audit Trail Users Reports Quick Links Quick Add Quick C…" at bounding box center [768, 110] width 1185 height 27
click at [478, 105] on link "Users" at bounding box center [485, 110] width 50 height 27
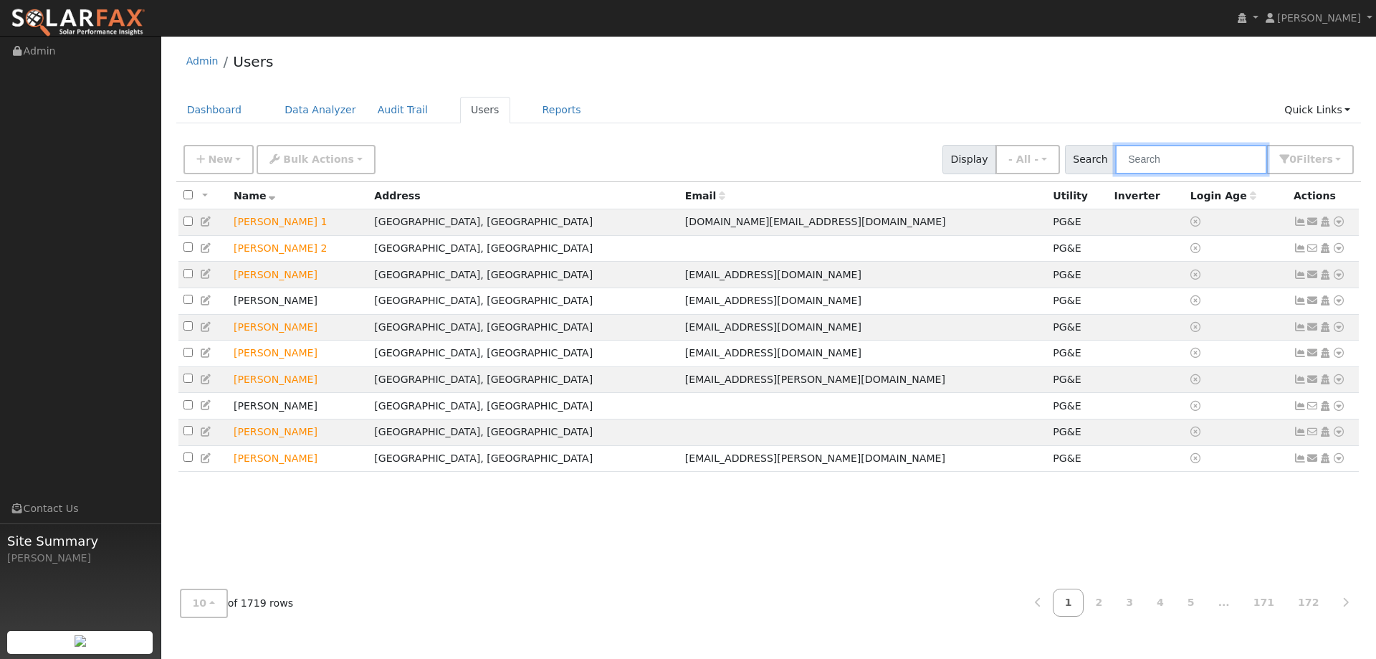
click at [1159, 163] on input "text" at bounding box center [1191, 159] width 152 height 29
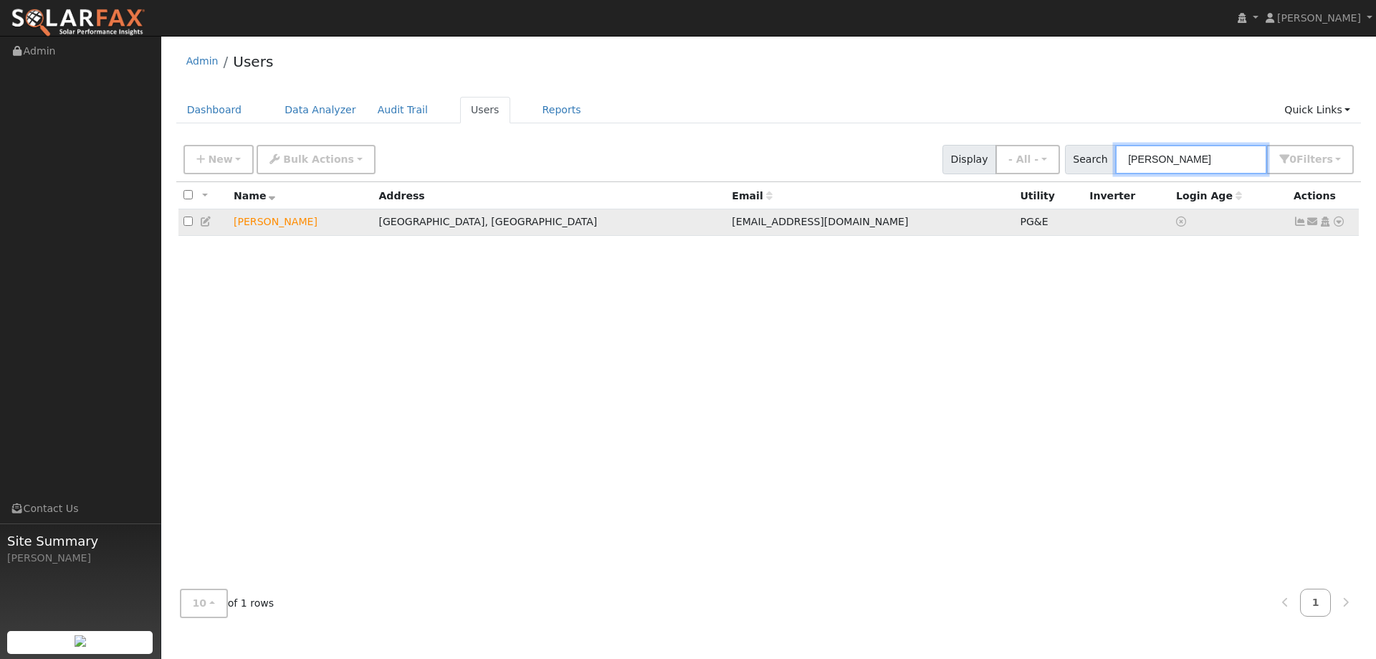
type input "Kevin Dumfor"
click at [1341, 225] on icon at bounding box center [1338, 221] width 13 height 10
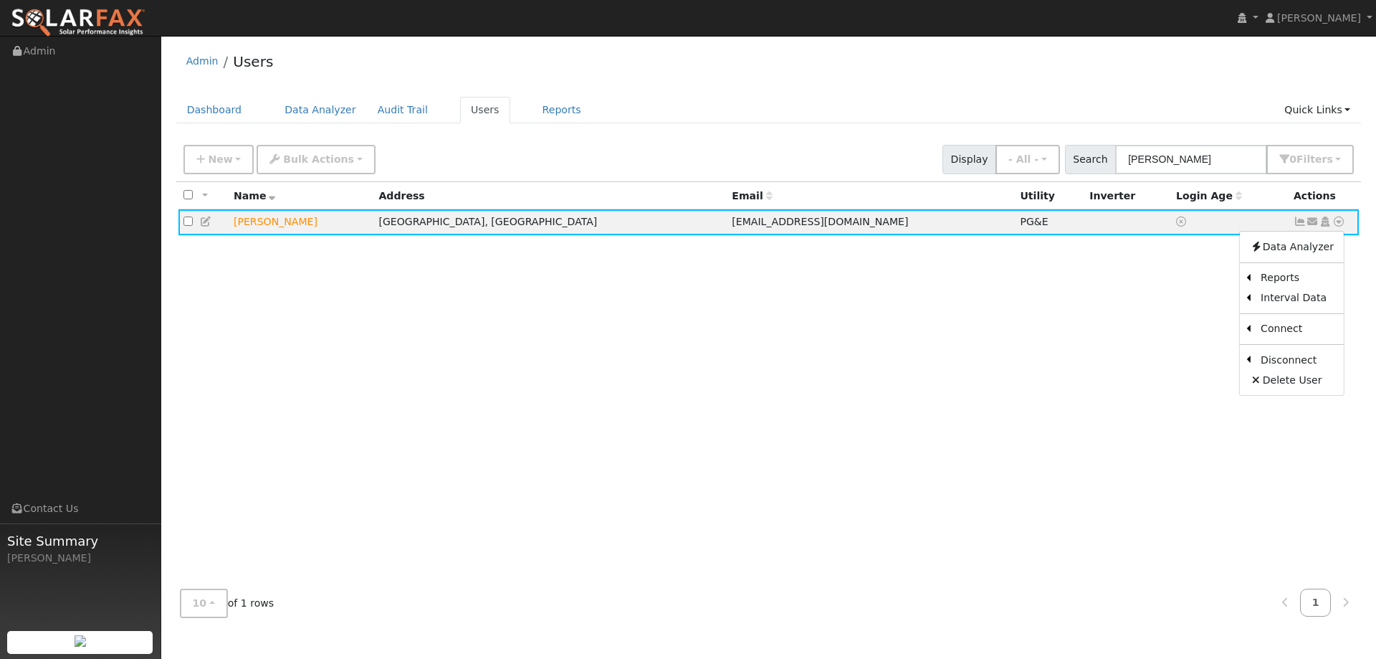
click at [1144, 423] on div "All None All on page None on page Name Address Email Utility Inverter Login Age…" at bounding box center [768, 379] width 1185 height 395
click at [276, 221] on td "Kevin Dumford" at bounding box center [301, 222] width 145 height 27
drag, startPoint x: 279, startPoint y: 226, endPoint x: 489, endPoint y: 221, distance: 210.0
click at [488, 224] on td "Fairfield, CA" at bounding box center [549, 222] width 353 height 27
click at [1327, 226] on icon at bounding box center [1324, 221] width 13 height 10
